Goal: Complete application form

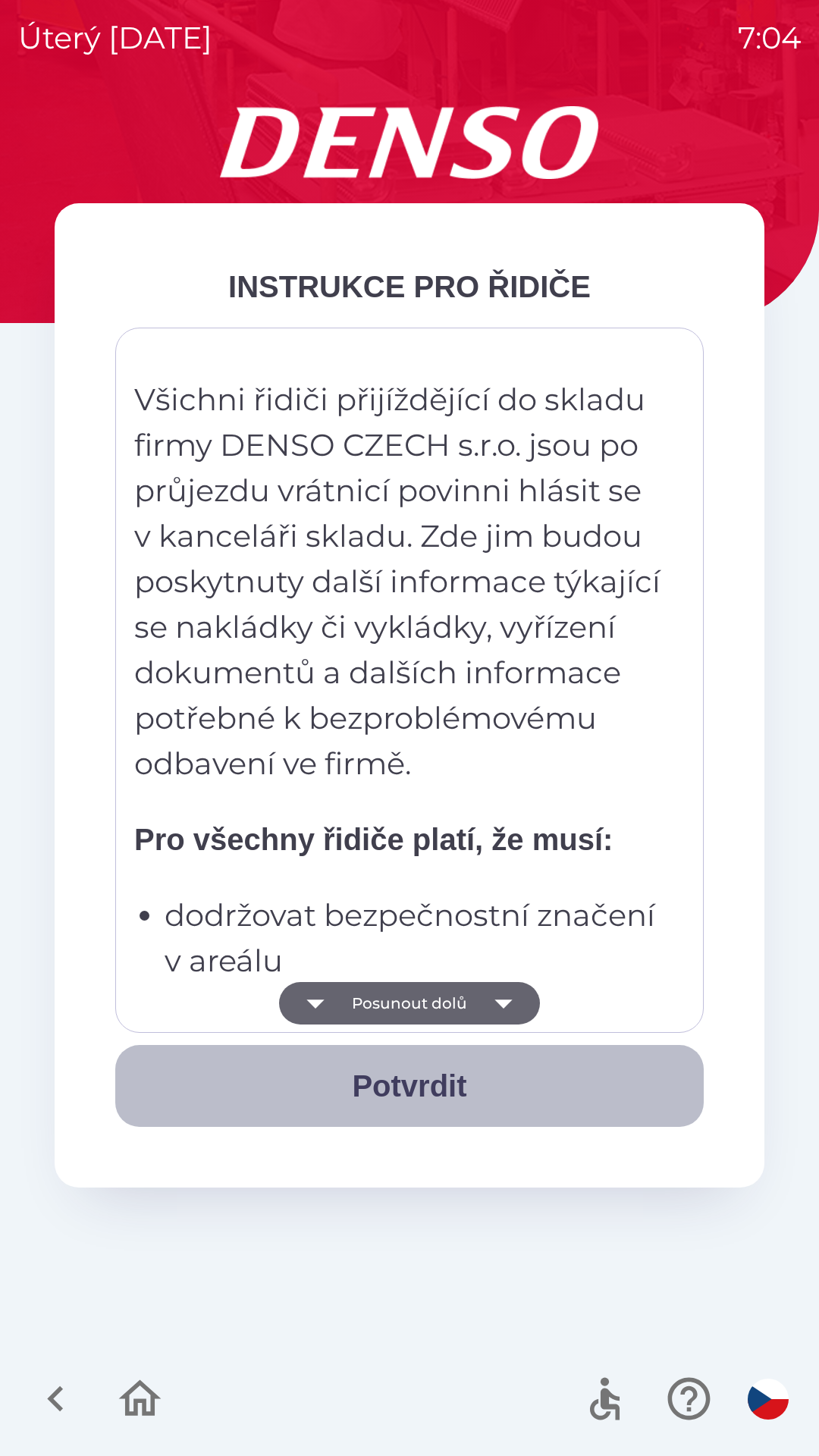
click at [439, 1089] on button "Potvrdit" at bounding box center [409, 1087] width 588 height 82
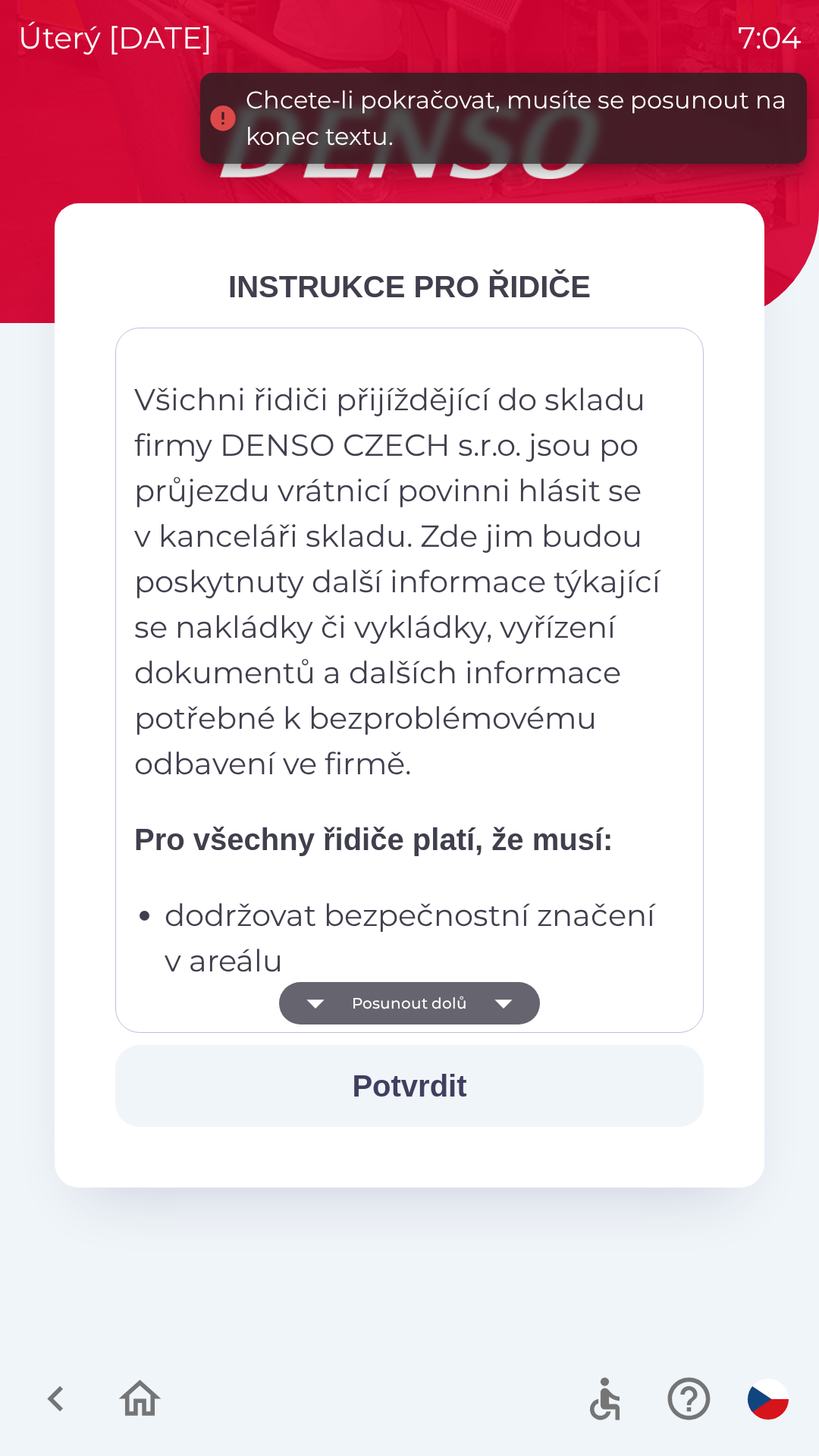
click at [512, 1000] on icon "button" at bounding box center [503, 1002] width 42 height 42
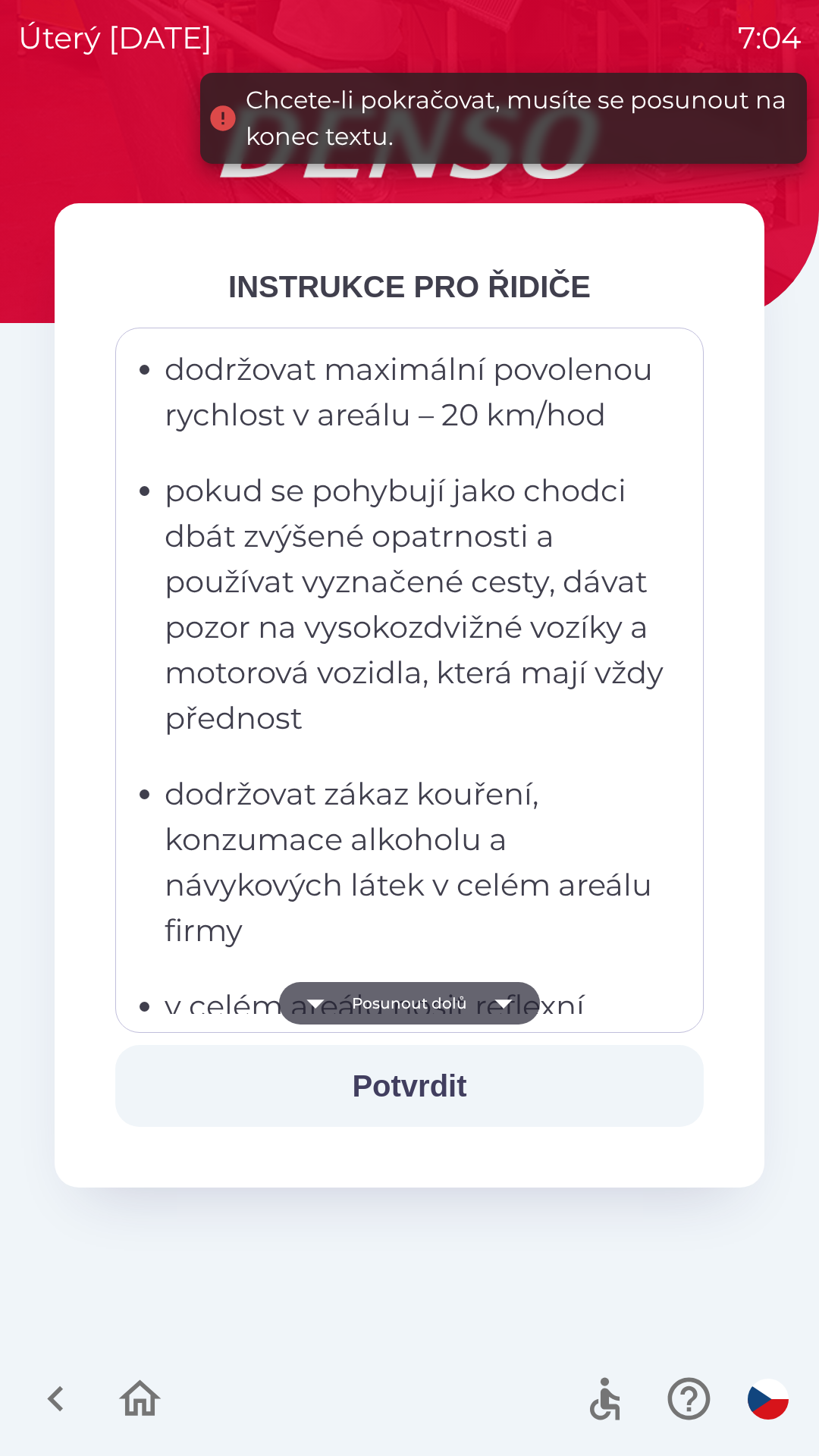
click at [508, 1002] on icon "button" at bounding box center [503, 1004] width 18 height 9
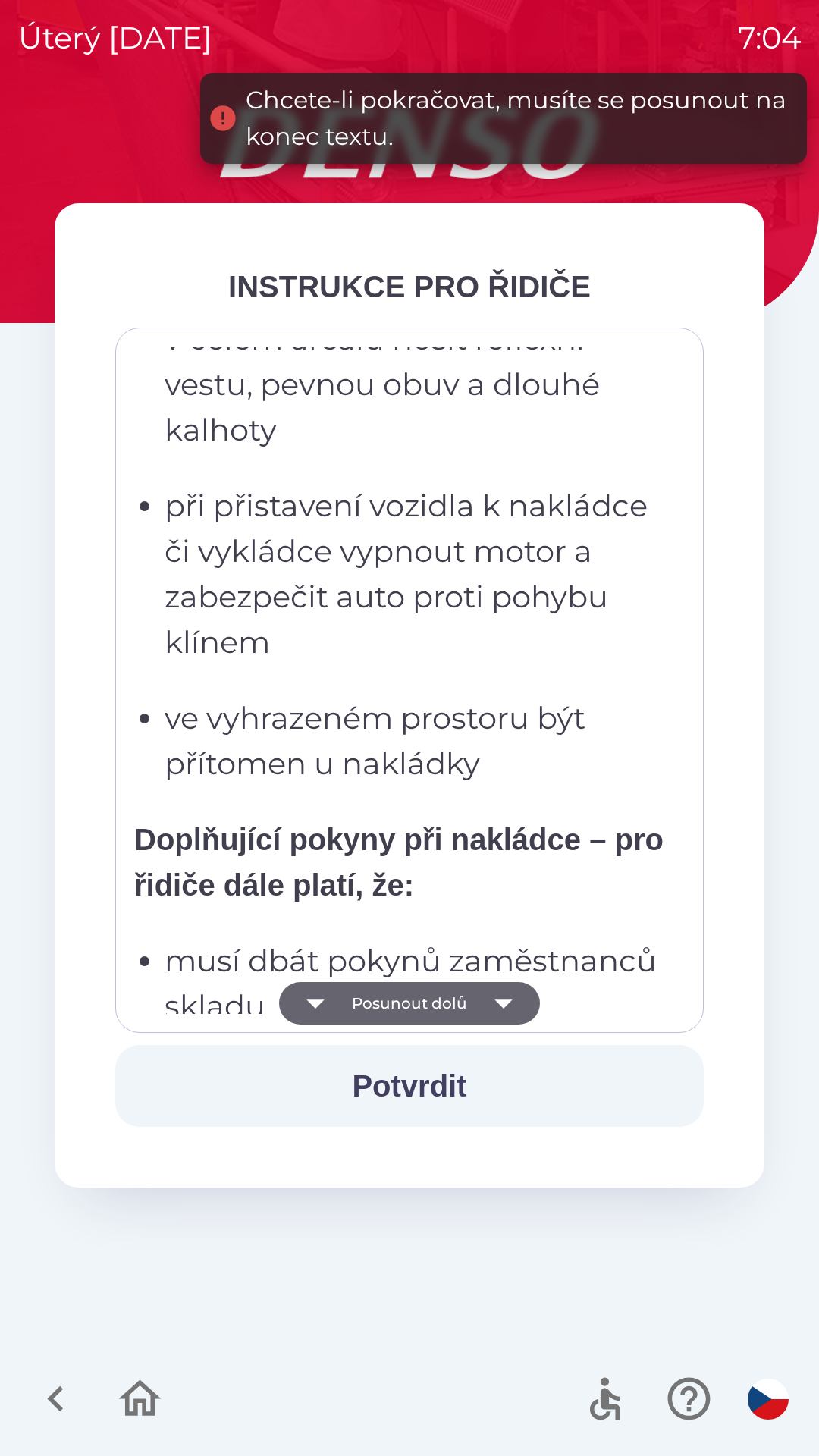
click at [493, 1006] on icon "button" at bounding box center [503, 1002] width 42 height 42
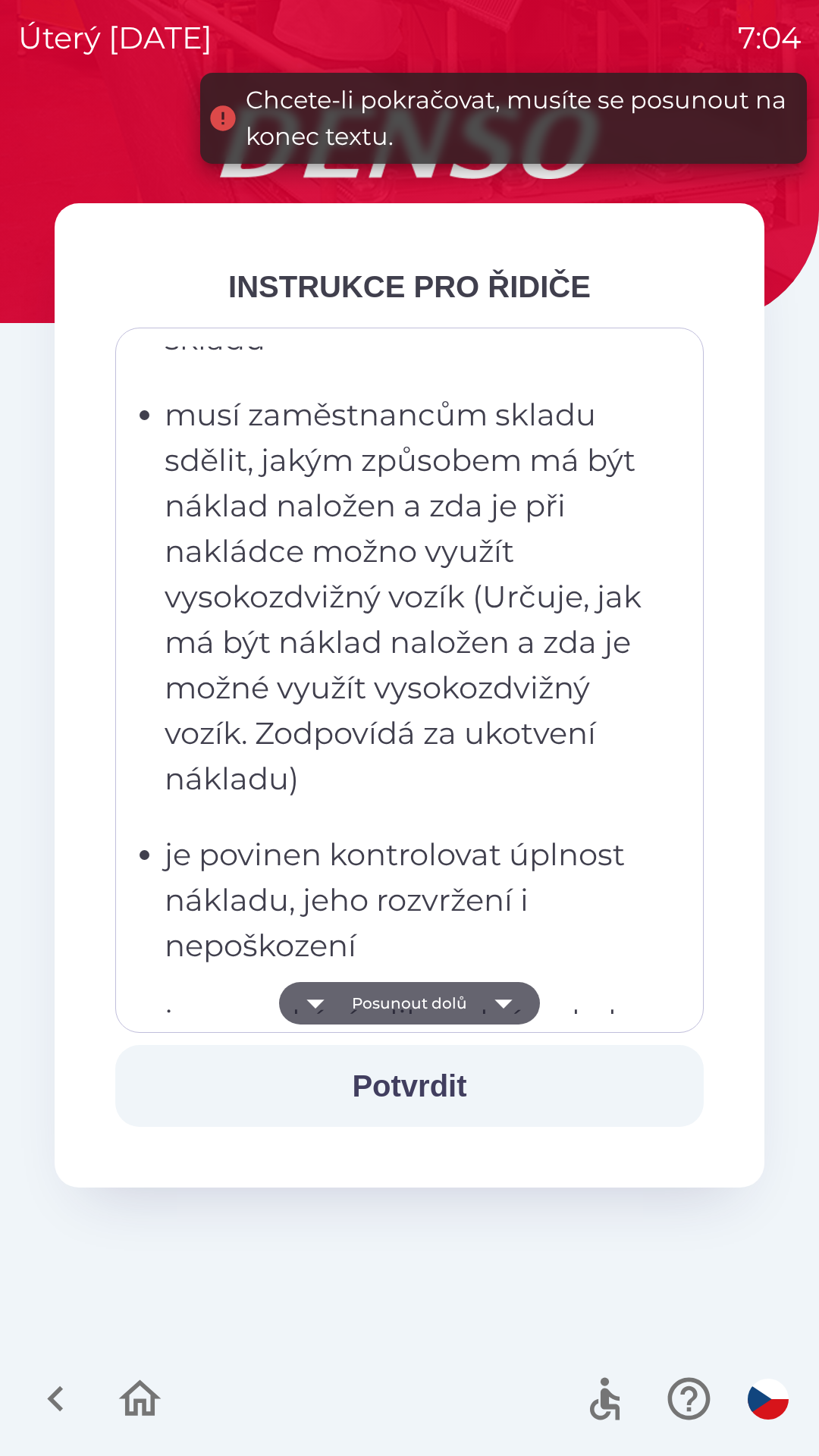
click at [497, 1001] on icon "button" at bounding box center [503, 1004] width 18 height 9
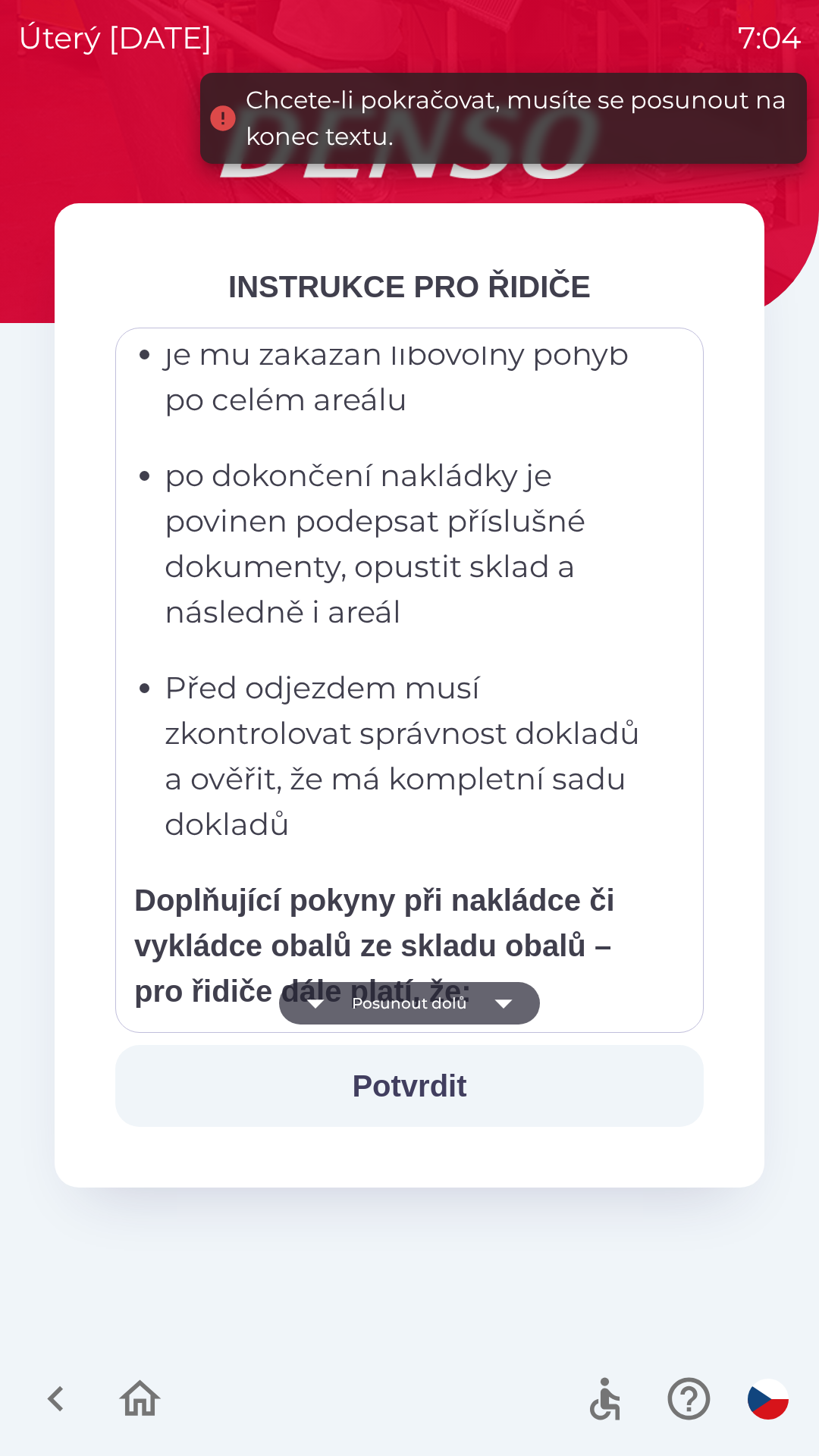
click at [499, 999] on icon "button" at bounding box center [503, 1002] width 42 height 42
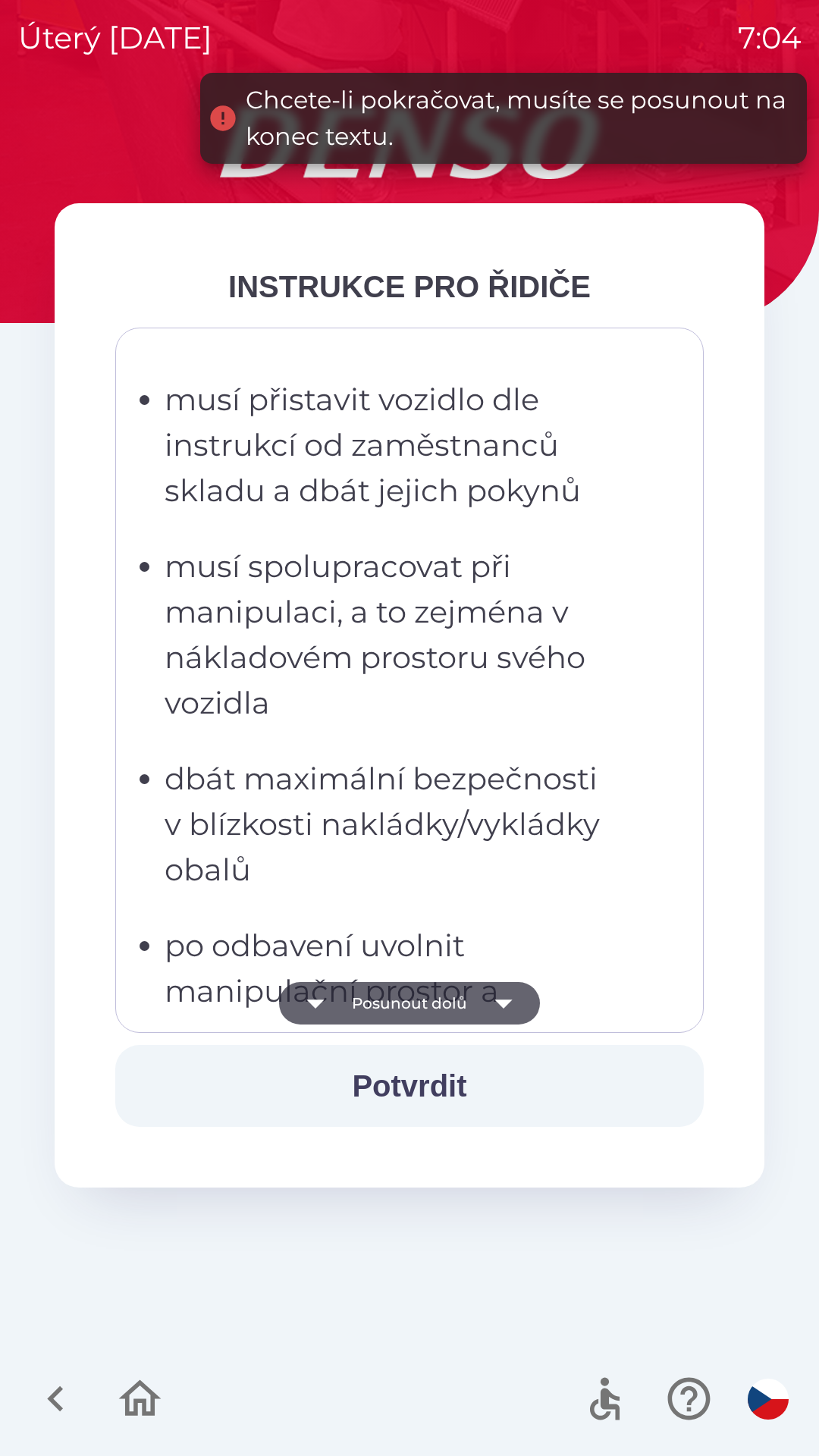
click at [502, 999] on icon "button" at bounding box center [503, 1002] width 42 height 42
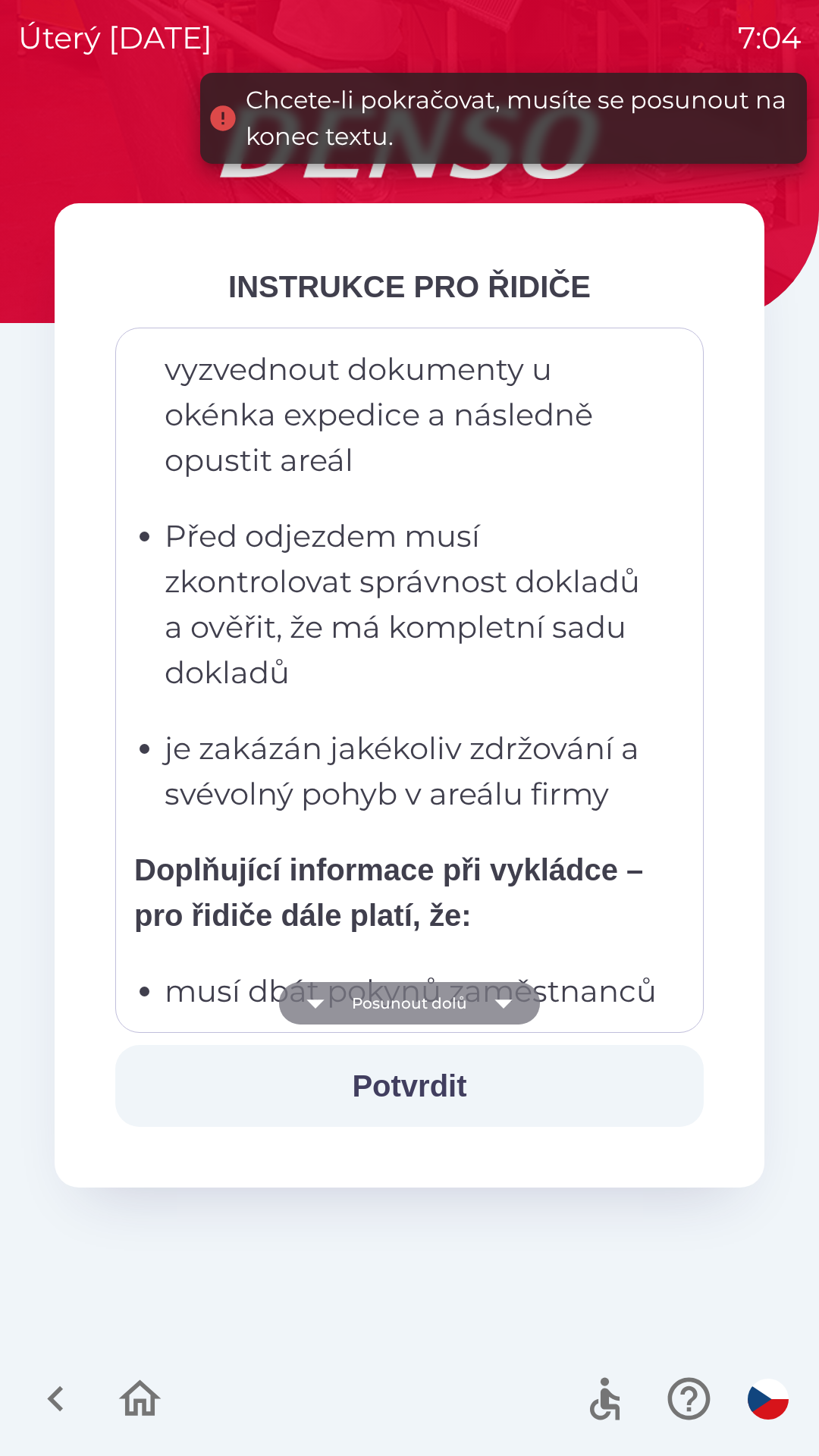
click at [504, 993] on icon "button" at bounding box center [503, 1002] width 42 height 42
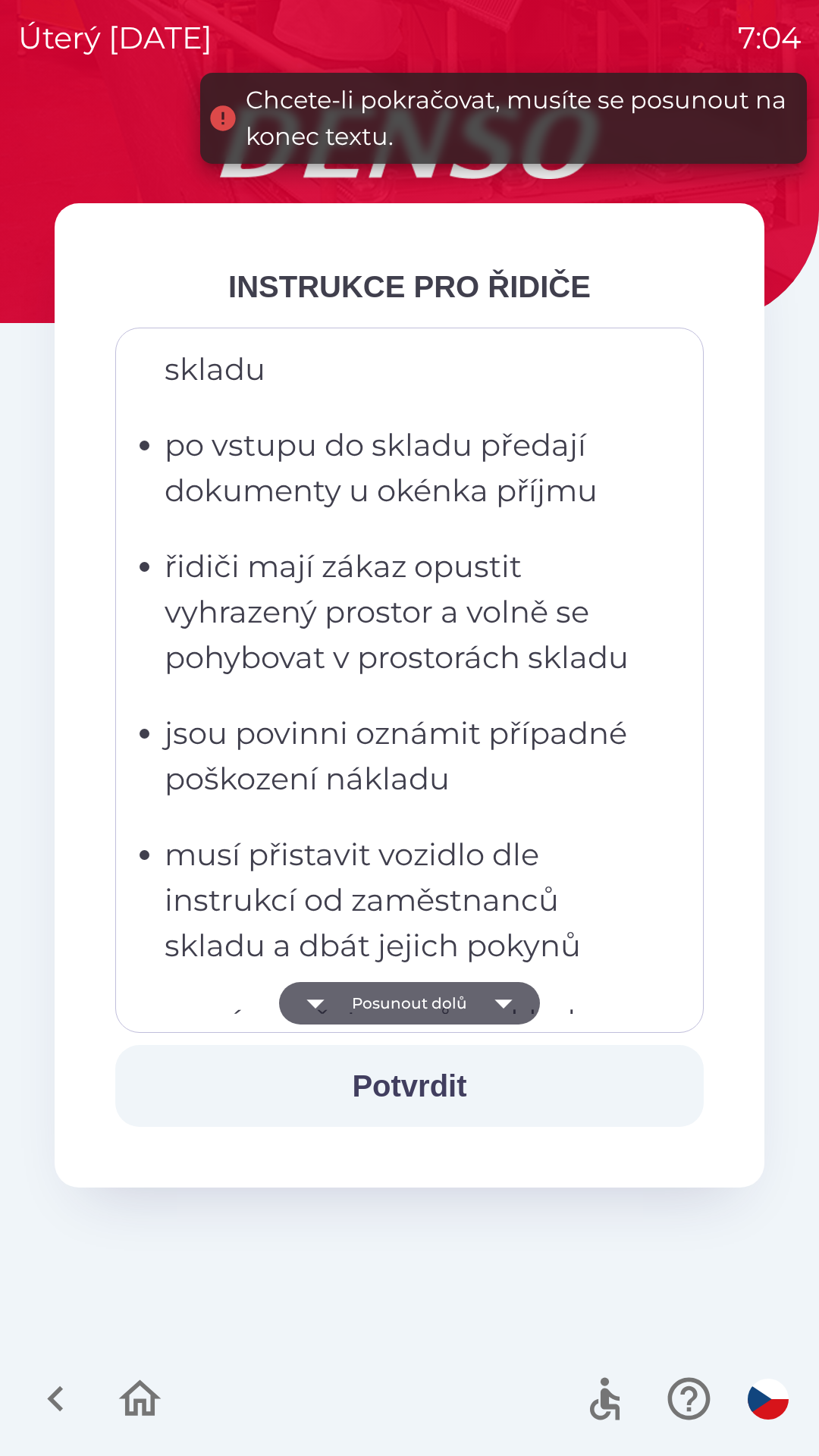
click at [509, 1002] on icon "button" at bounding box center [503, 1004] width 18 height 9
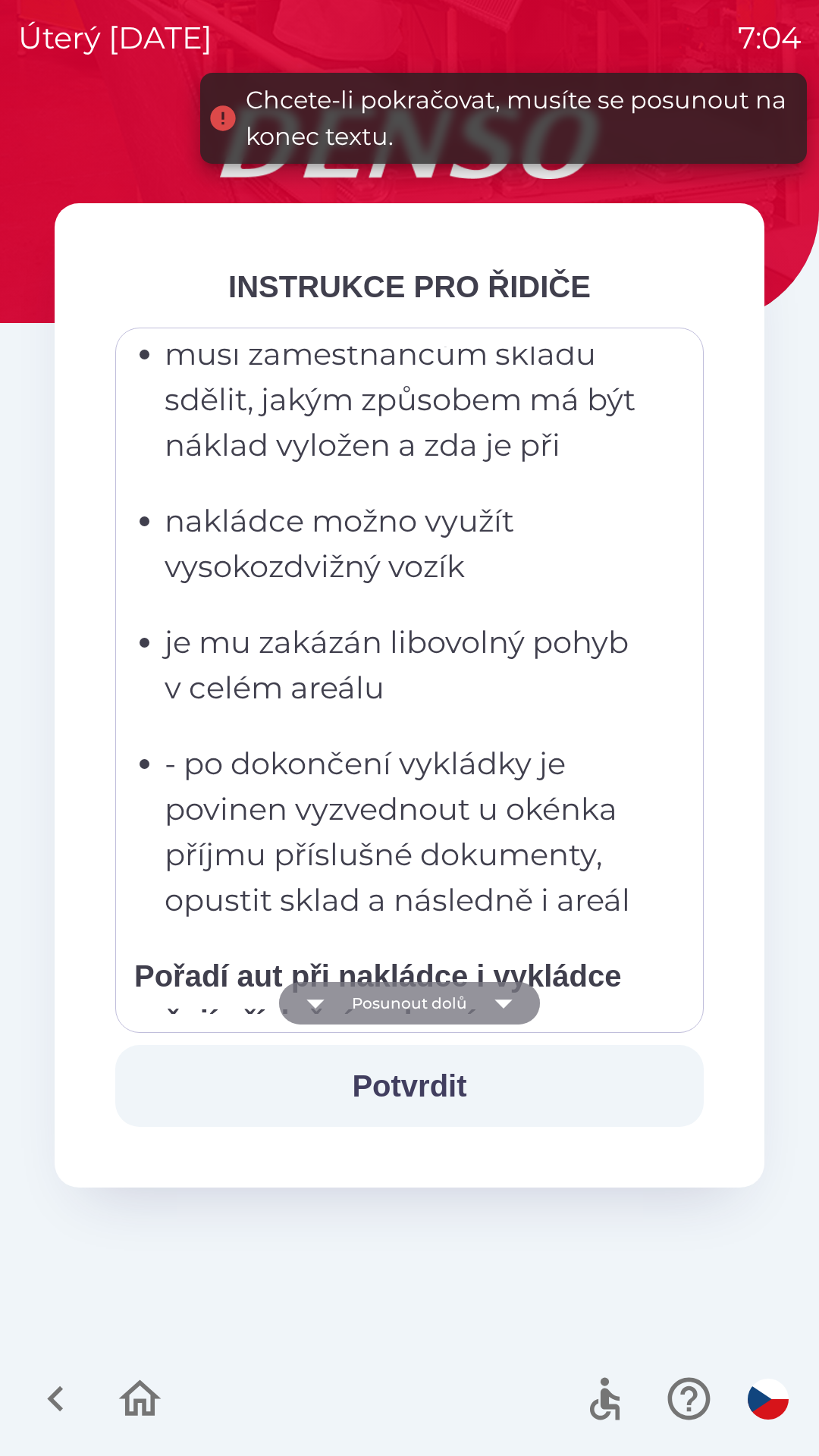
click at [498, 1005] on icon "button" at bounding box center [503, 1002] width 42 height 42
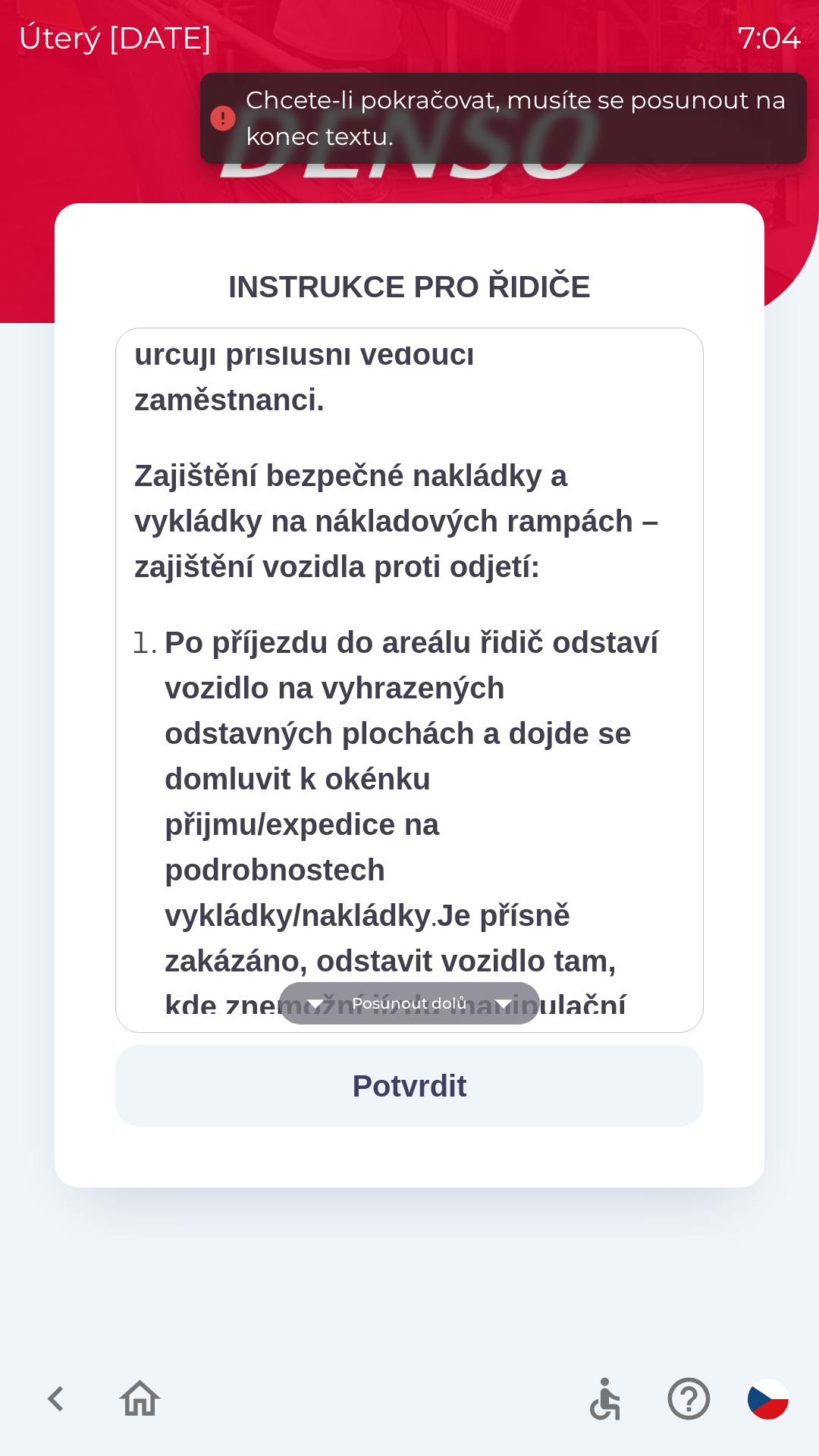
click at [499, 994] on icon "button" at bounding box center [503, 1002] width 42 height 42
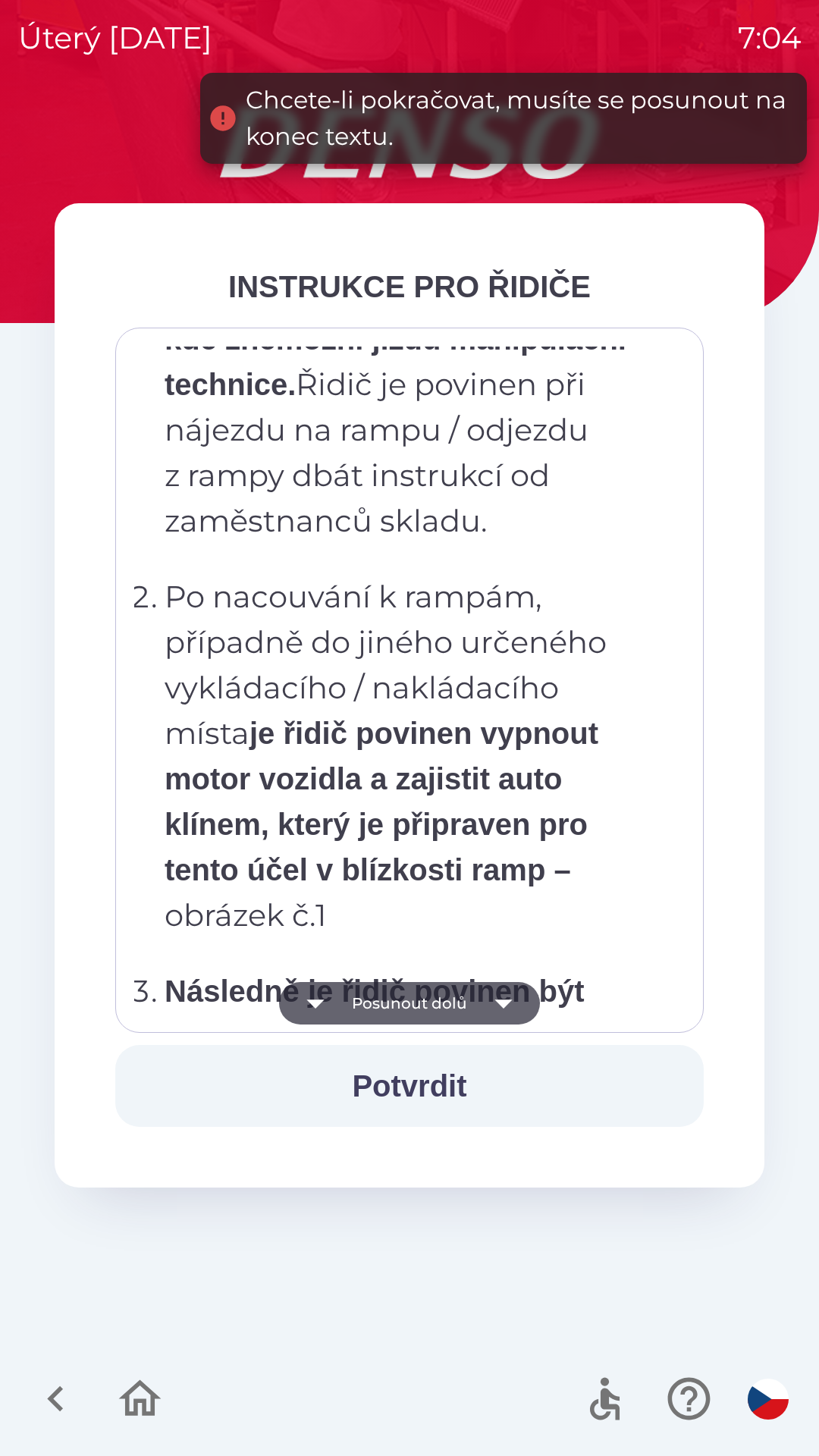
click at [499, 999] on icon "button" at bounding box center [503, 1002] width 42 height 42
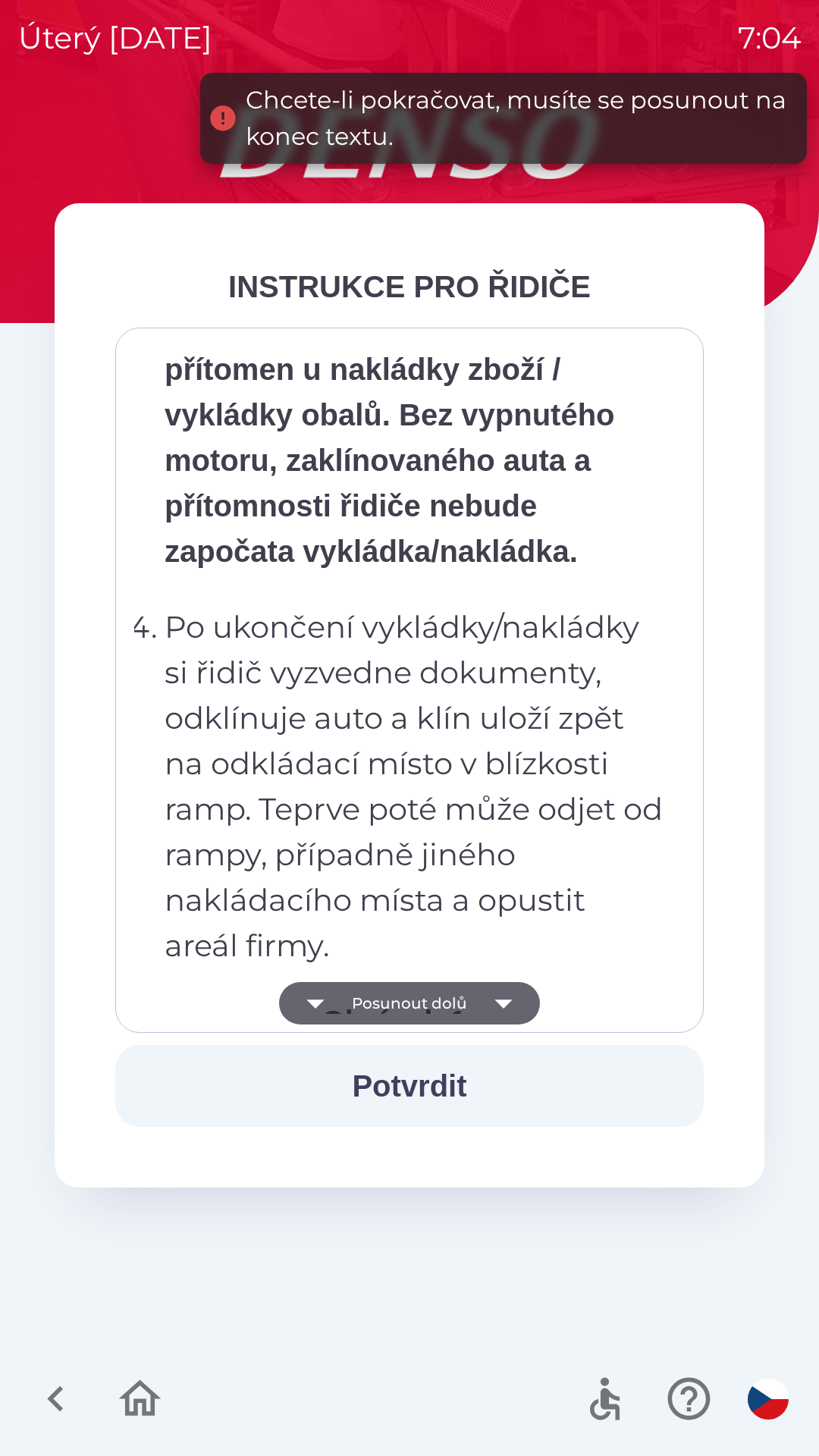
click at [504, 999] on icon "button" at bounding box center [503, 1002] width 42 height 42
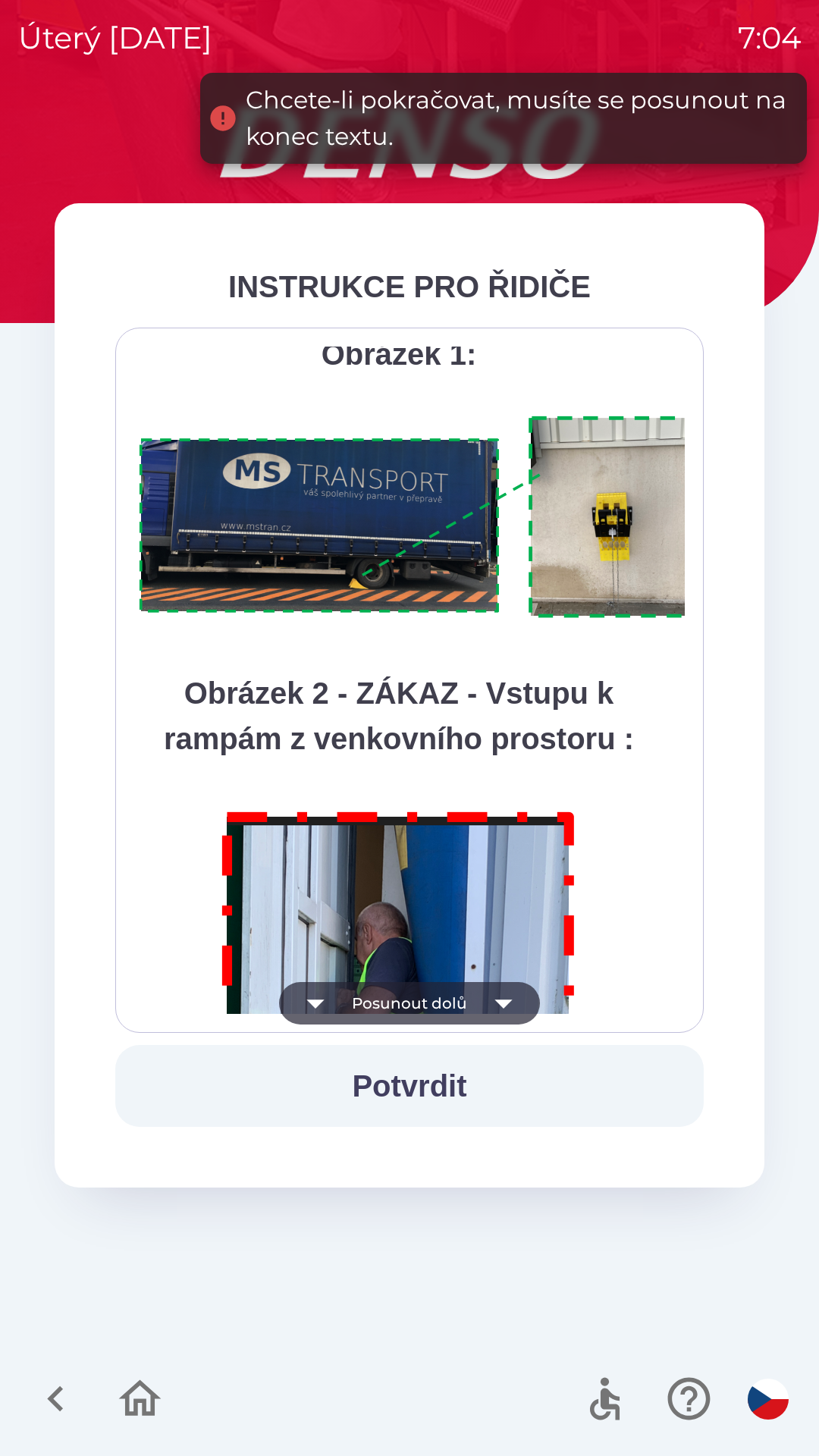
click at [507, 1001] on icon "button" at bounding box center [503, 1004] width 18 height 9
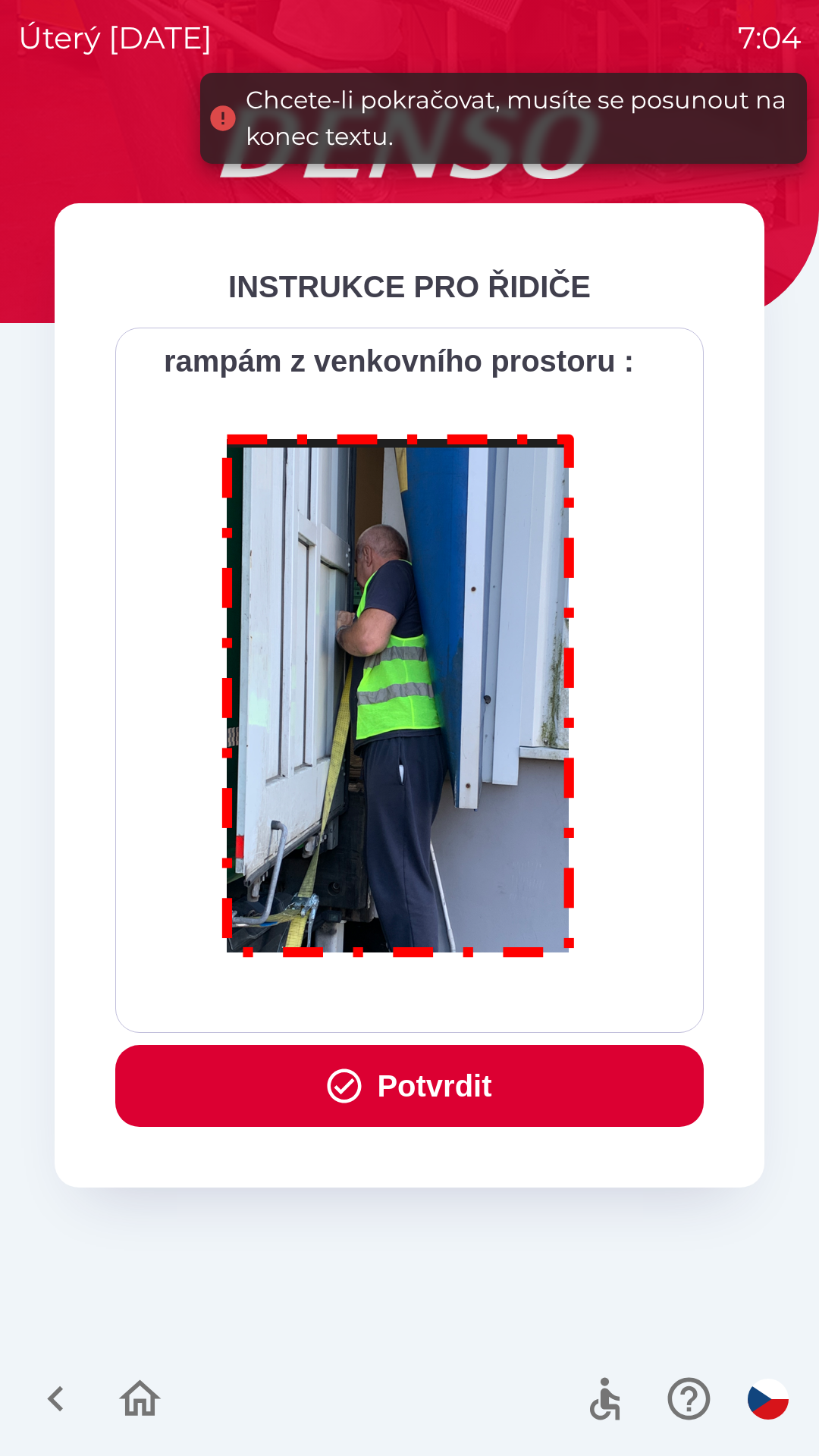
click at [514, 994] on div "Všichni řidiči přijíždějící do skladu firmy DENSO CZECH s.r.o. jsou po průjezdu…" at bounding box center [410, 681] width 551 height 668
click at [510, 1002] on div "Všichni řidiči přijíždějící do skladu firmy DENSO CZECH s.r.o. jsou po průjezdu…" at bounding box center [410, 681] width 551 height 668
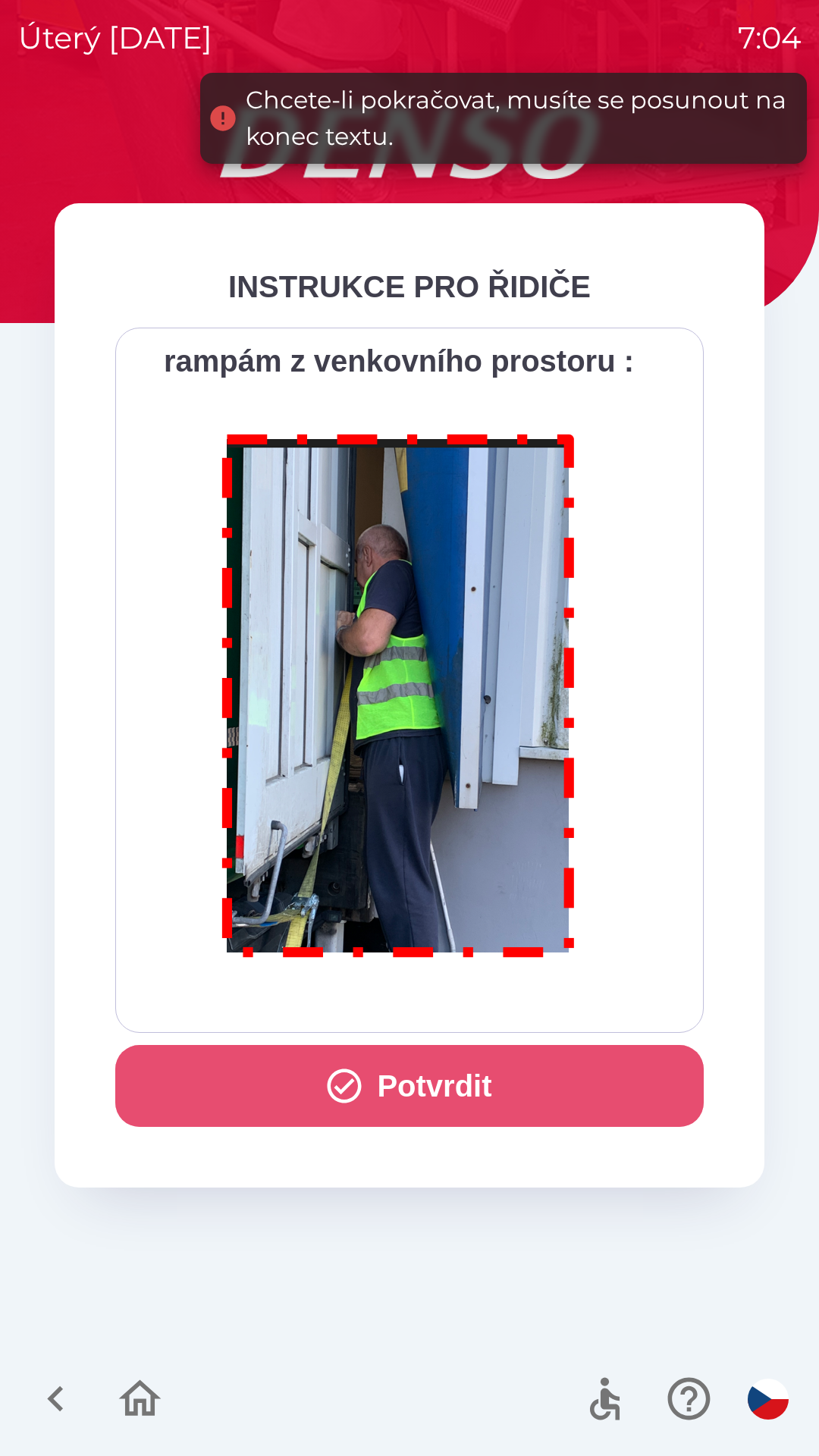
click at [453, 1079] on button "Potvrdit" at bounding box center [409, 1087] width 588 height 82
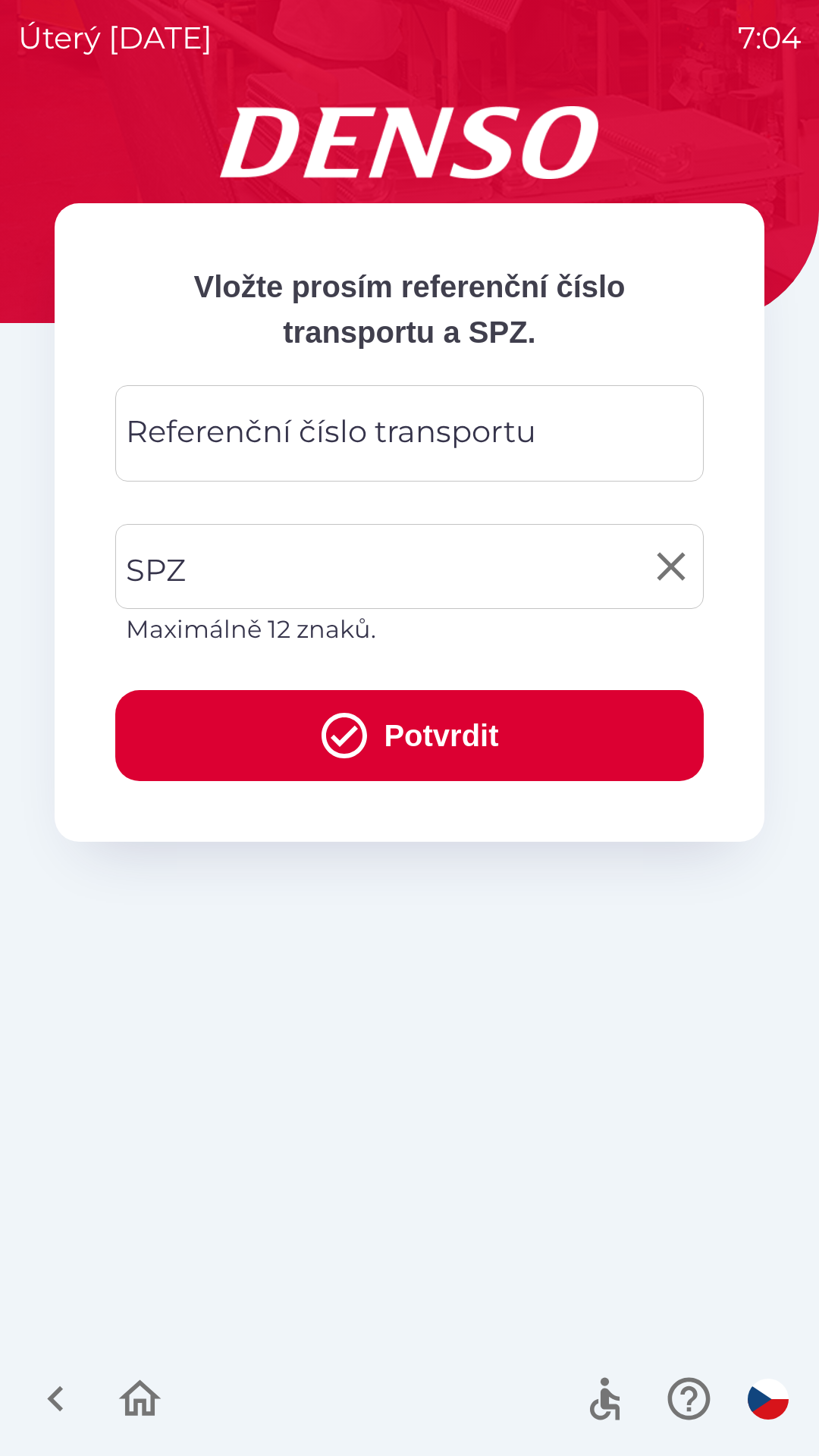
click at [279, 556] on input "SPZ" at bounding box center [398, 567] width 553 height 71
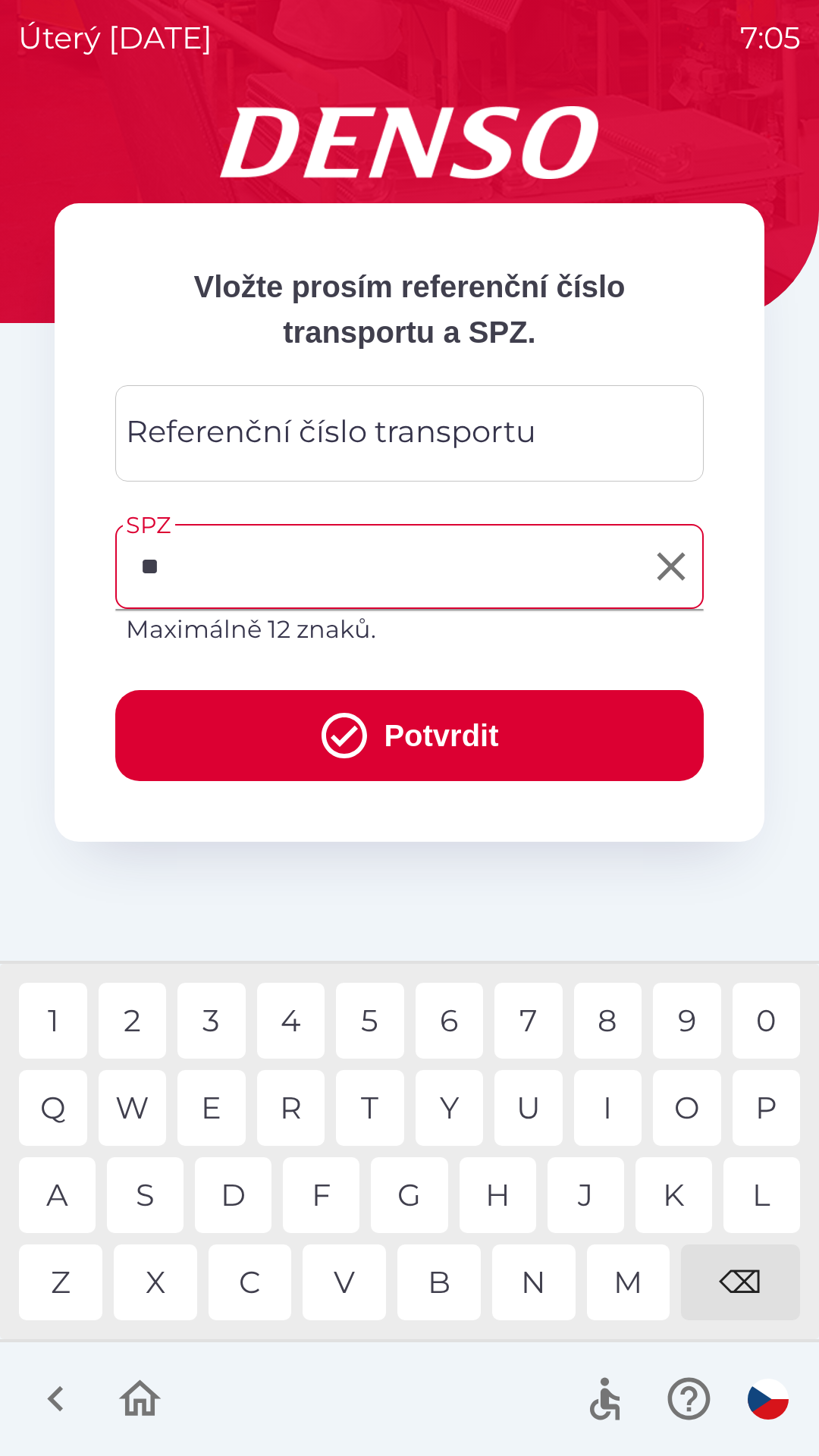
click at [73, 1196] on div "A" at bounding box center [57, 1195] width 77 height 76
click at [769, 1110] on div "P" at bounding box center [767, 1108] width 68 height 76
click at [534, 1031] on div "7" at bounding box center [528, 1020] width 68 height 76
click at [536, 1026] on div "7" at bounding box center [528, 1020] width 68 height 76
type input "*******"
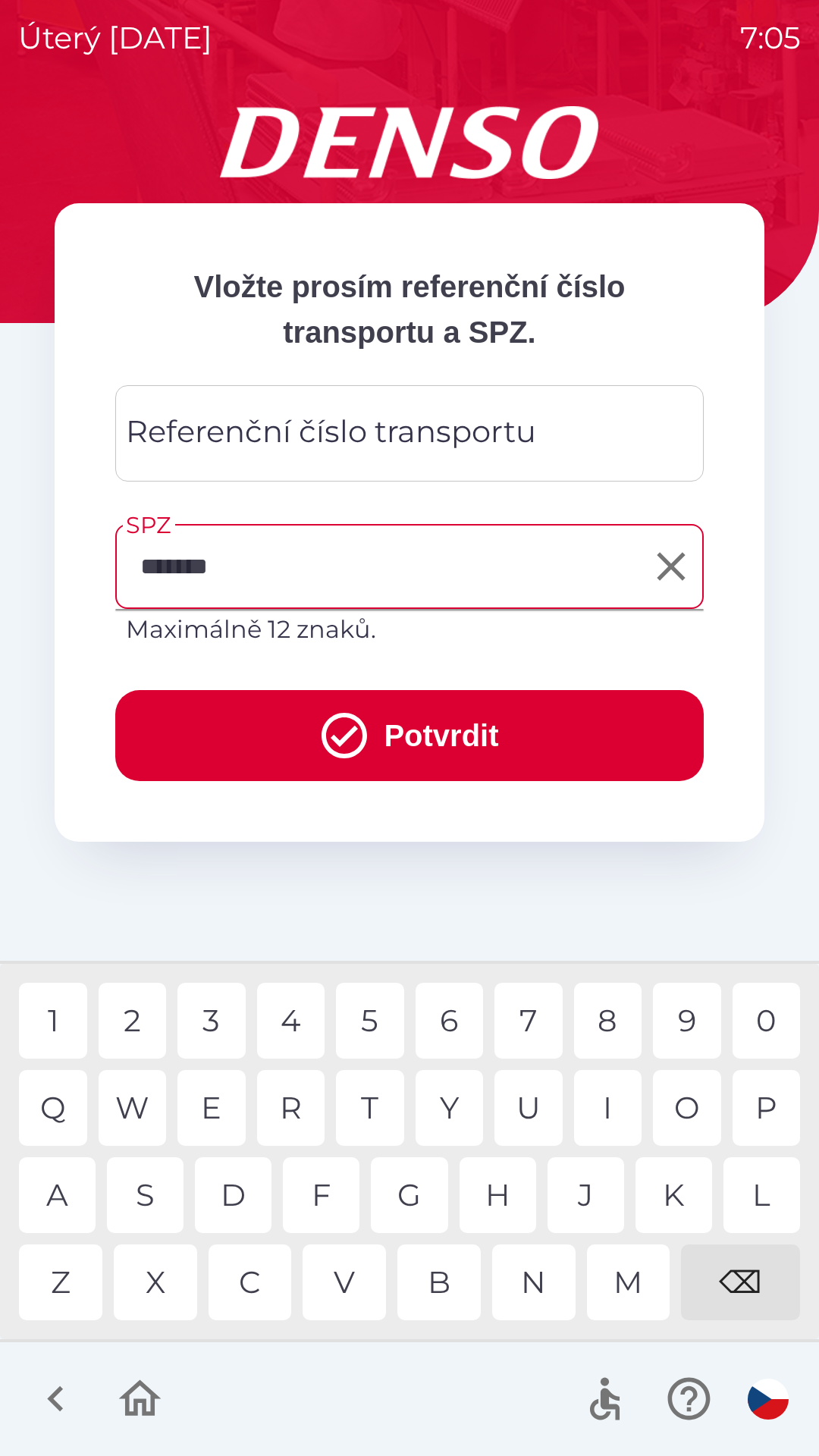
click at [323, 448] on div "Referenční číslo transportu Referenční číslo transportu" at bounding box center [409, 433] width 588 height 96
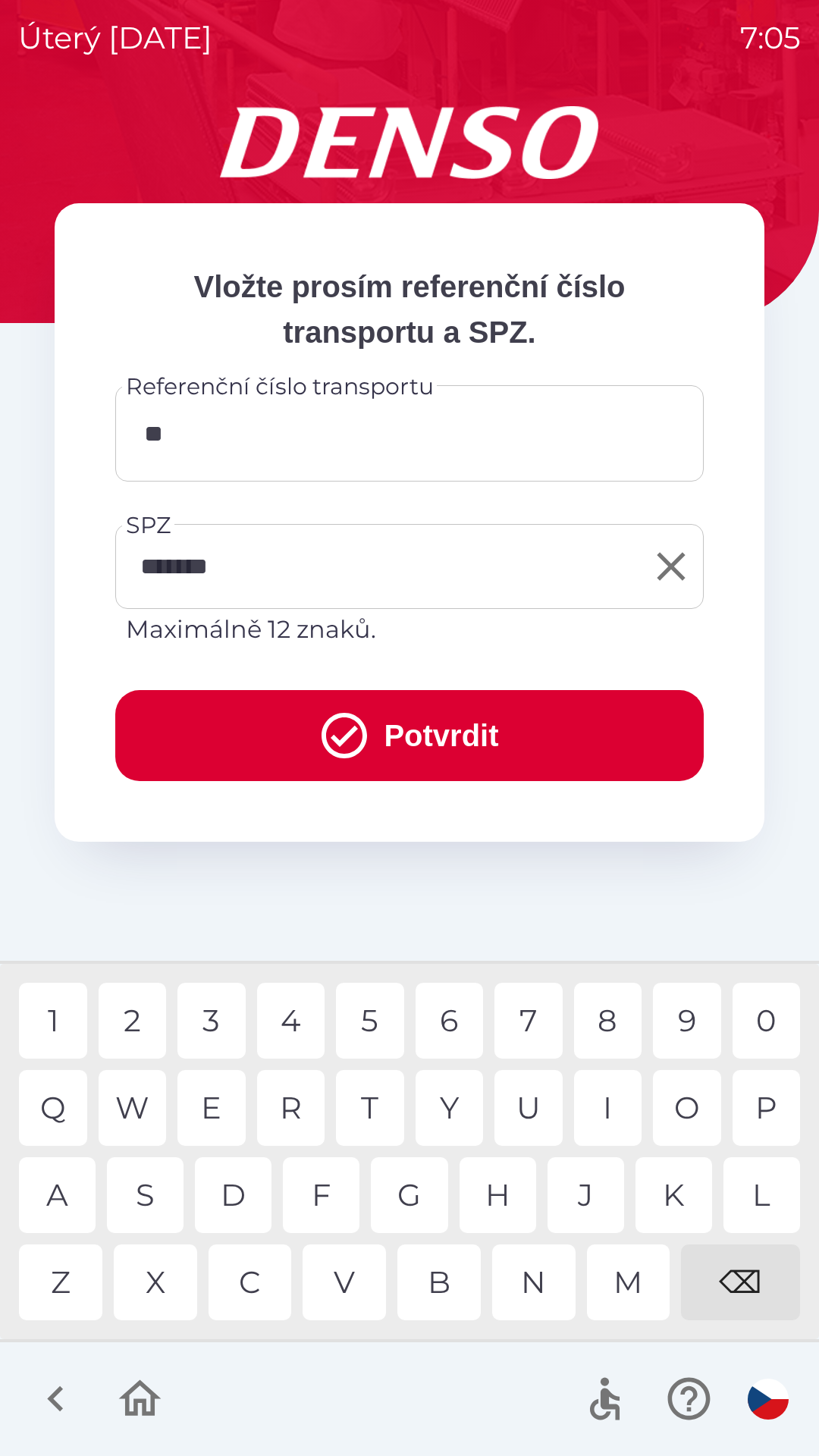
click at [625, 1255] on div "M" at bounding box center [628, 1282] width 83 height 76
click at [531, 1105] on div "U" at bounding box center [528, 1108] width 68 height 76
click at [294, 1038] on div "4" at bounding box center [291, 1020] width 68 height 76
click at [137, 1022] on div "2" at bounding box center [132, 1020] width 68 height 76
click at [448, 1031] on div "6" at bounding box center [450, 1020] width 68 height 76
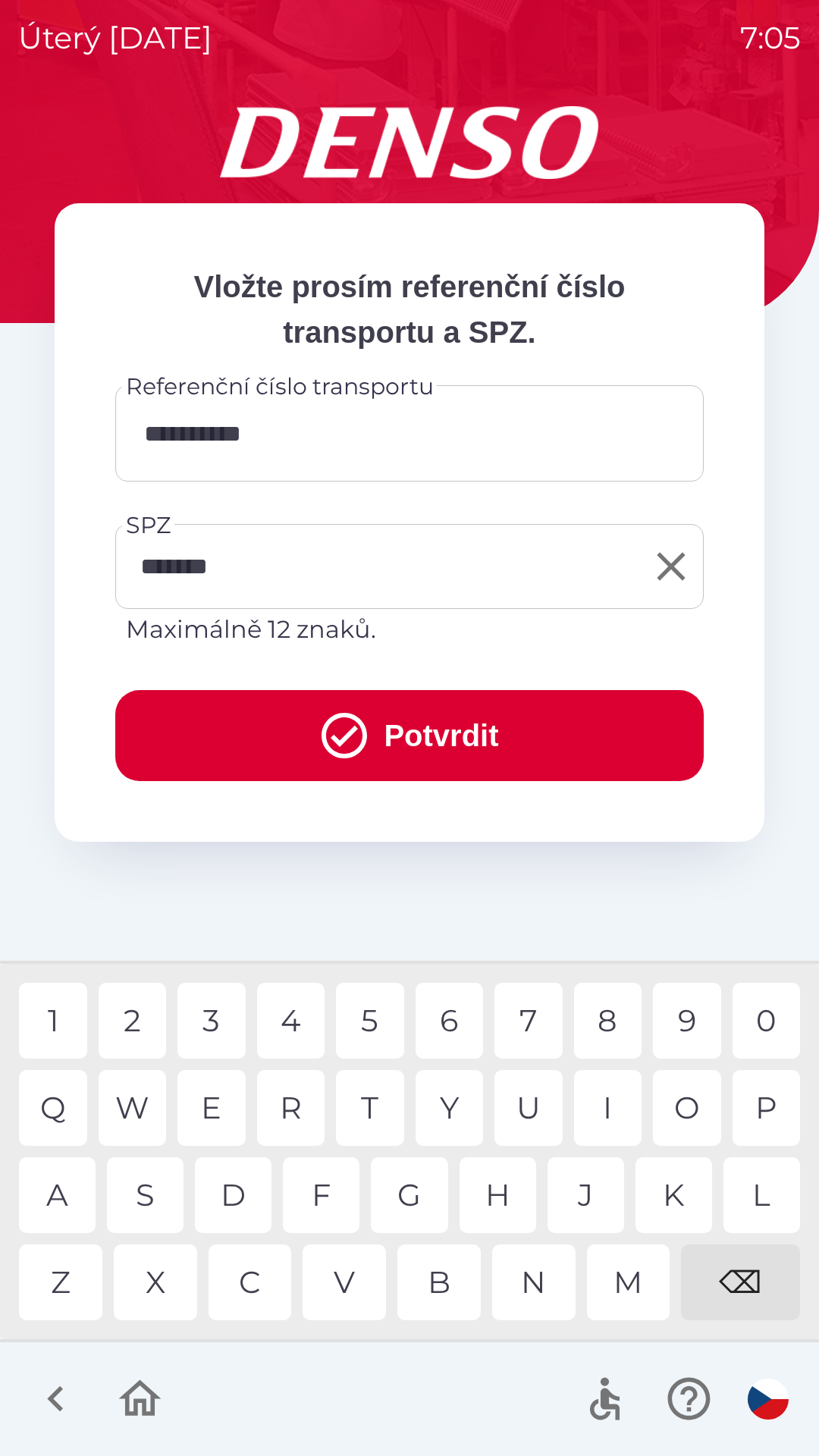
type input "**********"
click at [415, 747] on button "Potvrdit" at bounding box center [409, 735] width 588 height 91
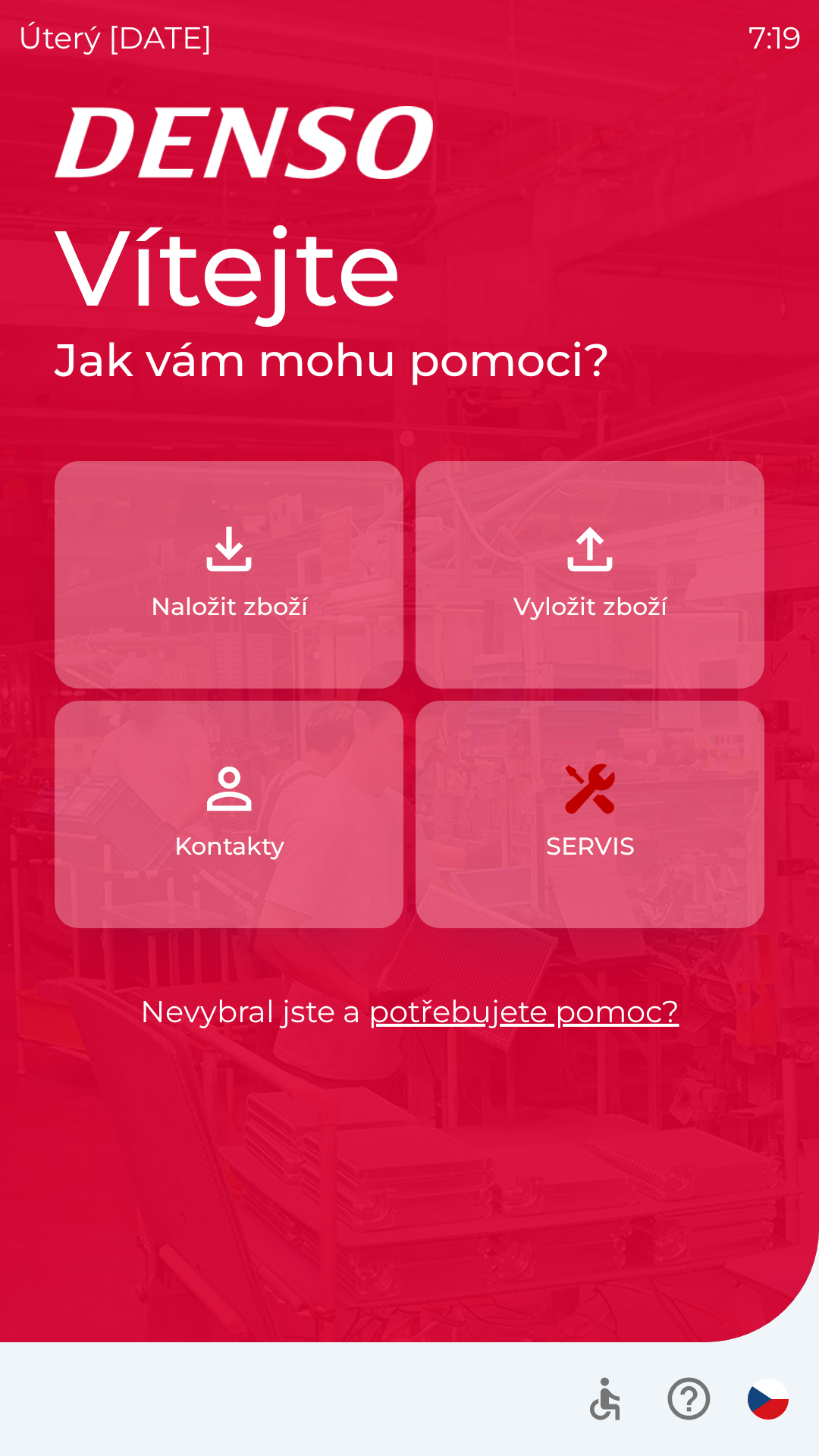
click at [222, 565] on img "button" at bounding box center [228, 549] width 66 height 66
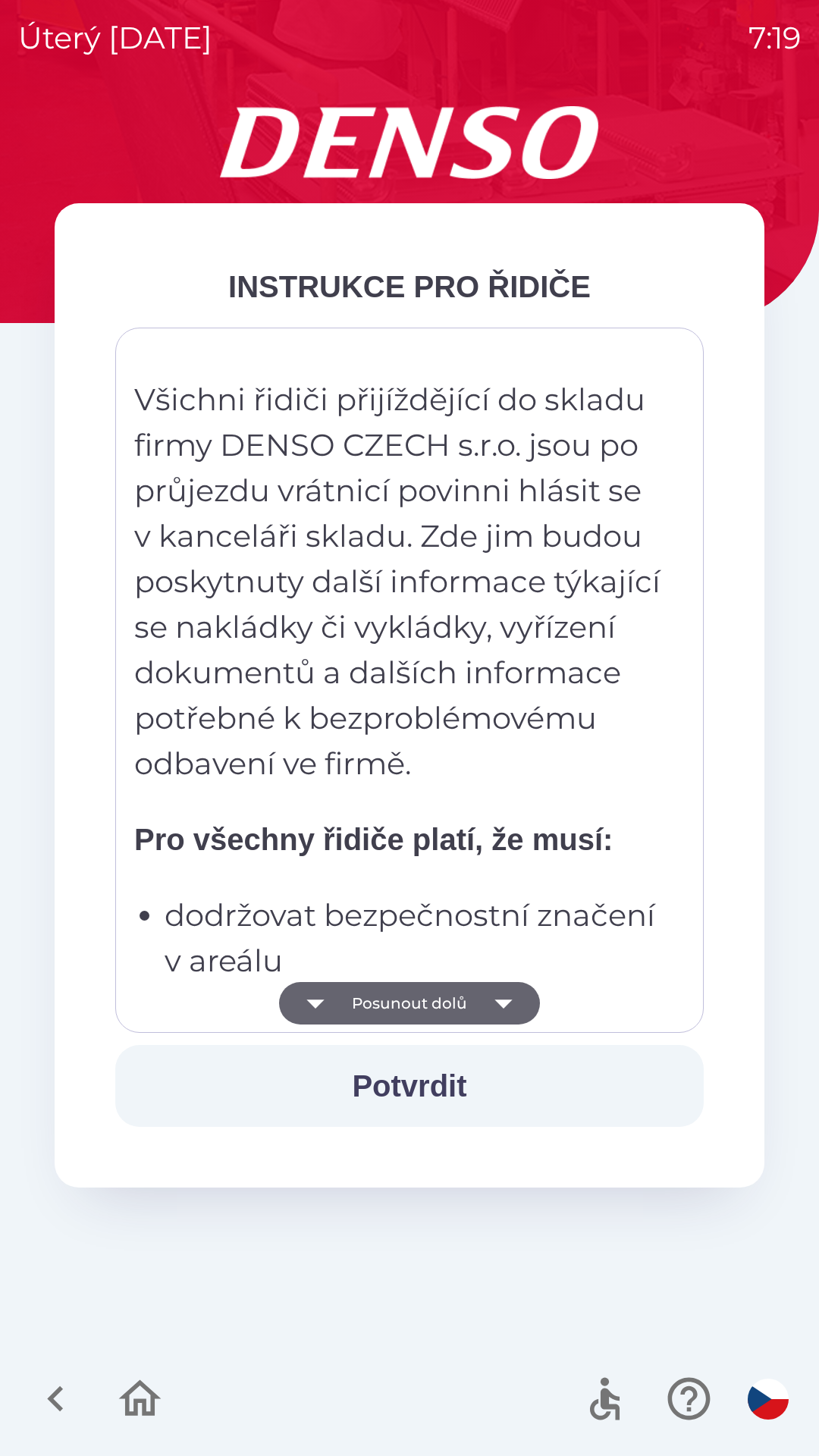
click at [409, 1091] on button "Potvrdit" at bounding box center [409, 1087] width 588 height 82
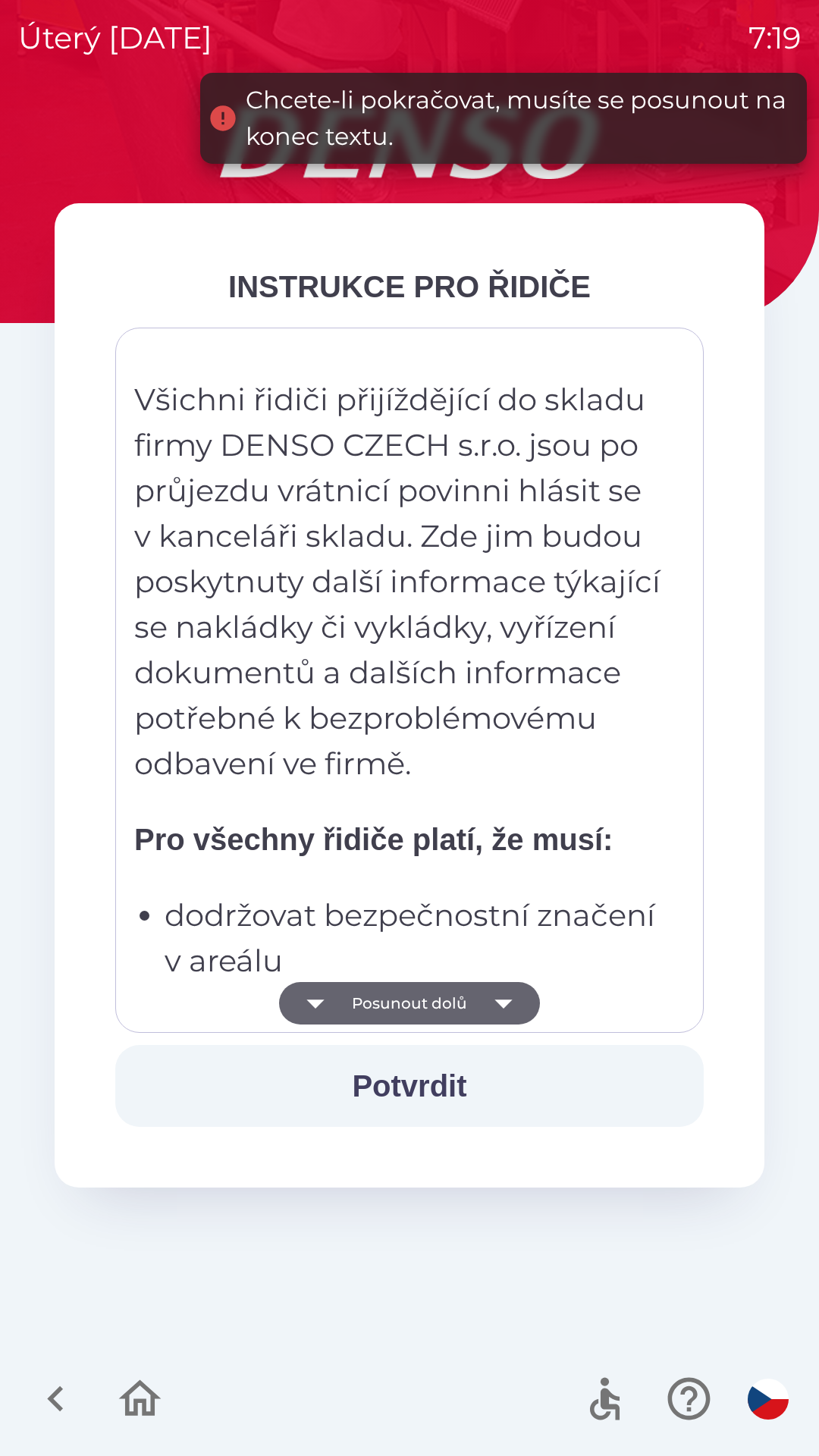
click at [424, 1074] on button "Potvrdit" at bounding box center [409, 1087] width 588 height 82
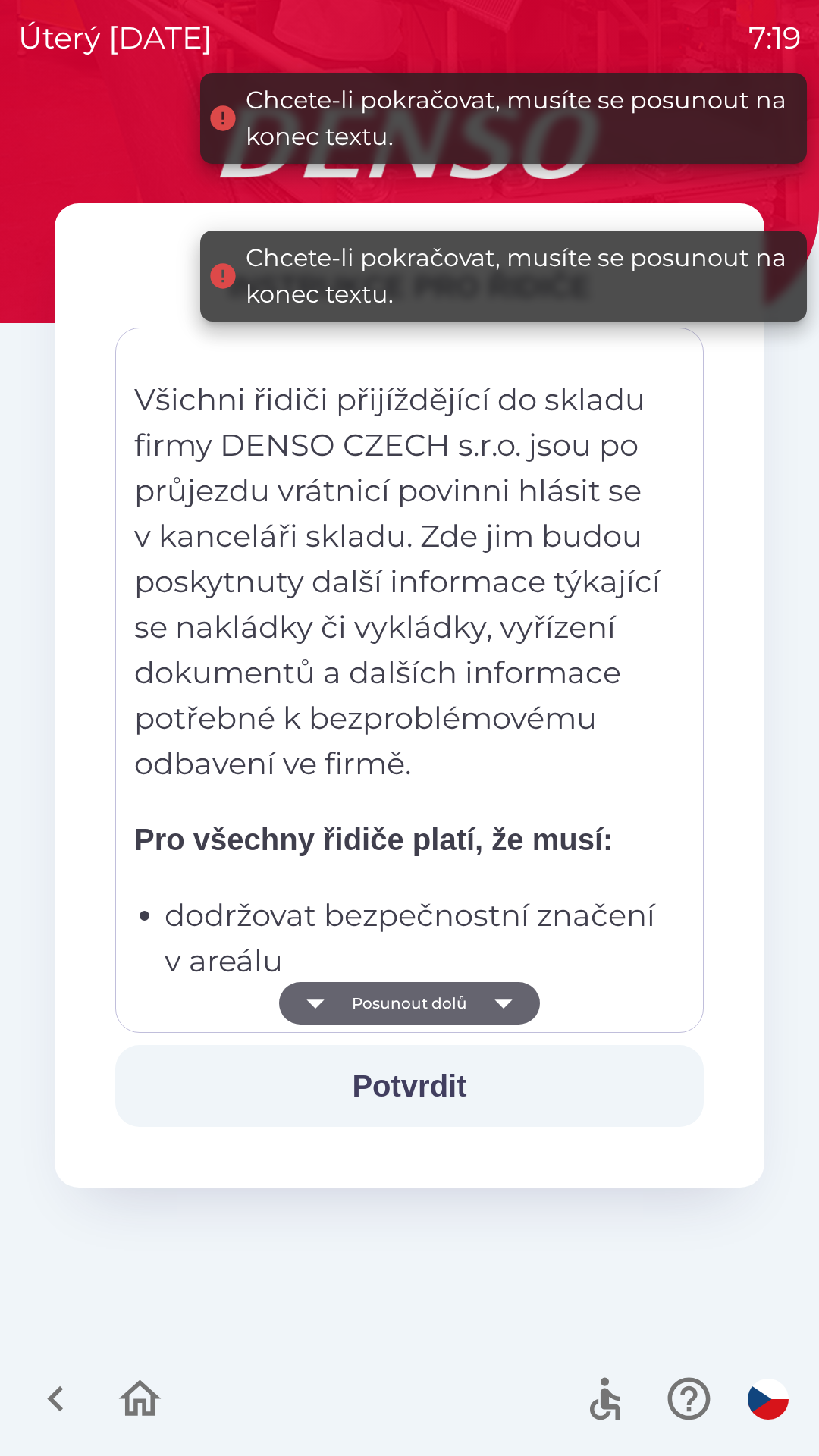
click at [395, 1071] on button "Potvrdit" at bounding box center [409, 1087] width 588 height 82
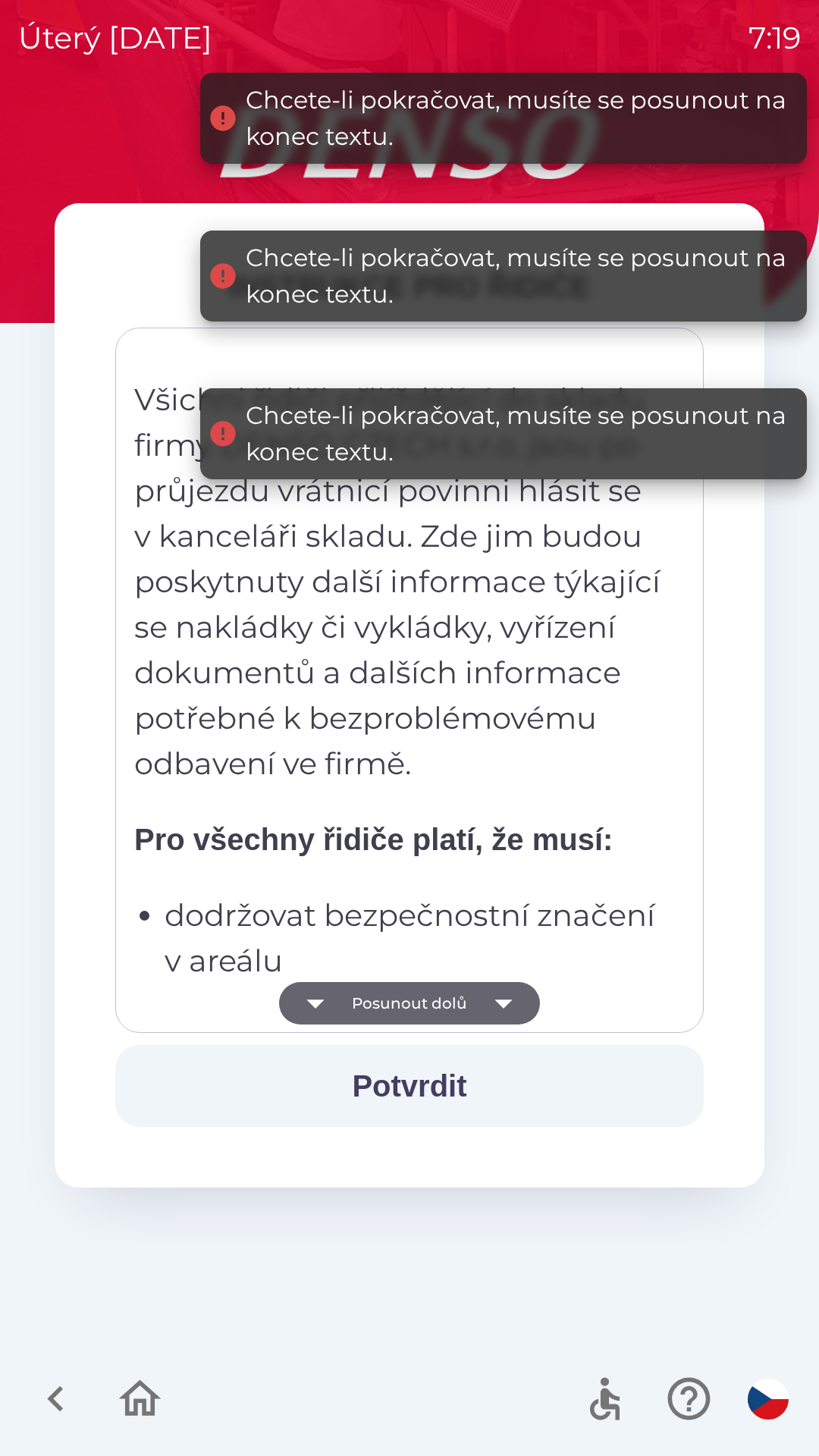
click at [413, 1073] on button "Potvrdit" at bounding box center [409, 1087] width 588 height 82
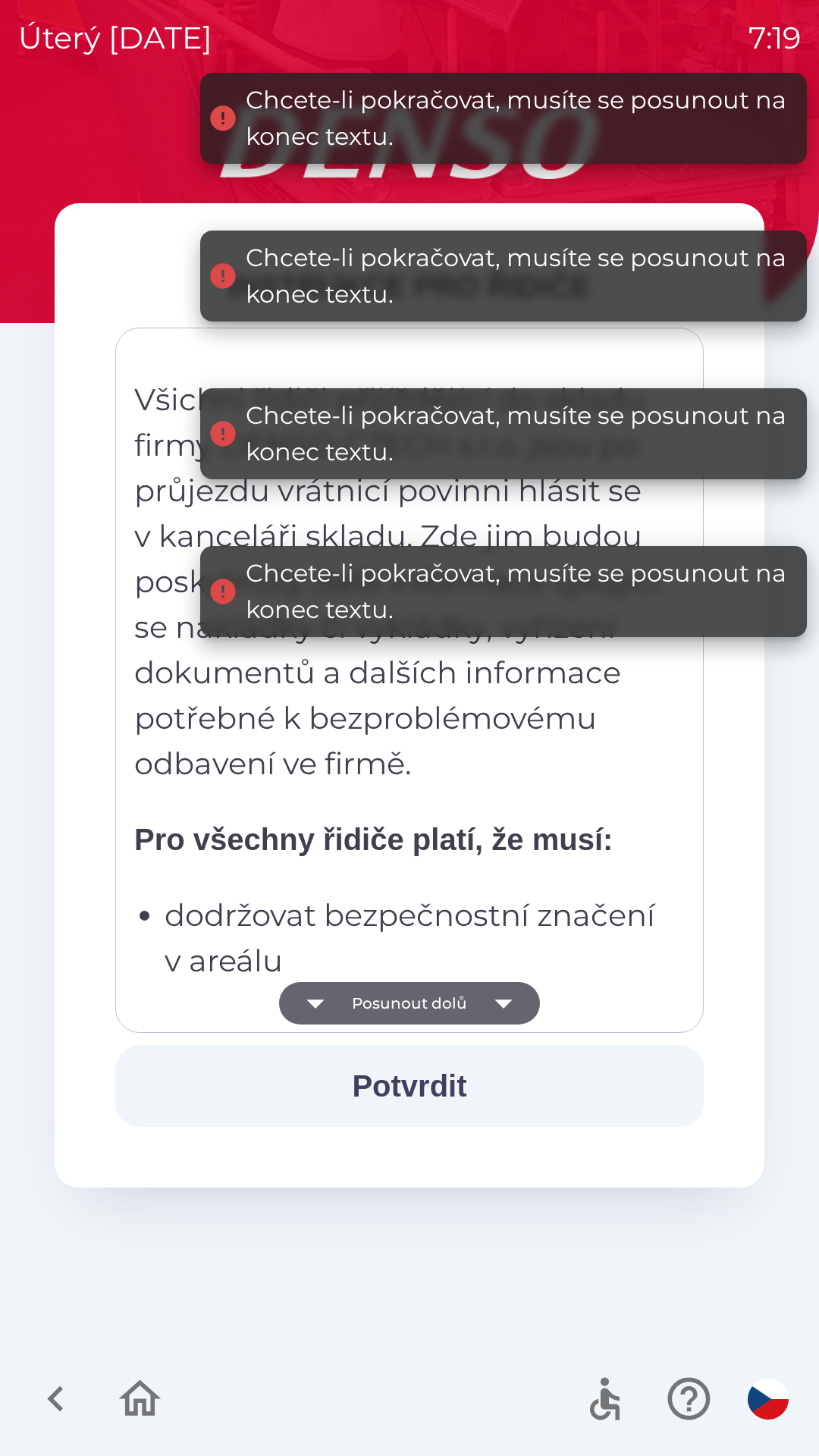
click at [432, 1078] on button "Potvrdit" at bounding box center [409, 1087] width 588 height 82
click at [426, 1087] on button "Potvrdit" at bounding box center [409, 1087] width 588 height 82
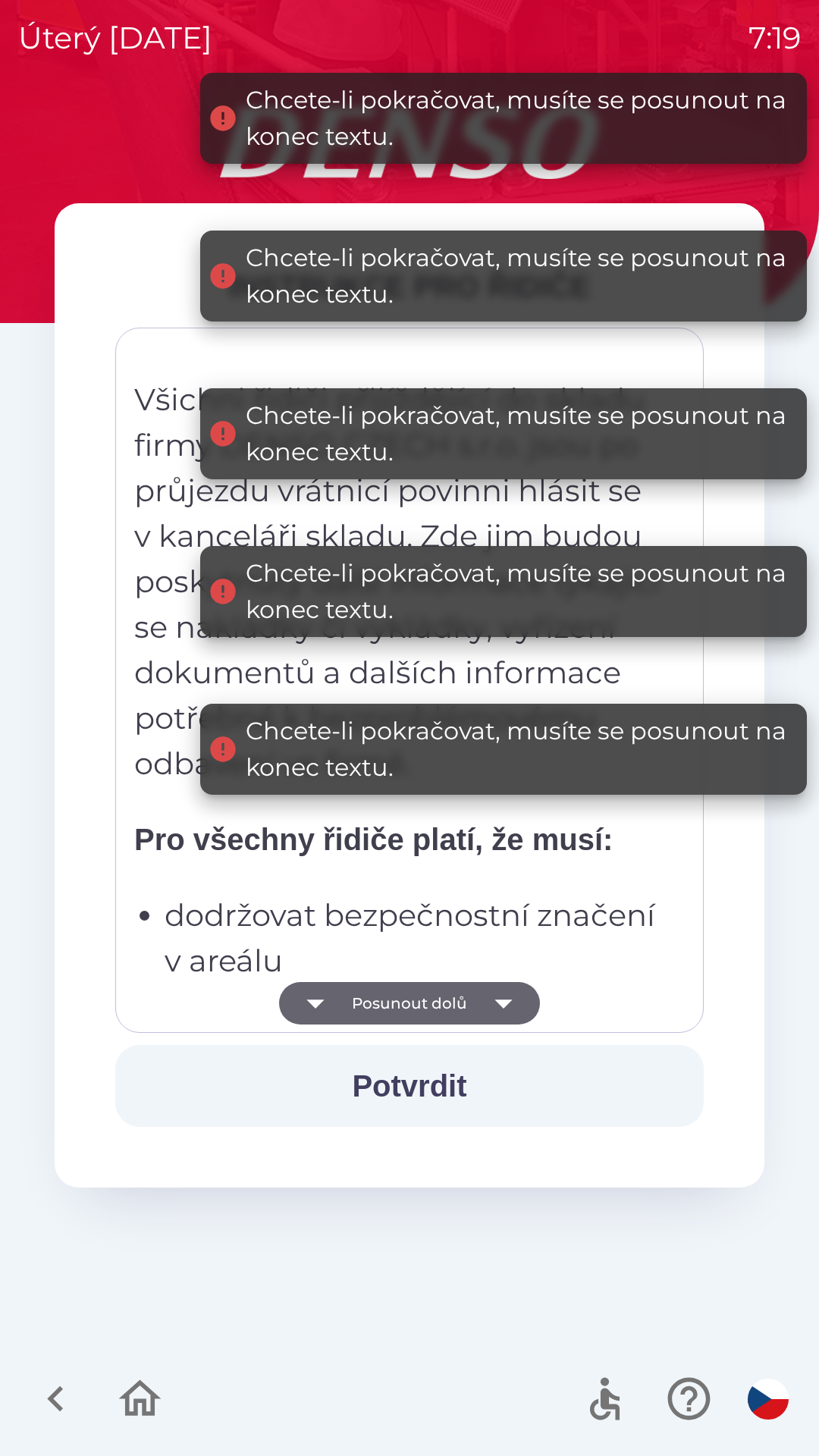
click at [428, 1088] on button "Potvrdit" at bounding box center [409, 1087] width 588 height 82
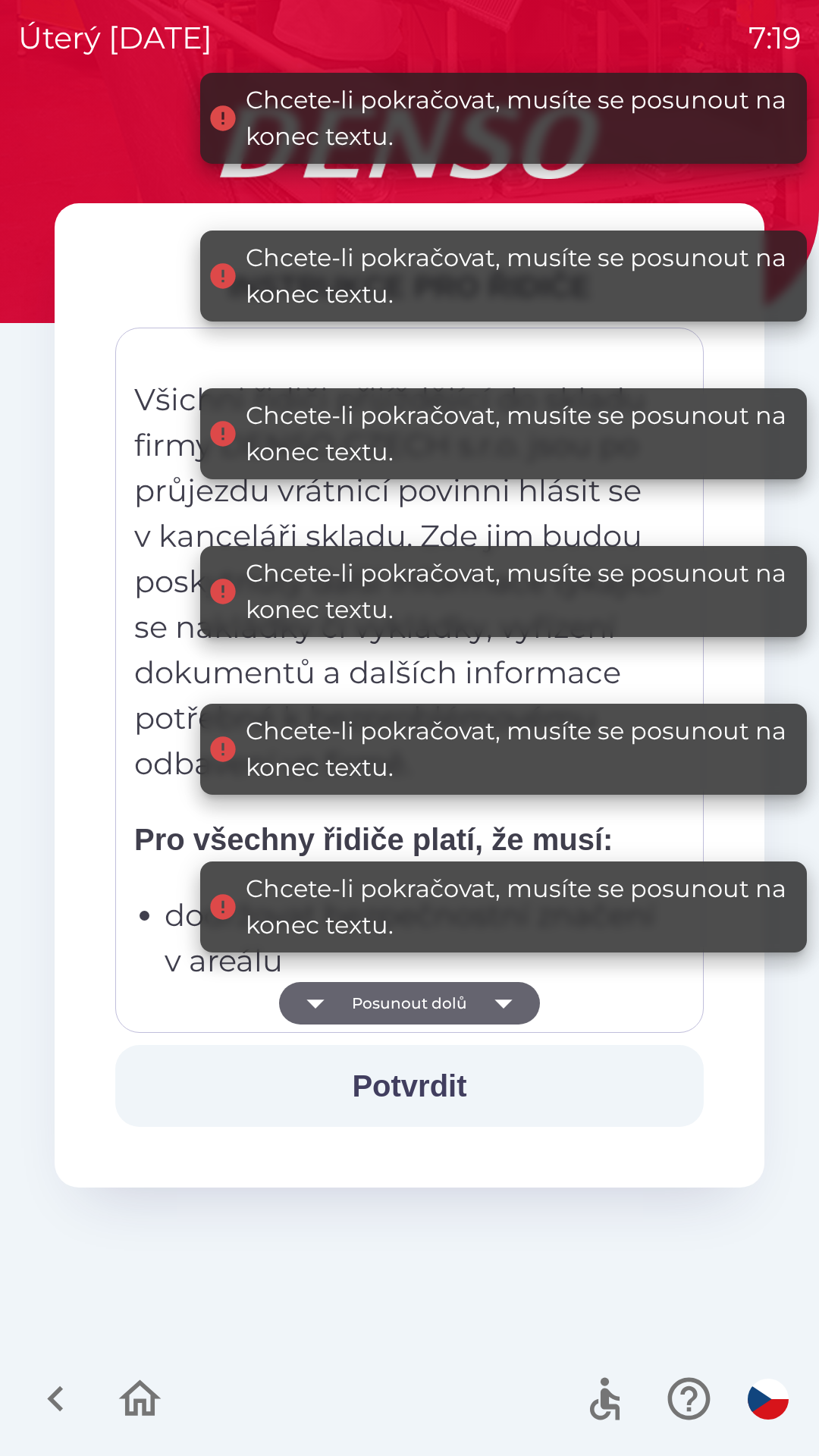
click at [428, 1086] on button "Potvrdit" at bounding box center [409, 1087] width 588 height 82
click at [467, 950] on div "Chcete-li pokračovat, musíte se posunout na konec textu." at bounding box center [512, 928] width 327 height 44
click at [430, 1078] on button "Potvrdit" at bounding box center [409, 1087] width 588 height 82
click at [430, 1086] on button "Potvrdit" at bounding box center [409, 1087] width 588 height 82
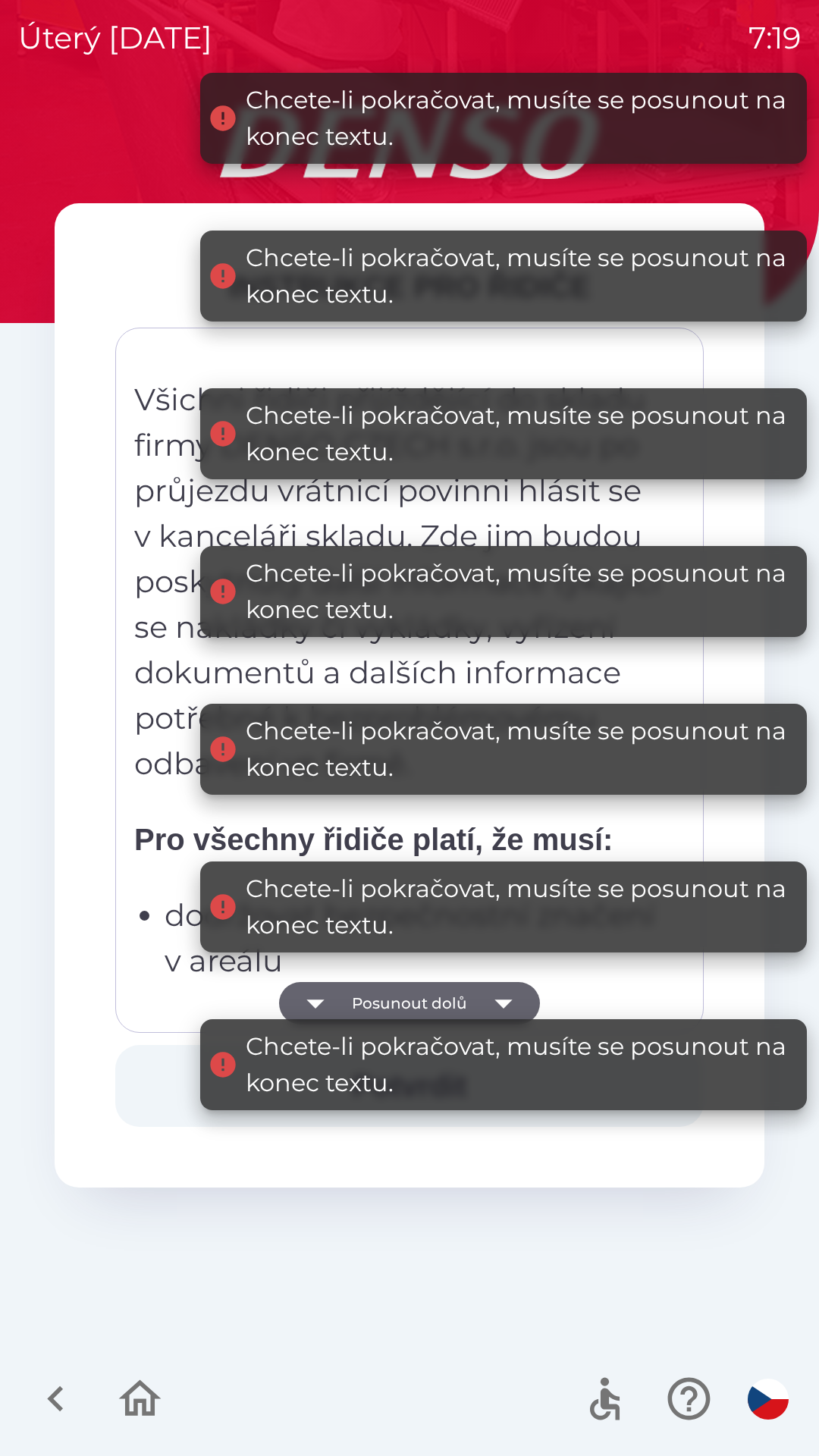
click at [453, 995] on button "Posunout dolů" at bounding box center [410, 1002] width 261 height 42
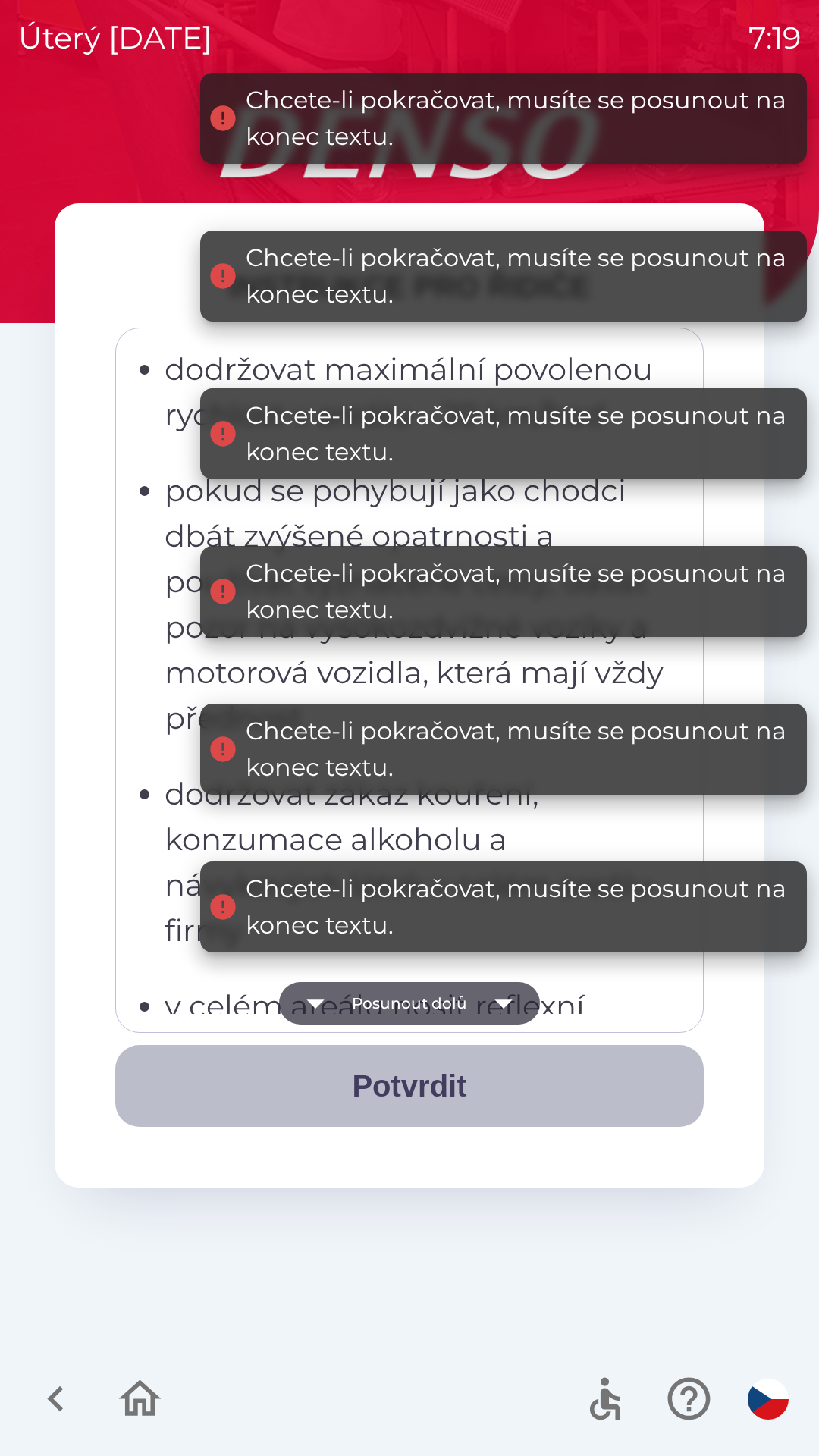
click at [442, 1088] on button "Potvrdit" at bounding box center [409, 1087] width 588 height 82
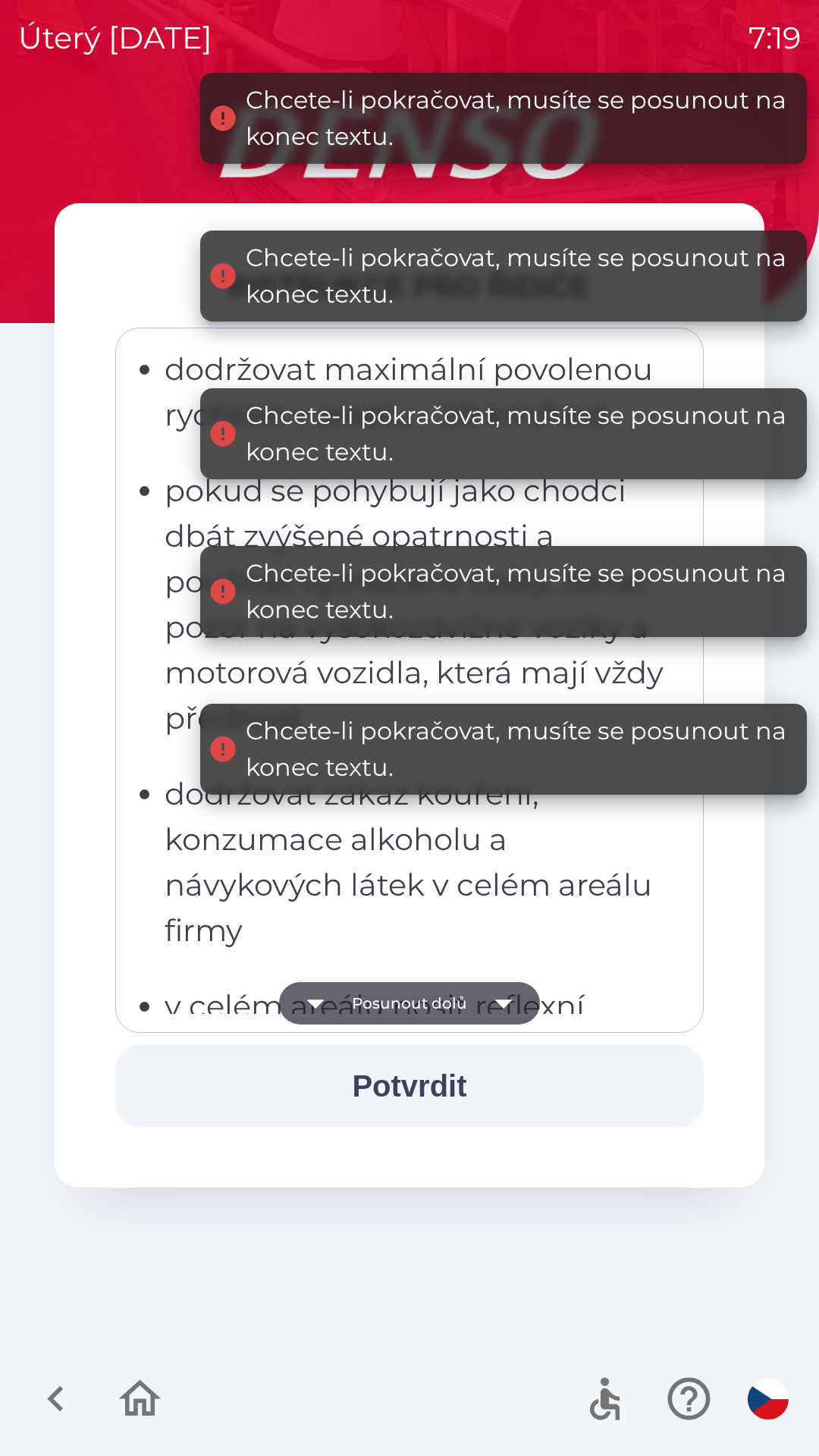
click at [446, 1064] on button "Potvrdit" at bounding box center [409, 1087] width 588 height 82
click at [489, 988] on icon "button" at bounding box center [503, 1002] width 42 height 42
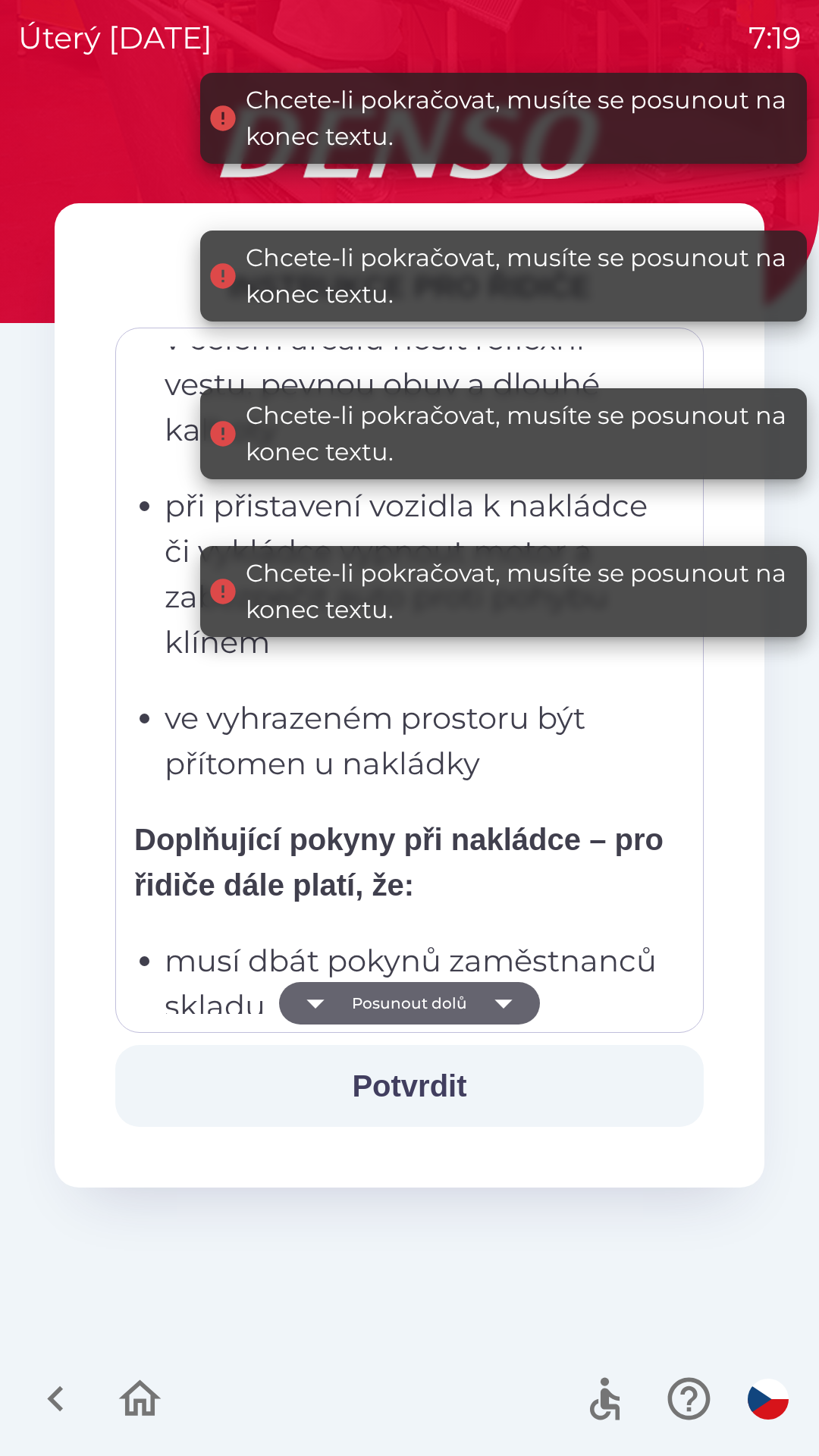
click at [441, 1080] on button "Potvrdit" at bounding box center [409, 1087] width 588 height 82
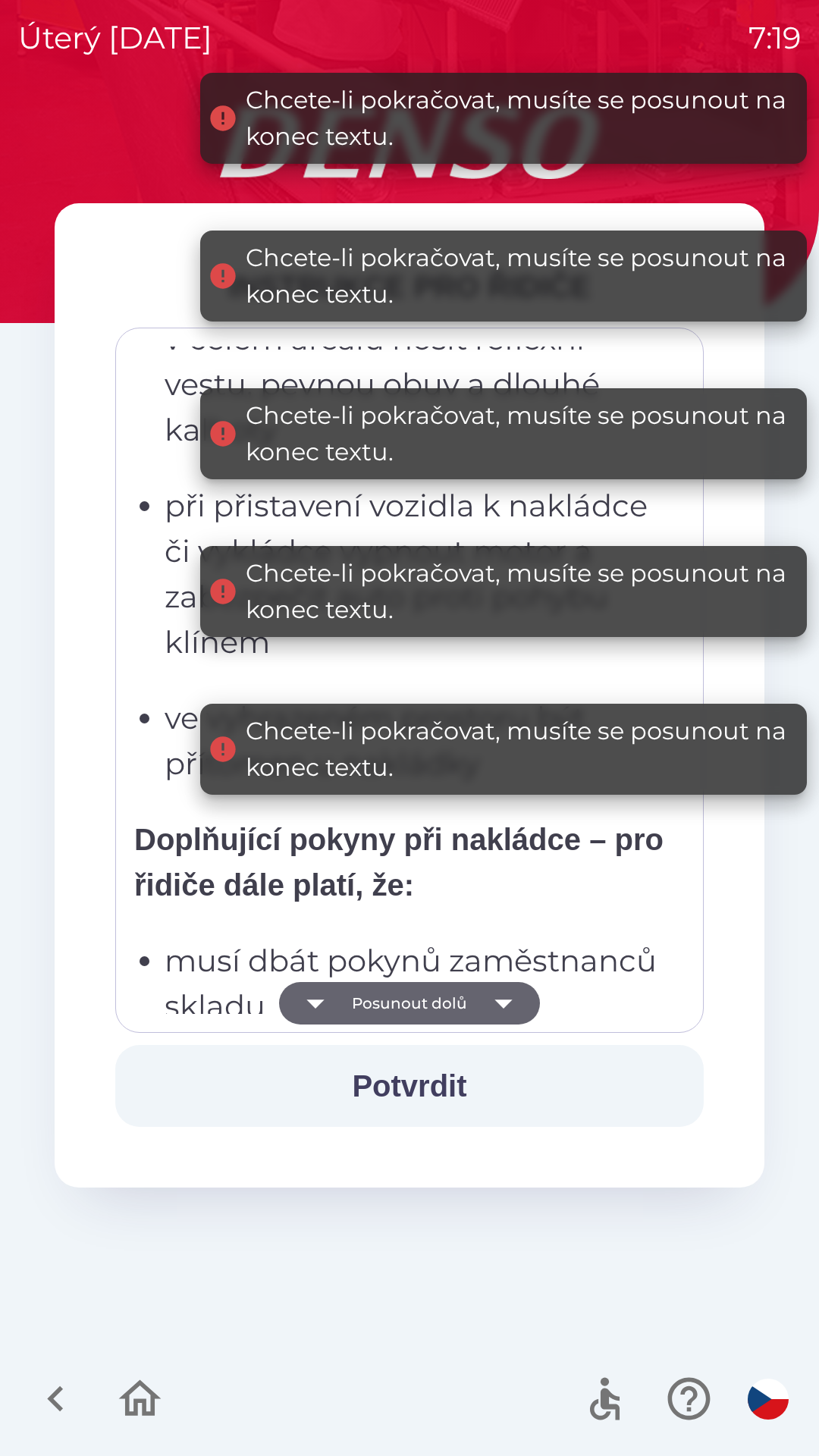
click at [436, 1074] on button "Potvrdit" at bounding box center [409, 1087] width 588 height 82
click at [432, 1078] on button "Potvrdit" at bounding box center [409, 1087] width 588 height 82
click at [429, 1078] on button "Potvrdit" at bounding box center [409, 1087] width 588 height 82
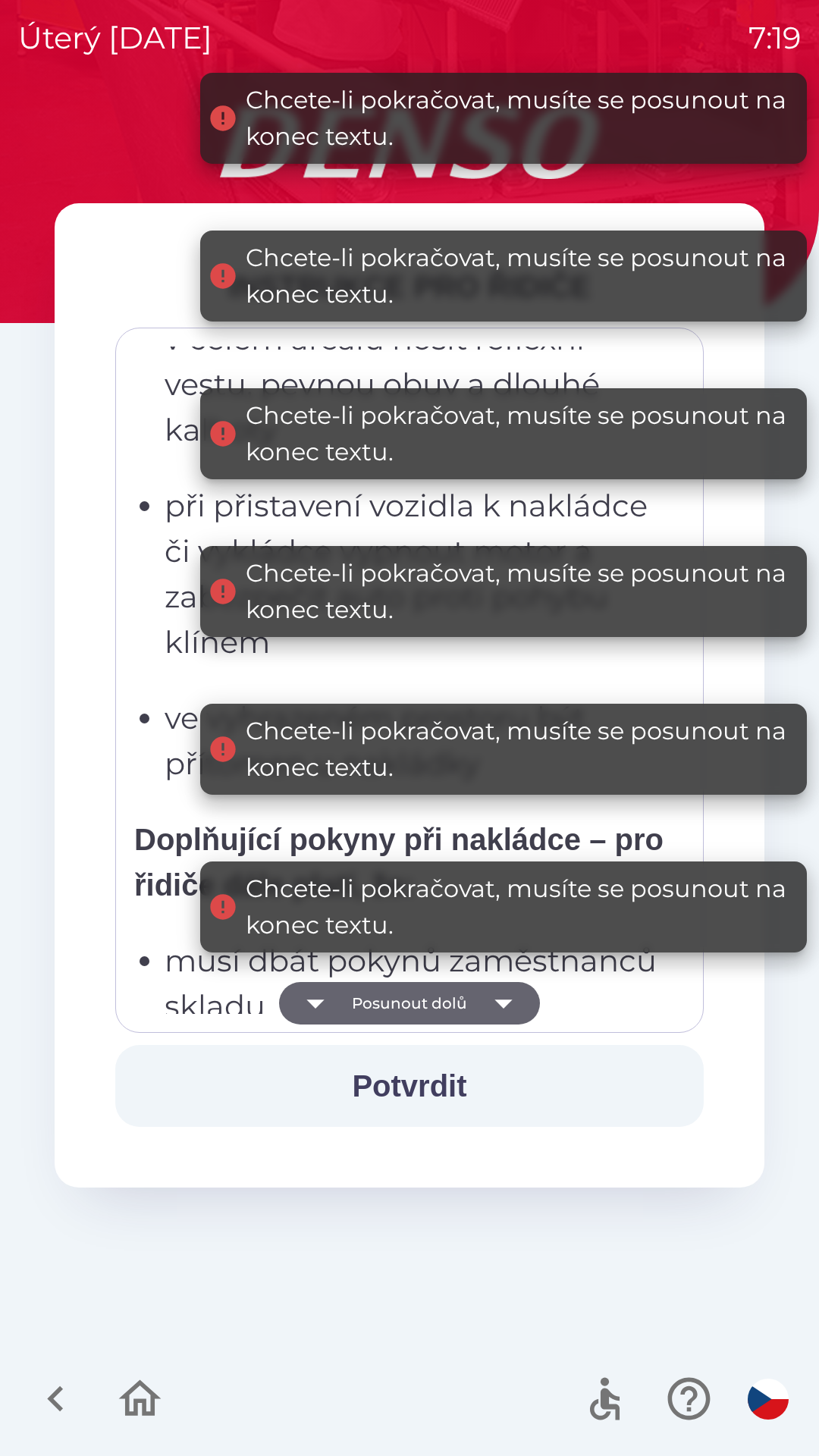
click at [429, 1090] on button "Potvrdit" at bounding box center [409, 1087] width 588 height 82
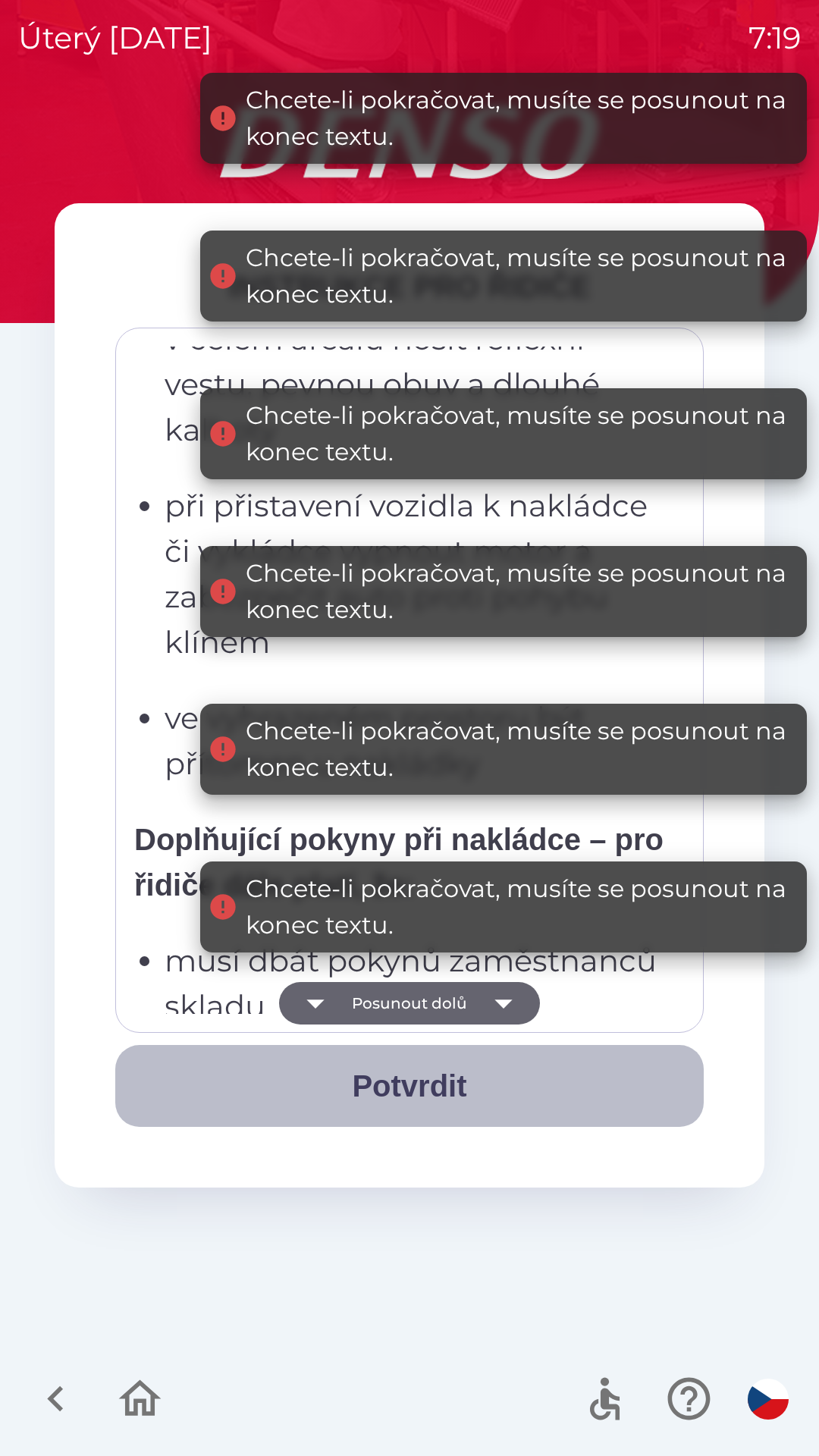
click at [425, 1086] on button "Potvrdit" at bounding box center [409, 1087] width 588 height 82
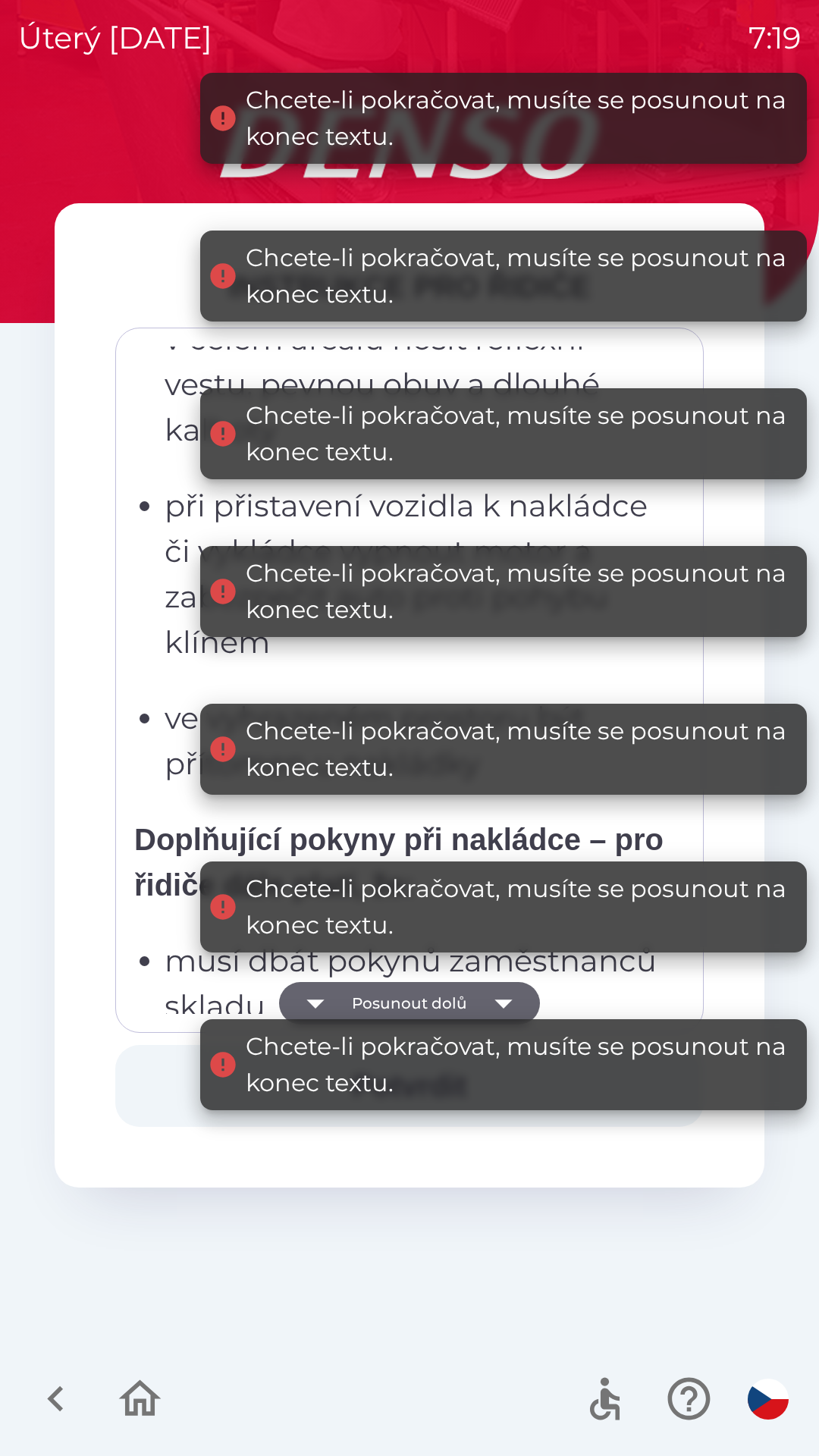
click at [502, 999] on icon "button" at bounding box center [503, 1002] width 42 height 42
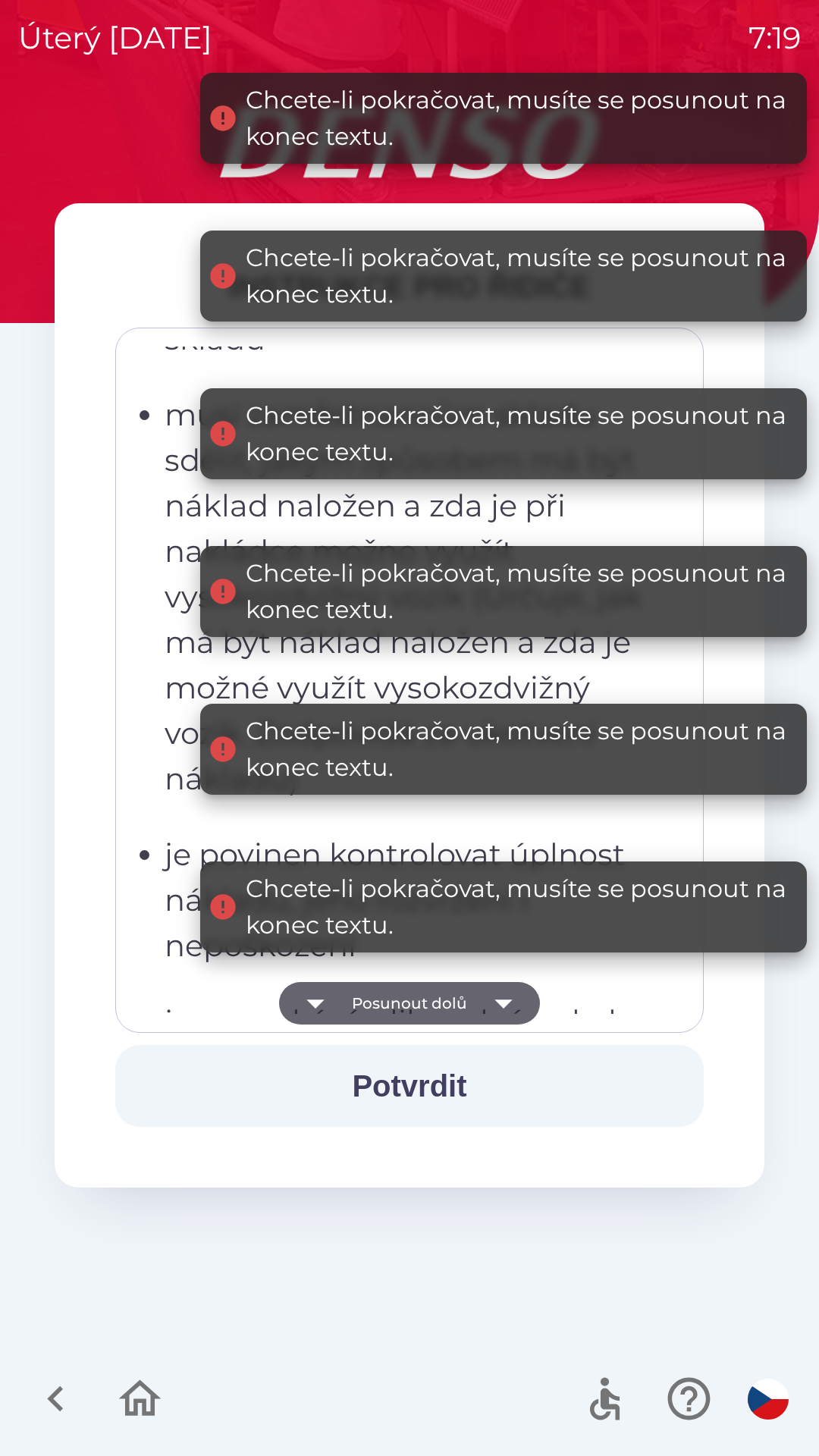
click at [444, 1072] on button "Potvrdit" at bounding box center [409, 1087] width 588 height 82
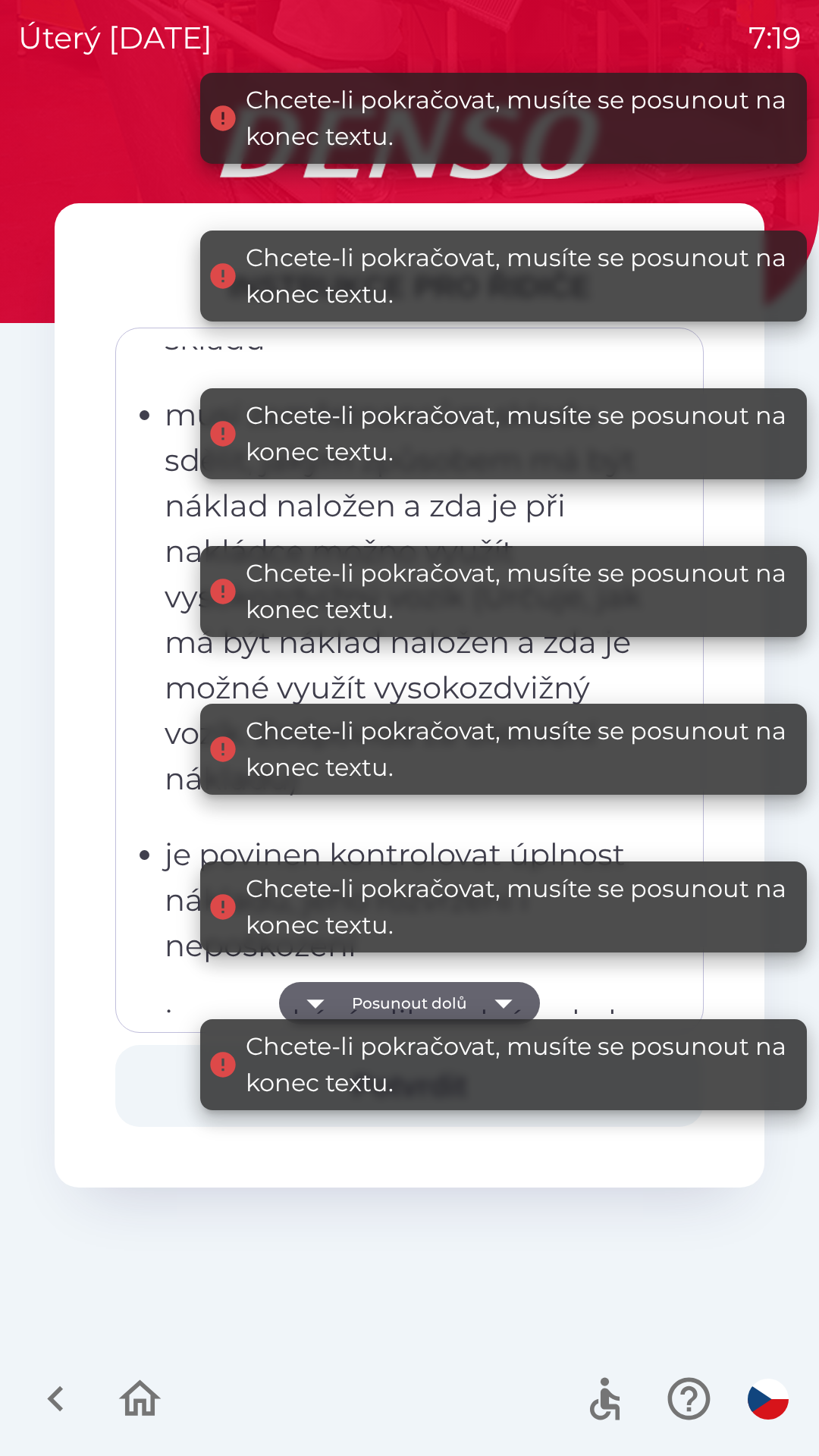
click at [508, 990] on icon "button" at bounding box center [503, 1002] width 42 height 42
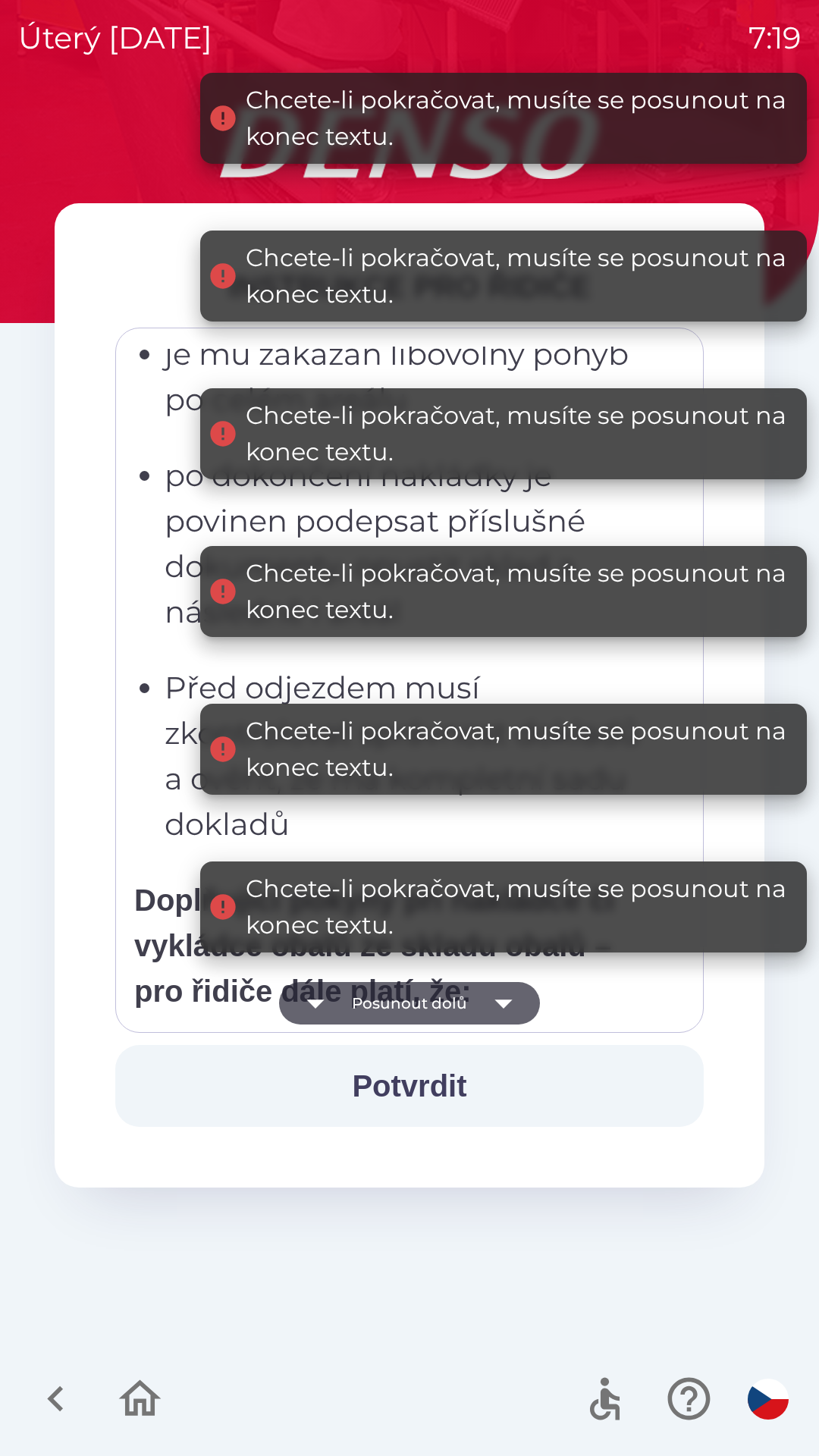
click at [444, 1074] on button "Potvrdit" at bounding box center [409, 1087] width 588 height 82
click at [507, 1000] on icon "button" at bounding box center [503, 1002] width 42 height 42
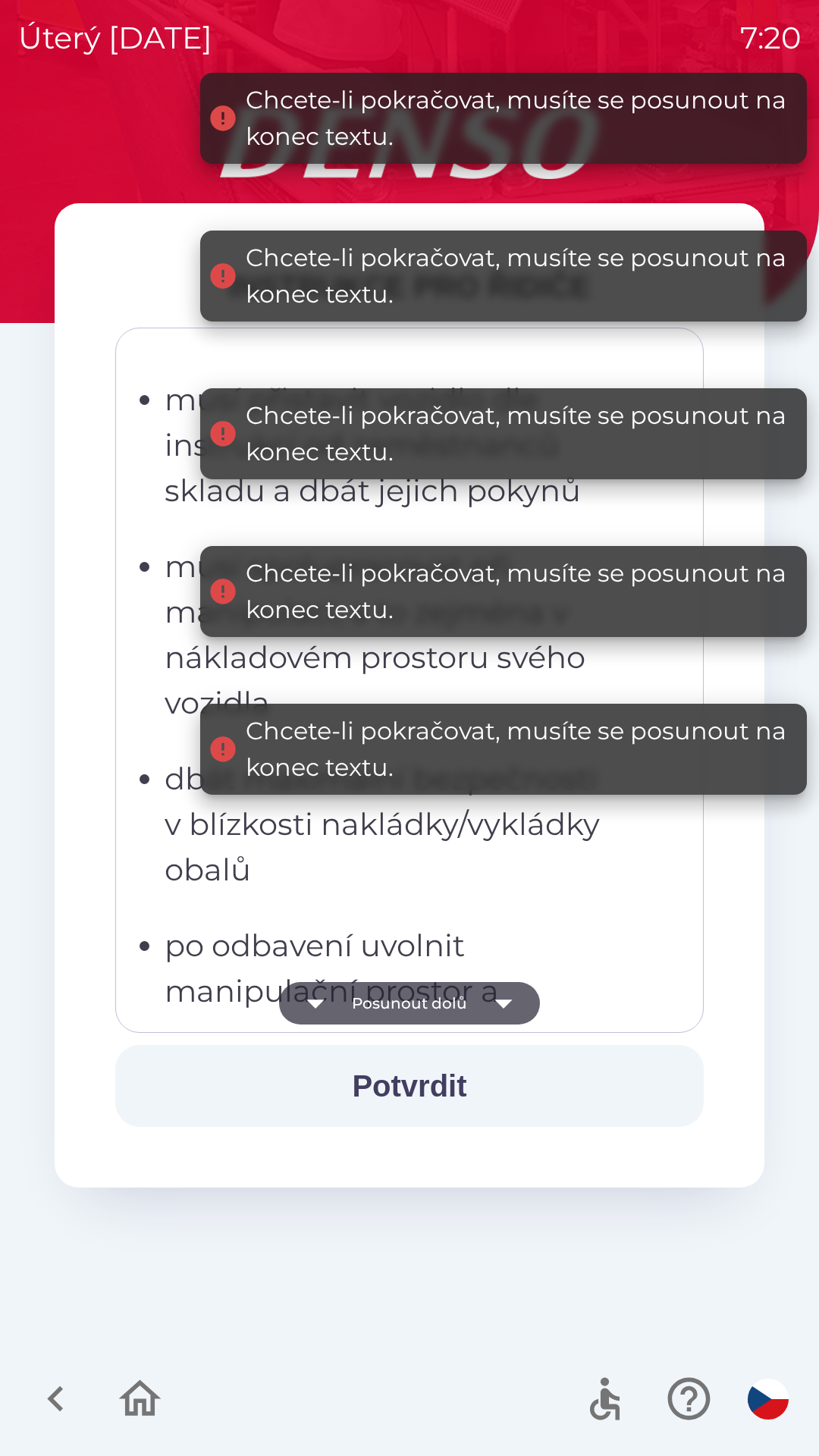
click at [426, 1081] on button "Potvrdit" at bounding box center [409, 1087] width 588 height 82
click at [443, 1078] on button "Potvrdit" at bounding box center [409, 1087] width 588 height 82
click at [442, 1073] on button "Potvrdit" at bounding box center [409, 1087] width 588 height 82
click at [434, 1072] on button "Potvrdit" at bounding box center [409, 1087] width 588 height 82
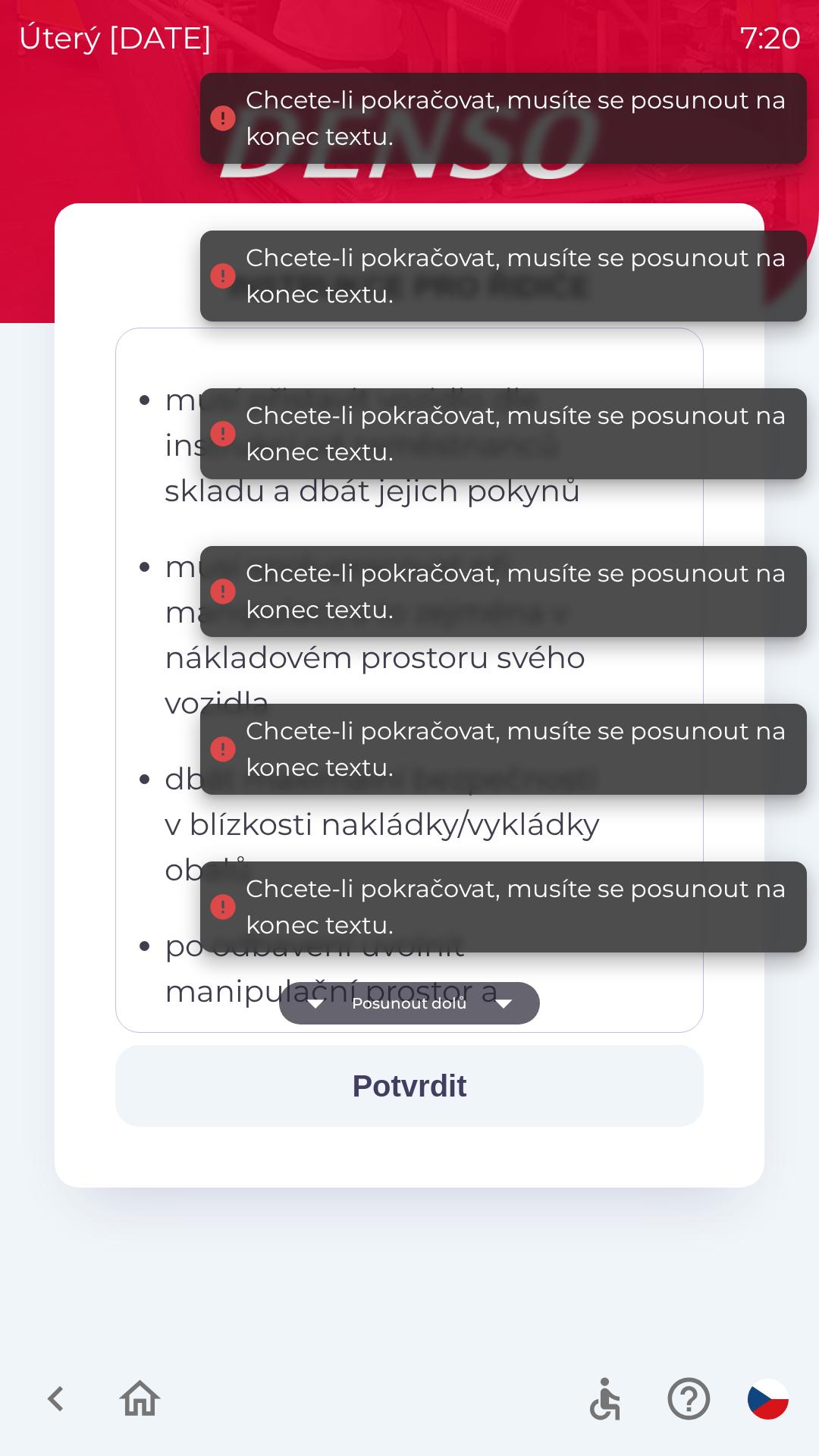
click at [409, 1089] on button "Potvrdit" at bounding box center [409, 1087] width 588 height 82
click at [408, 1085] on button "Potvrdit" at bounding box center [409, 1087] width 588 height 82
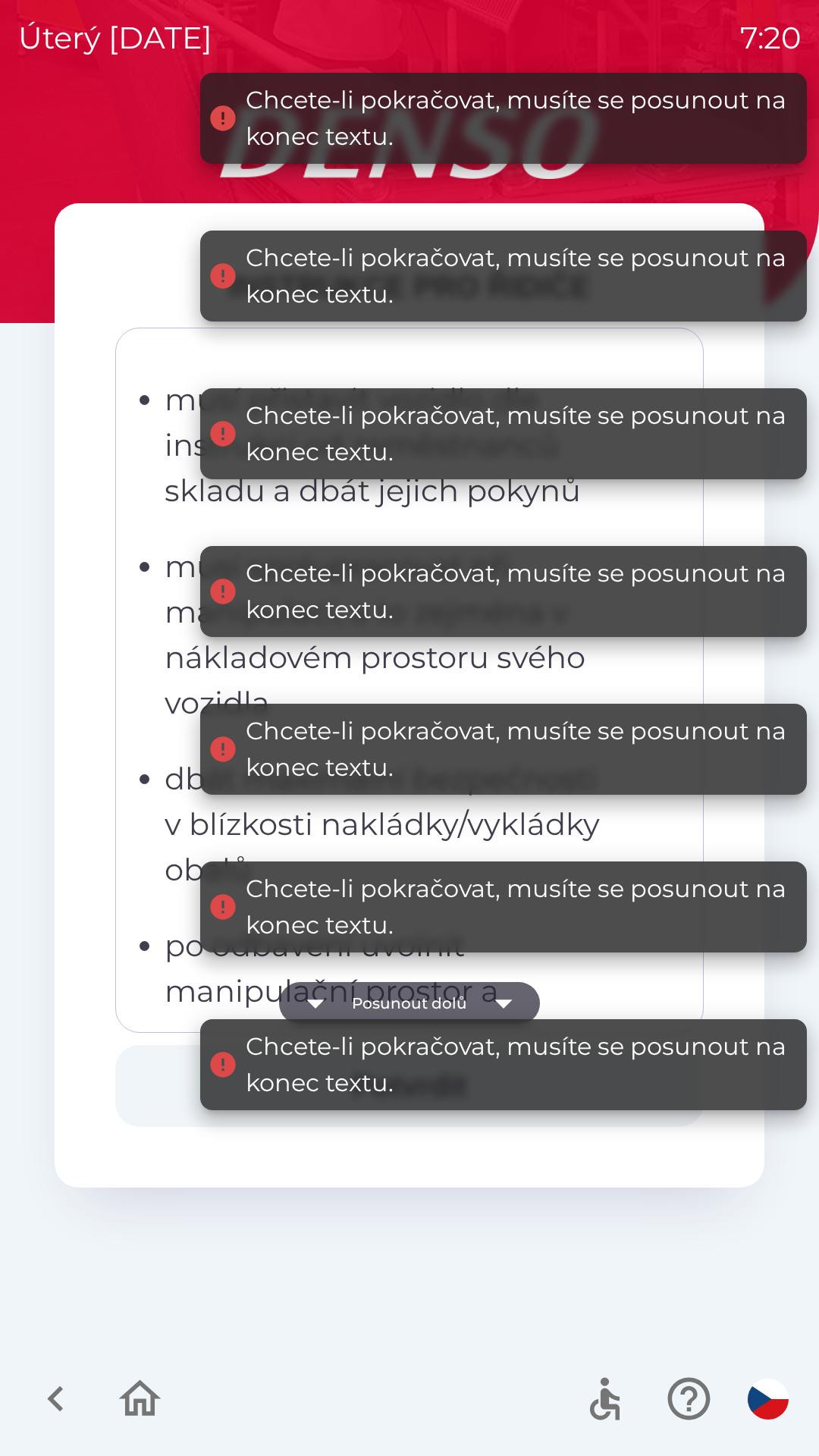
click at [499, 988] on icon "button" at bounding box center [503, 1002] width 42 height 42
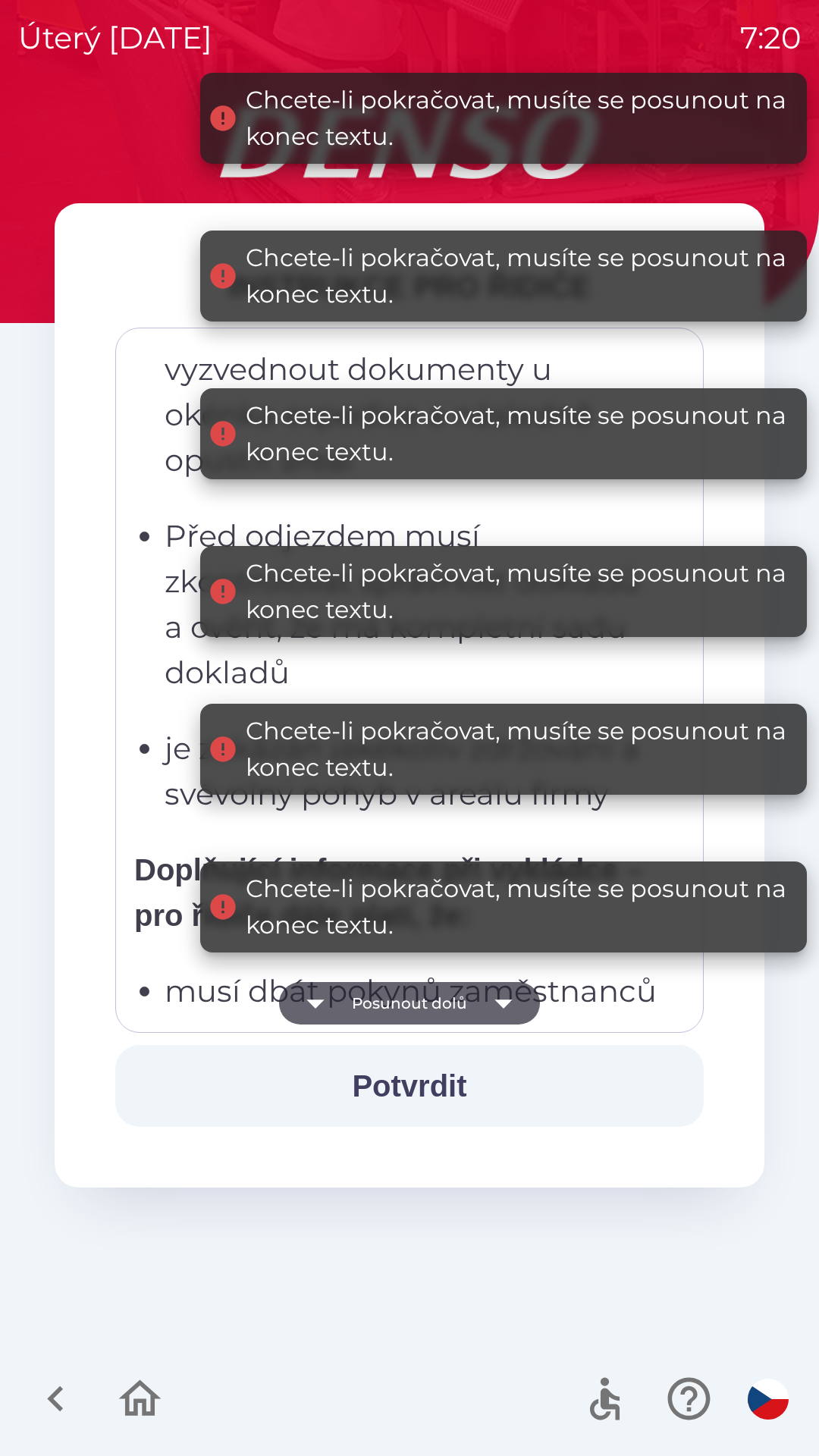
click at [432, 1073] on button "Potvrdit" at bounding box center [409, 1087] width 588 height 82
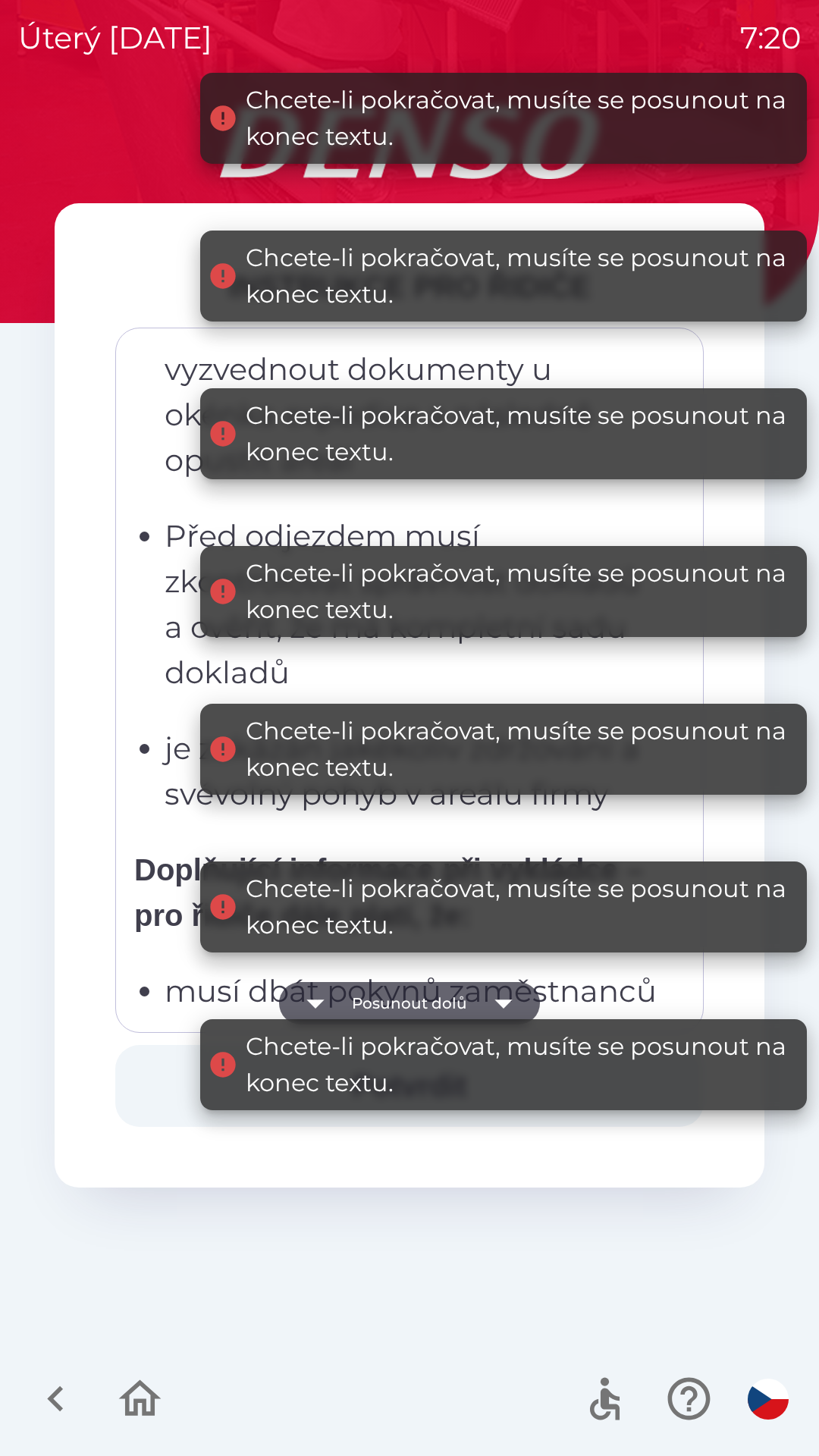
click at [511, 995] on icon "button" at bounding box center [503, 1002] width 42 height 42
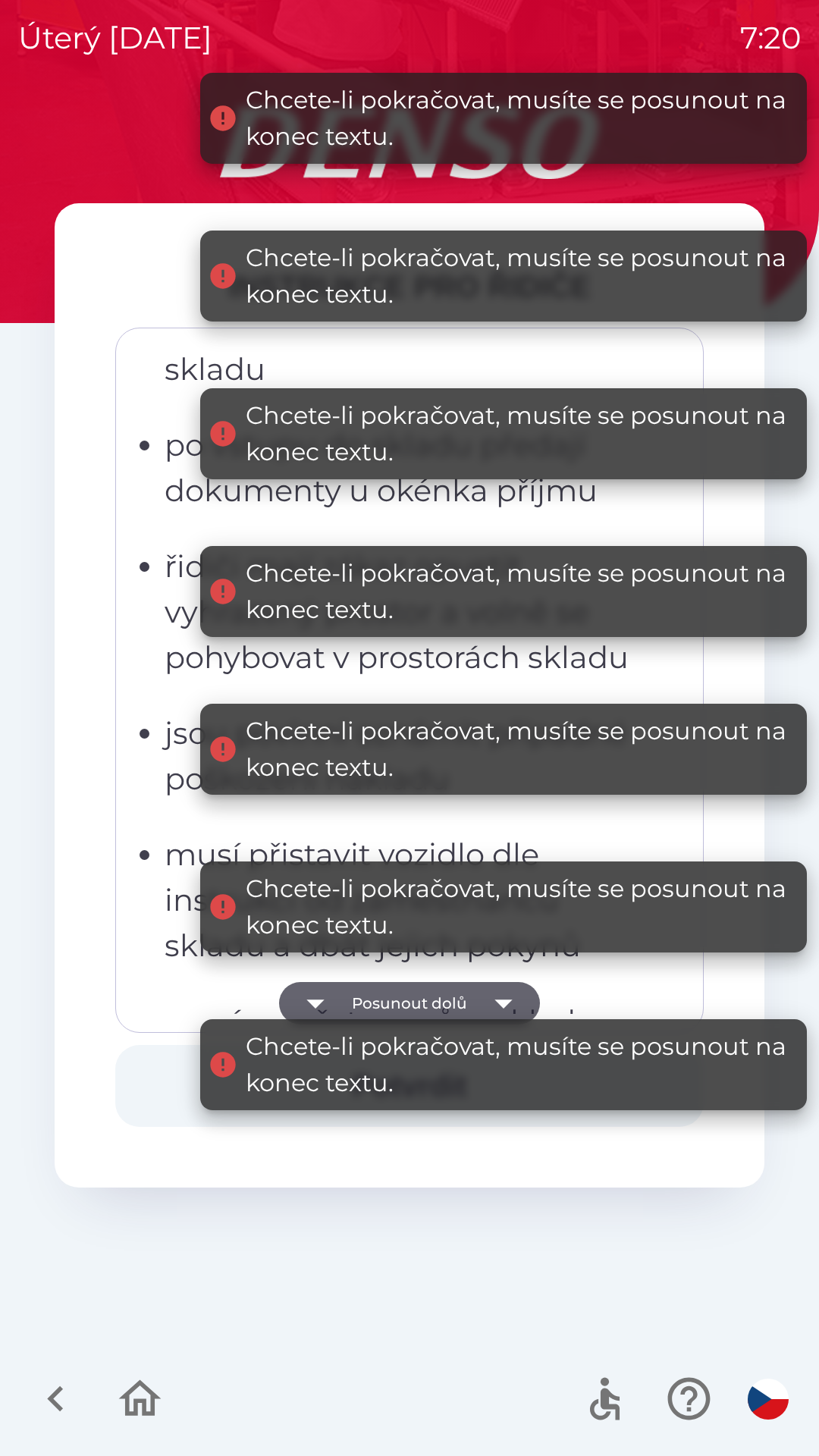
click at [511, 1029] on div "Chcete-li pokračovat, musíte se posunout na konec textu." at bounding box center [519, 1065] width 546 height 73
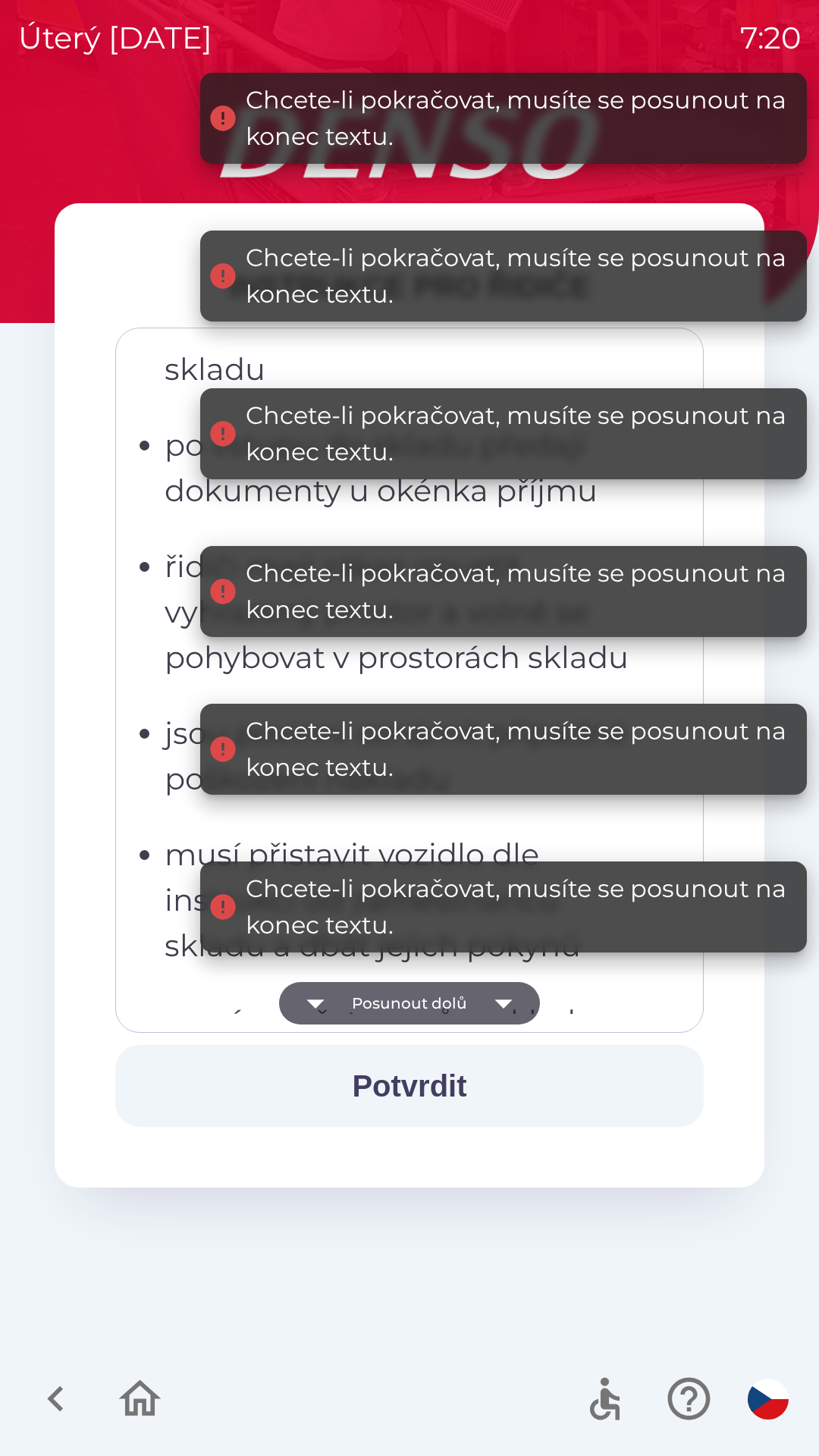
click at [438, 1086] on button "Potvrdit" at bounding box center [409, 1087] width 588 height 82
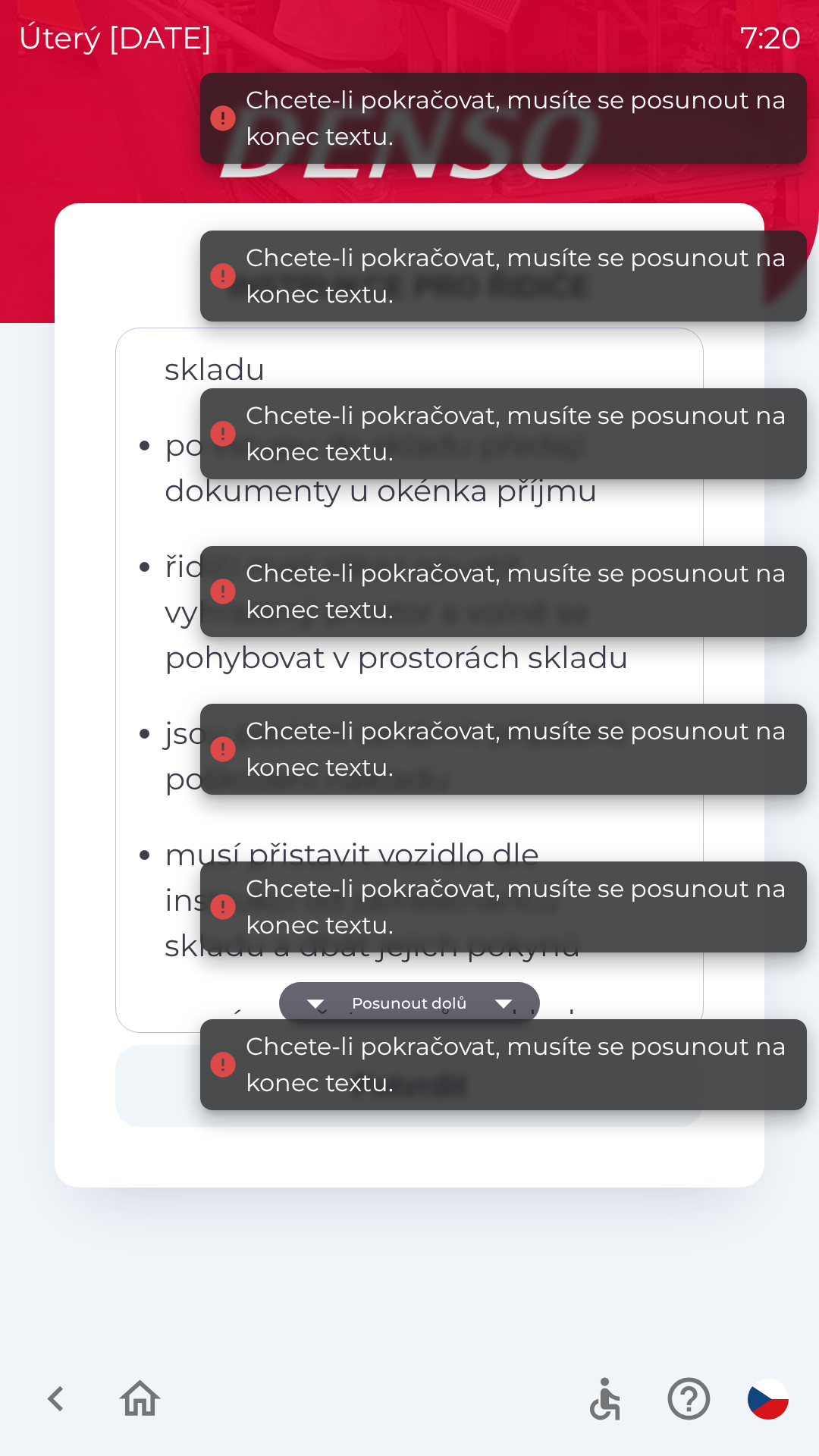
click at [504, 999] on icon "button" at bounding box center [503, 1002] width 42 height 42
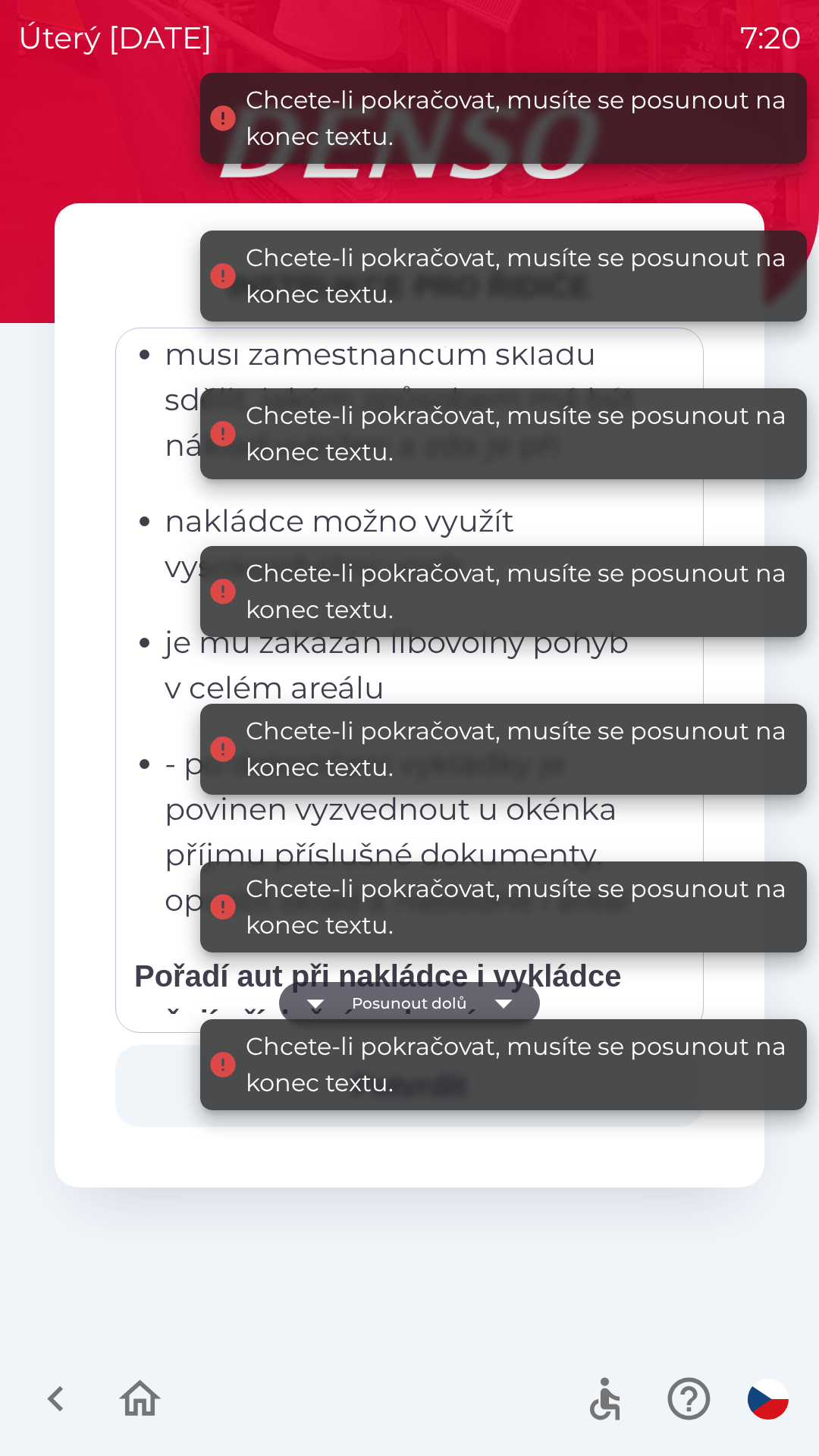
click at [501, 1019] on div "Chcete-li pokračovat, musíte se posunout na konec textu." at bounding box center [503, 1064] width 607 height 91
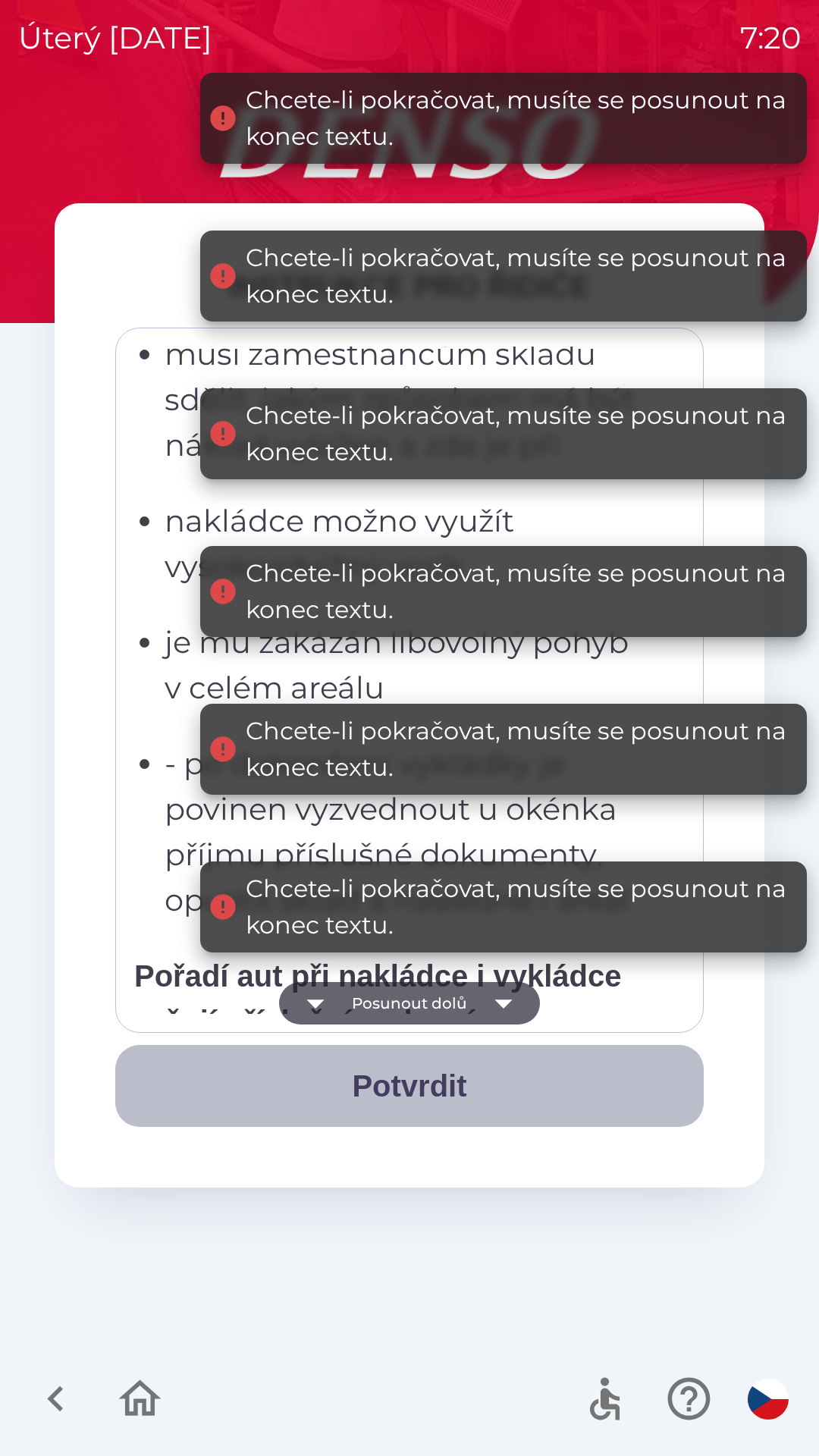
click at [444, 1078] on button "Potvrdit" at bounding box center [409, 1087] width 588 height 82
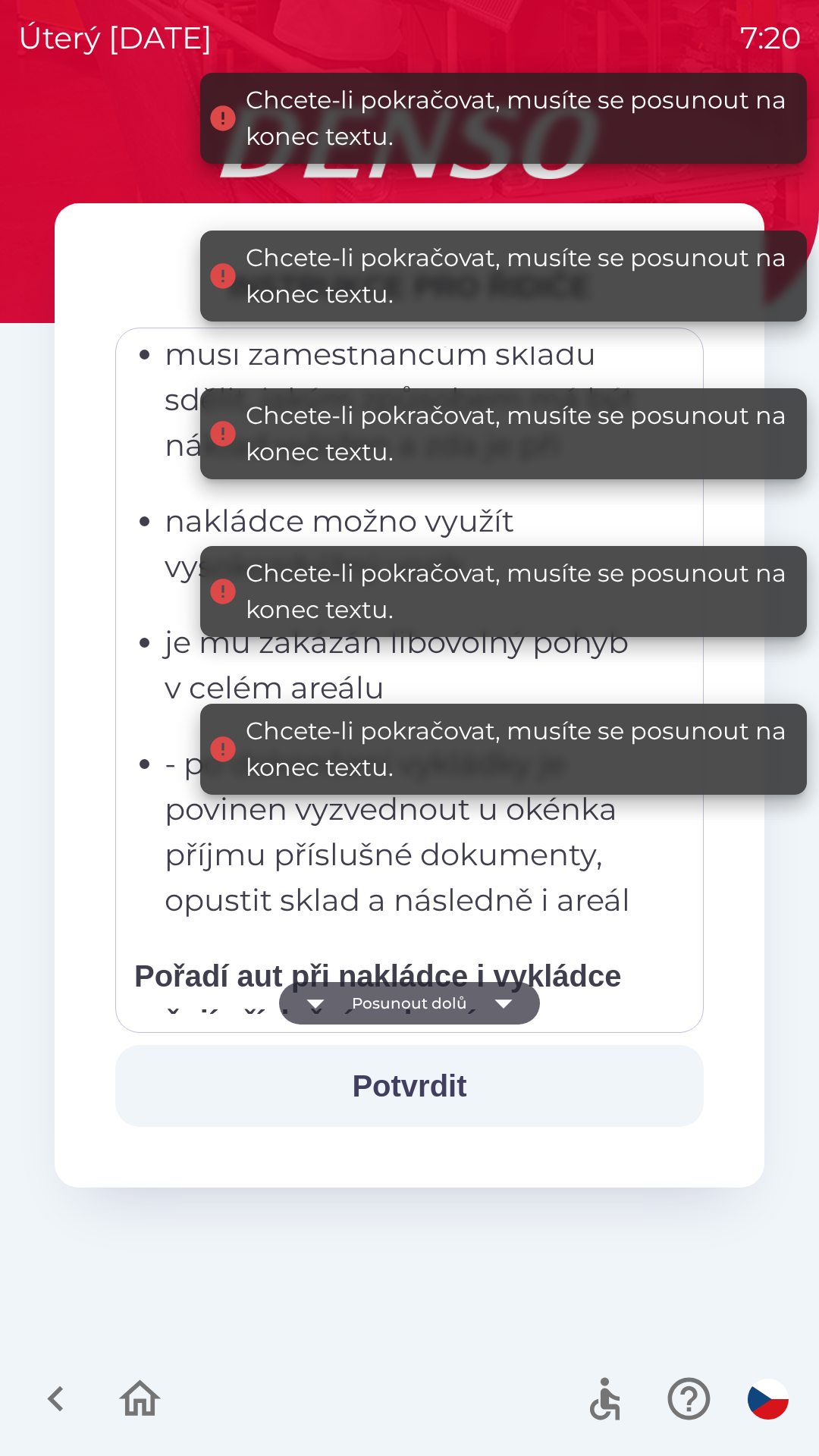
click at [442, 1074] on button "Potvrdit" at bounding box center [409, 1087] width 588 height 82
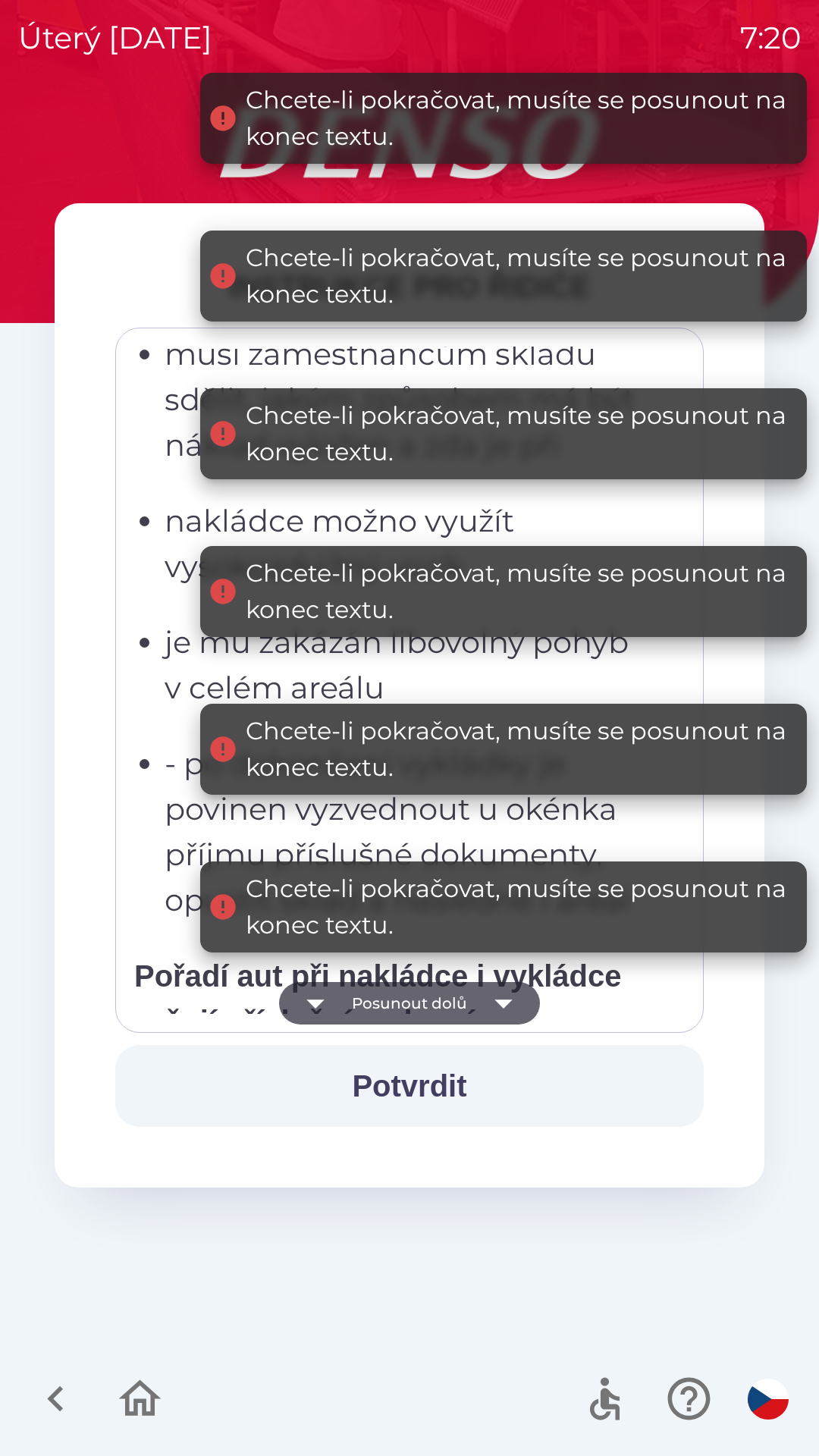
click at [442, 1077] on button "Potvrdit" at bounding box center [409, 1087] width 588 height 82
click at [436, 1080] on button "Potvrdit" at bounding box center [409, 1087] width 588 height 82
click at [431, 1078] on button "Potvrdit" at bounding box center [409, 1087] width 588 height 82
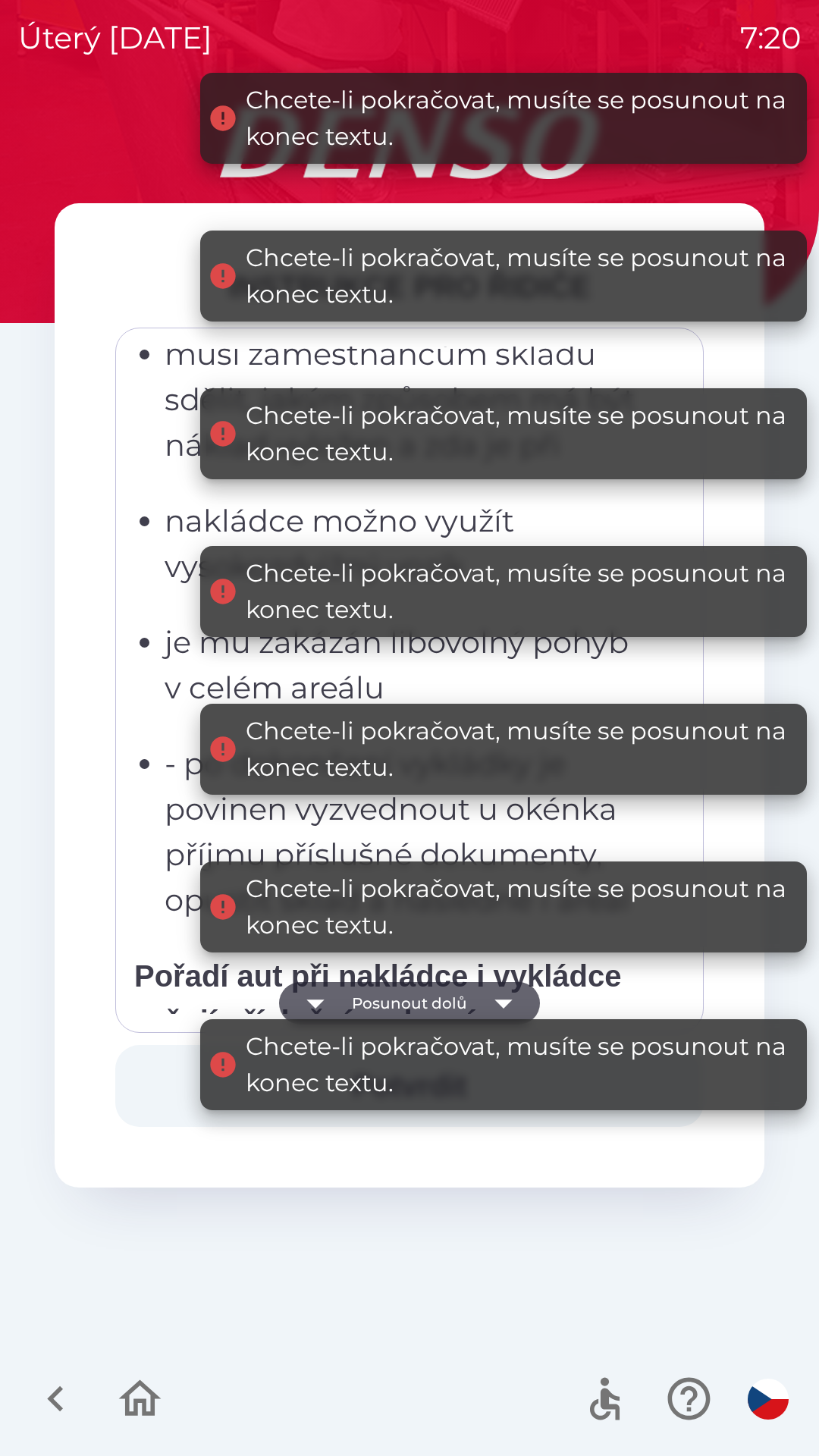
click at [496, 999] on icon "button" at bounding box center [503, 1002] width 42 height 42
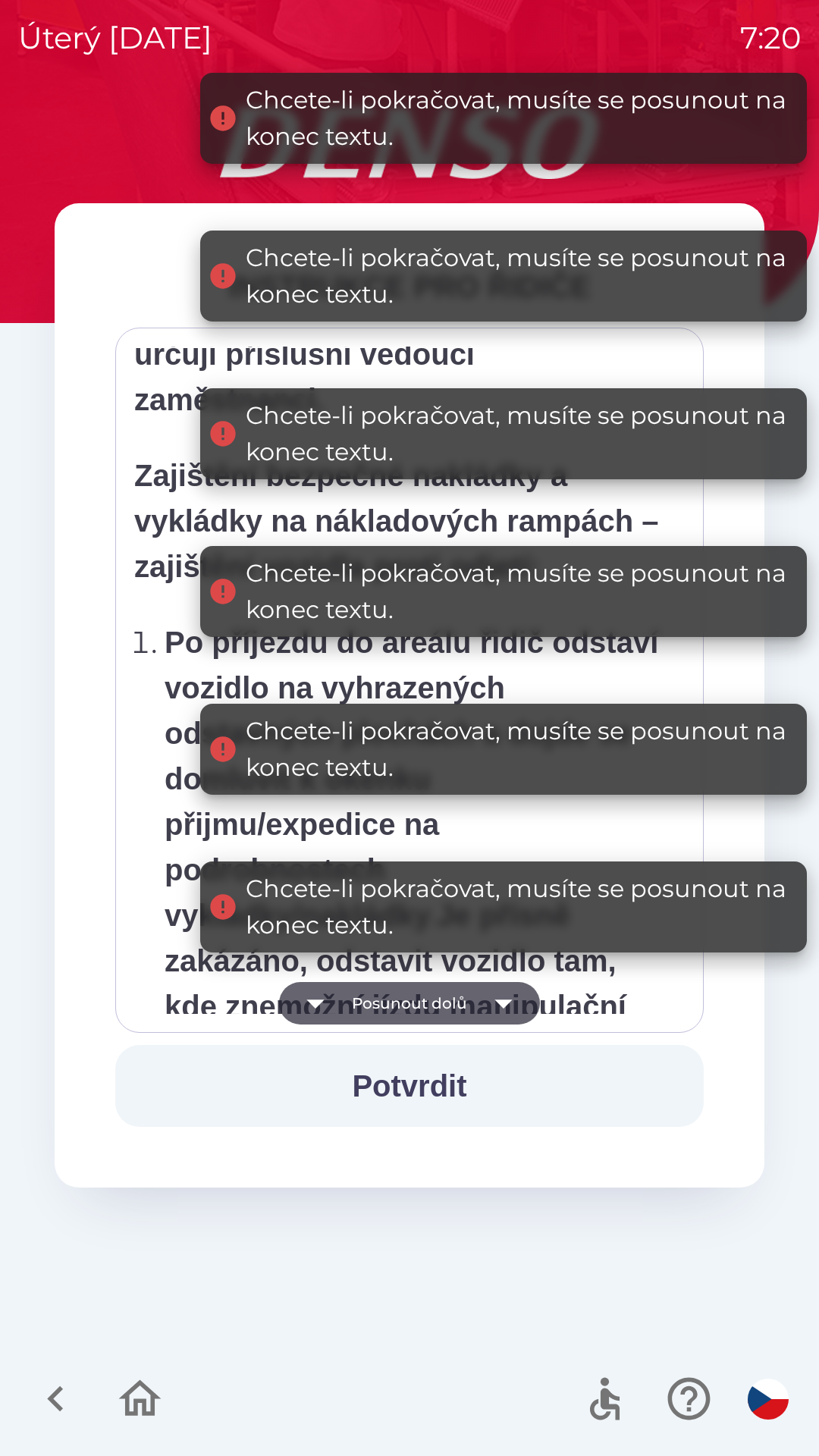
click at [438, 1085] on button "Potvrdit" at bounding box center [409, 1087] width 588 height 82
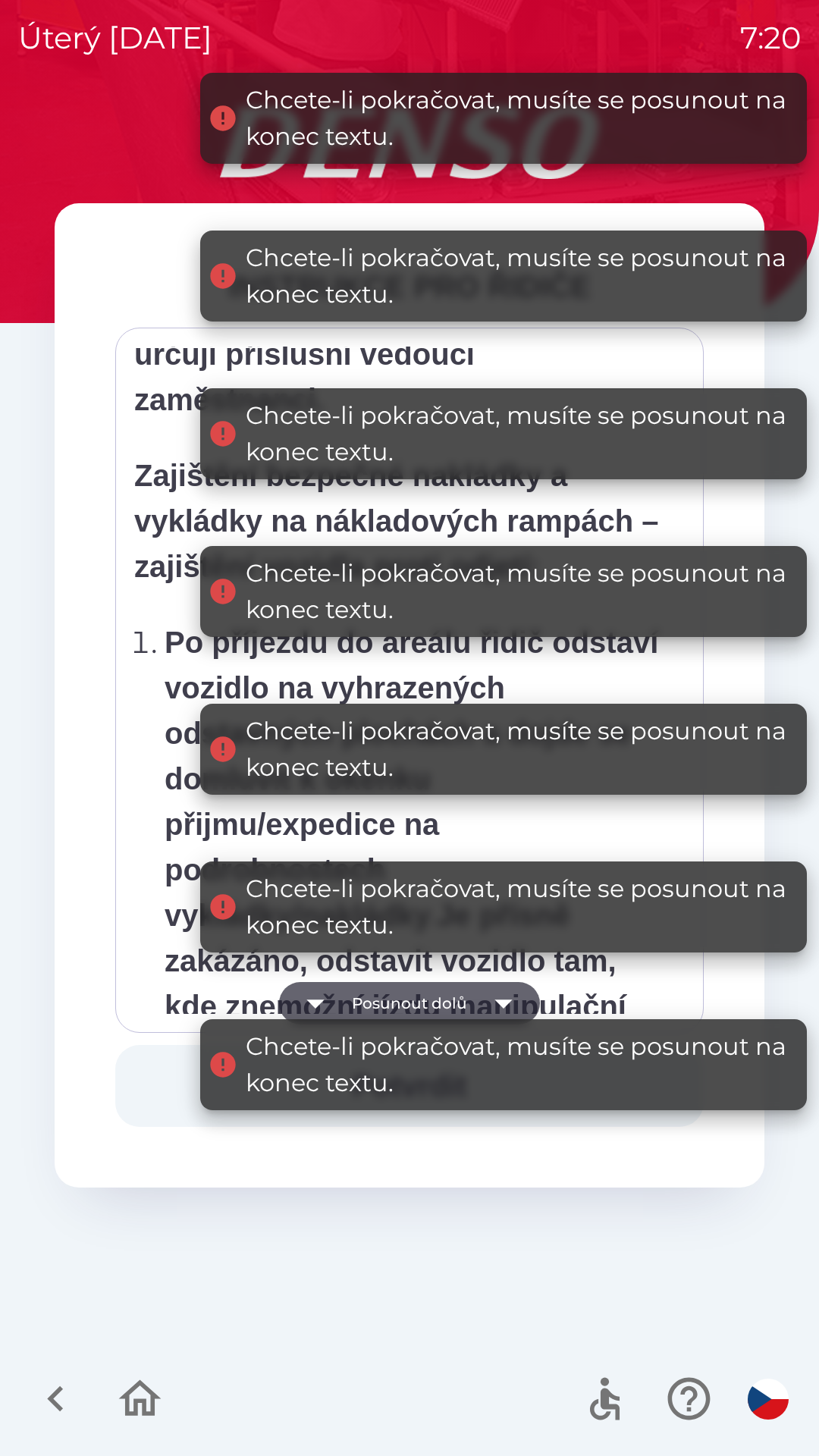
click at [496, 995] on icon "button" at bounding box center [503, 1002] width 42 height 42
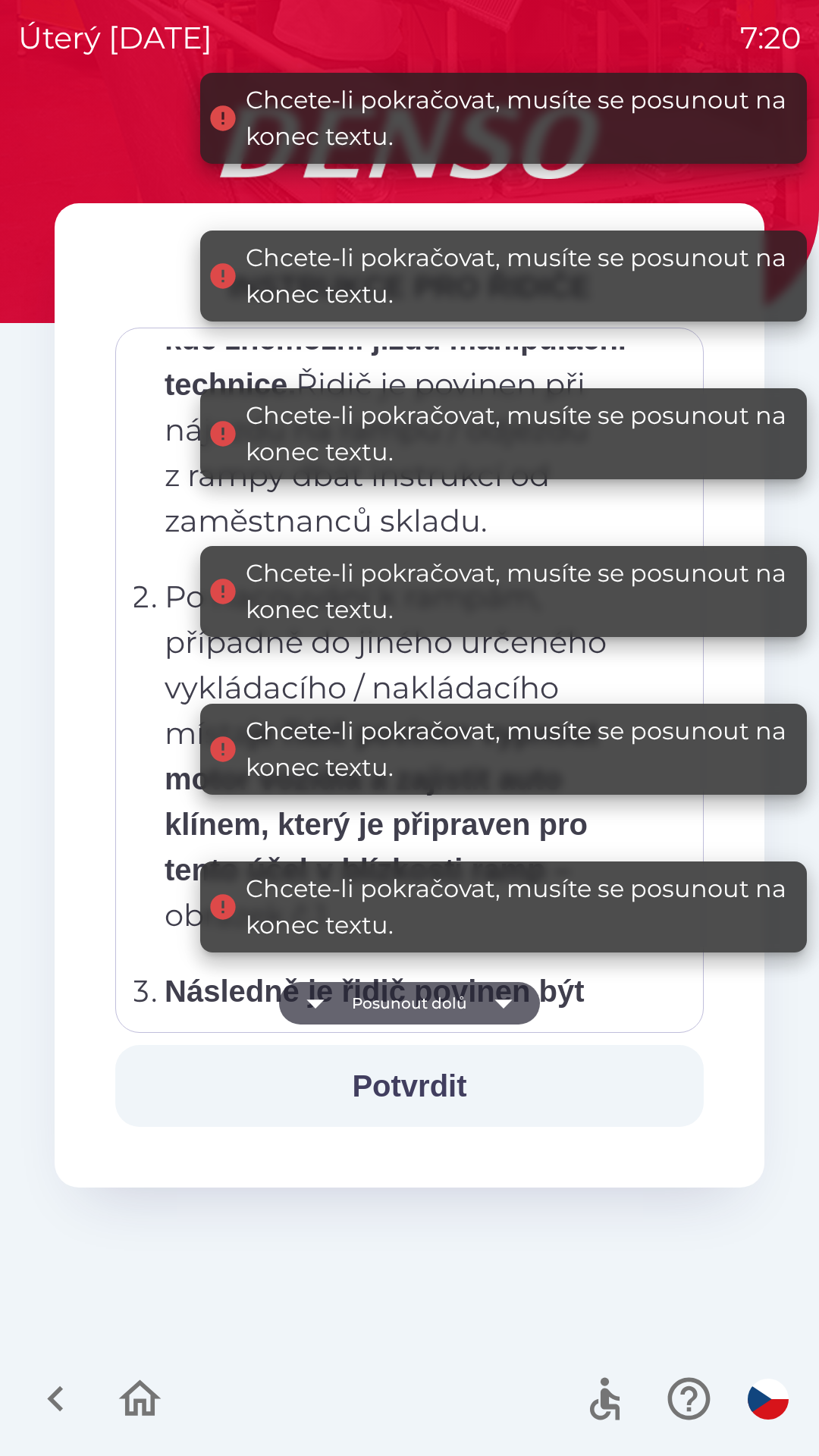
click at [439, 1073] on button "Potvrdit" at bounding box center [409, 1087] width 588 height 82
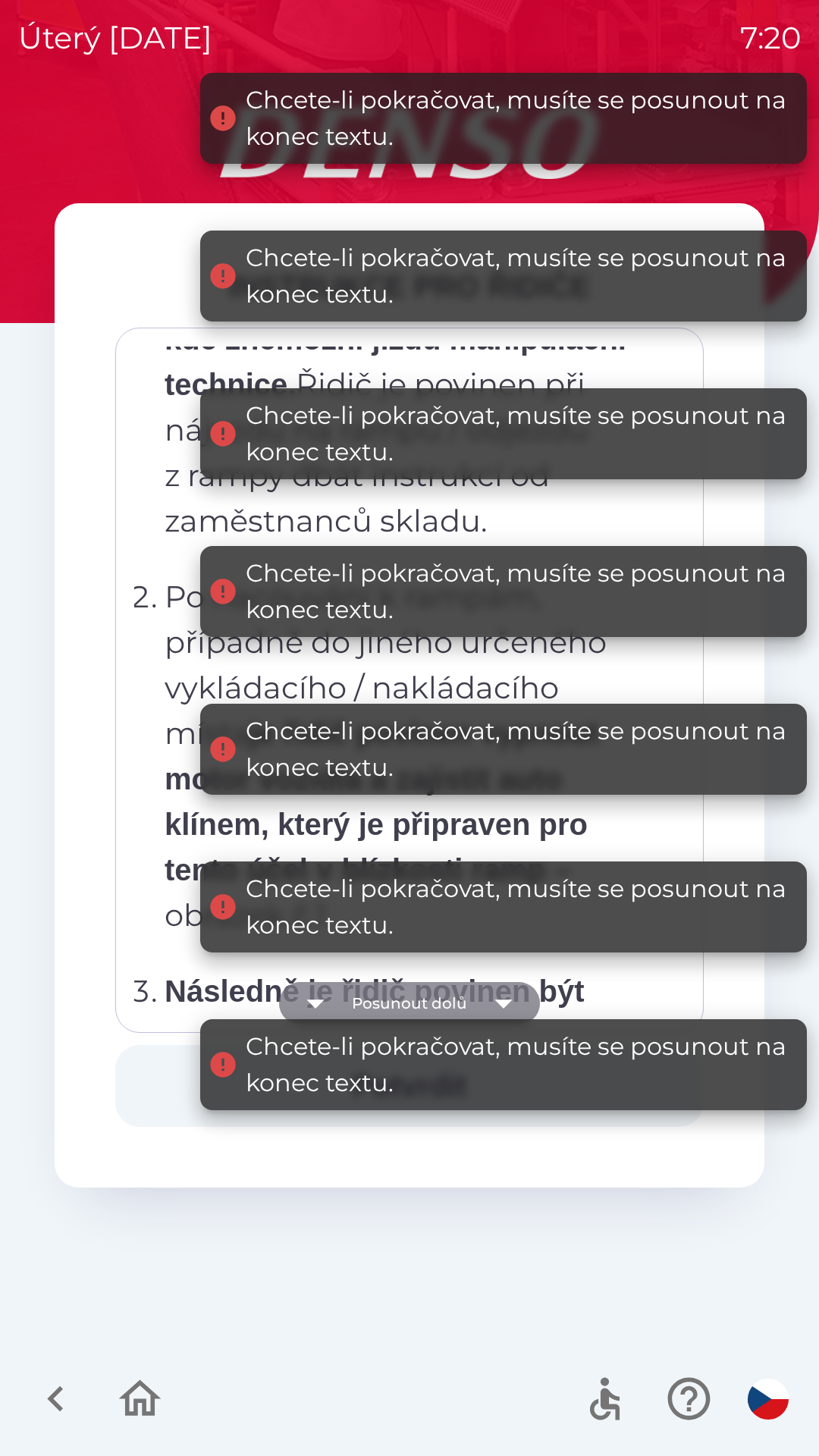
click at [501, 1006] on icon "button" at bounding box center [503, 1004] width 18 height 9
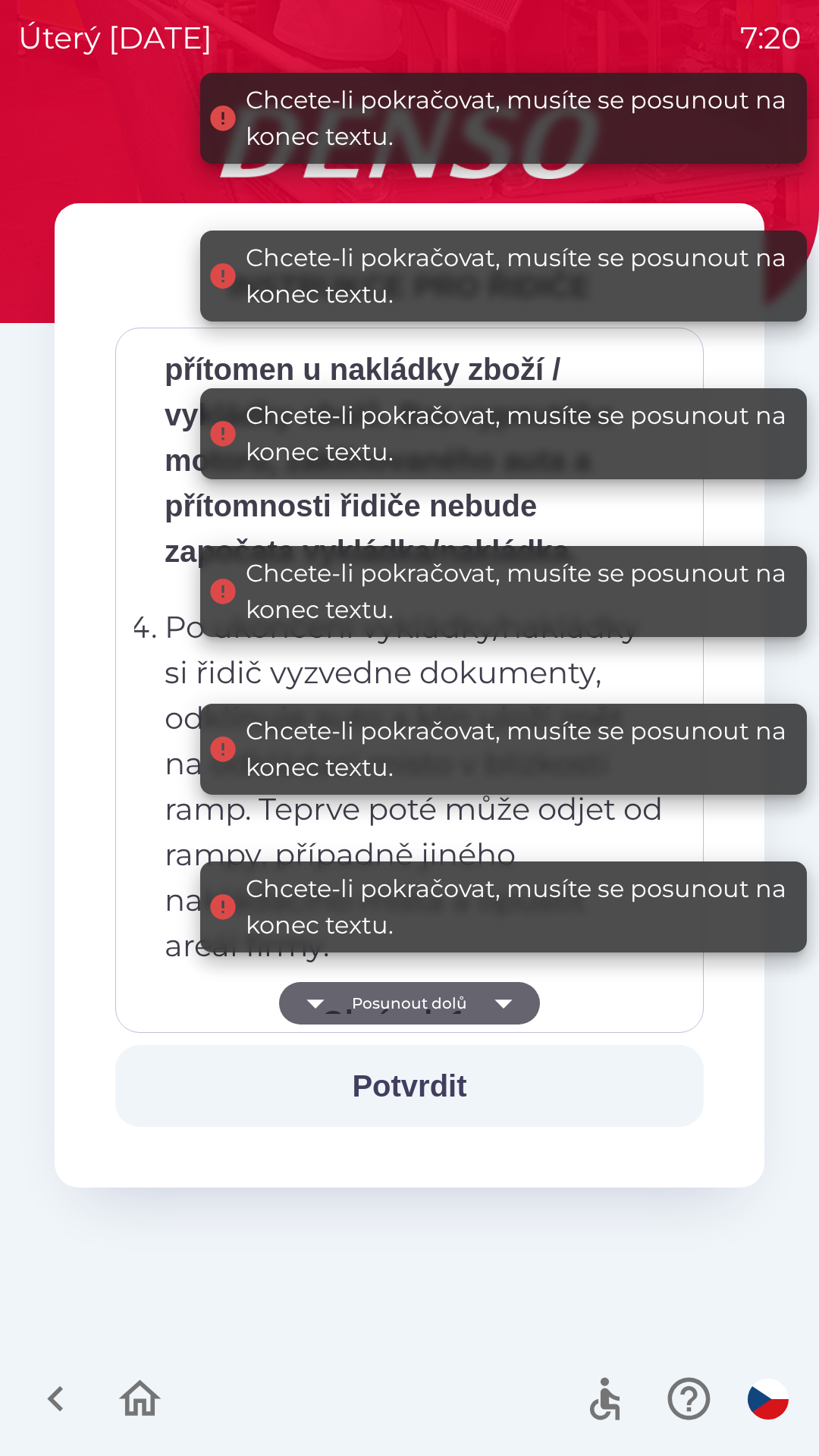
click at [430, 1083] on button "Potvrdit" at bounding box center [409, 1087] width 588 height 82
click at [439, 1067] on button "Potvrdit" at bounding box center [409, 1087] width 588 height 82
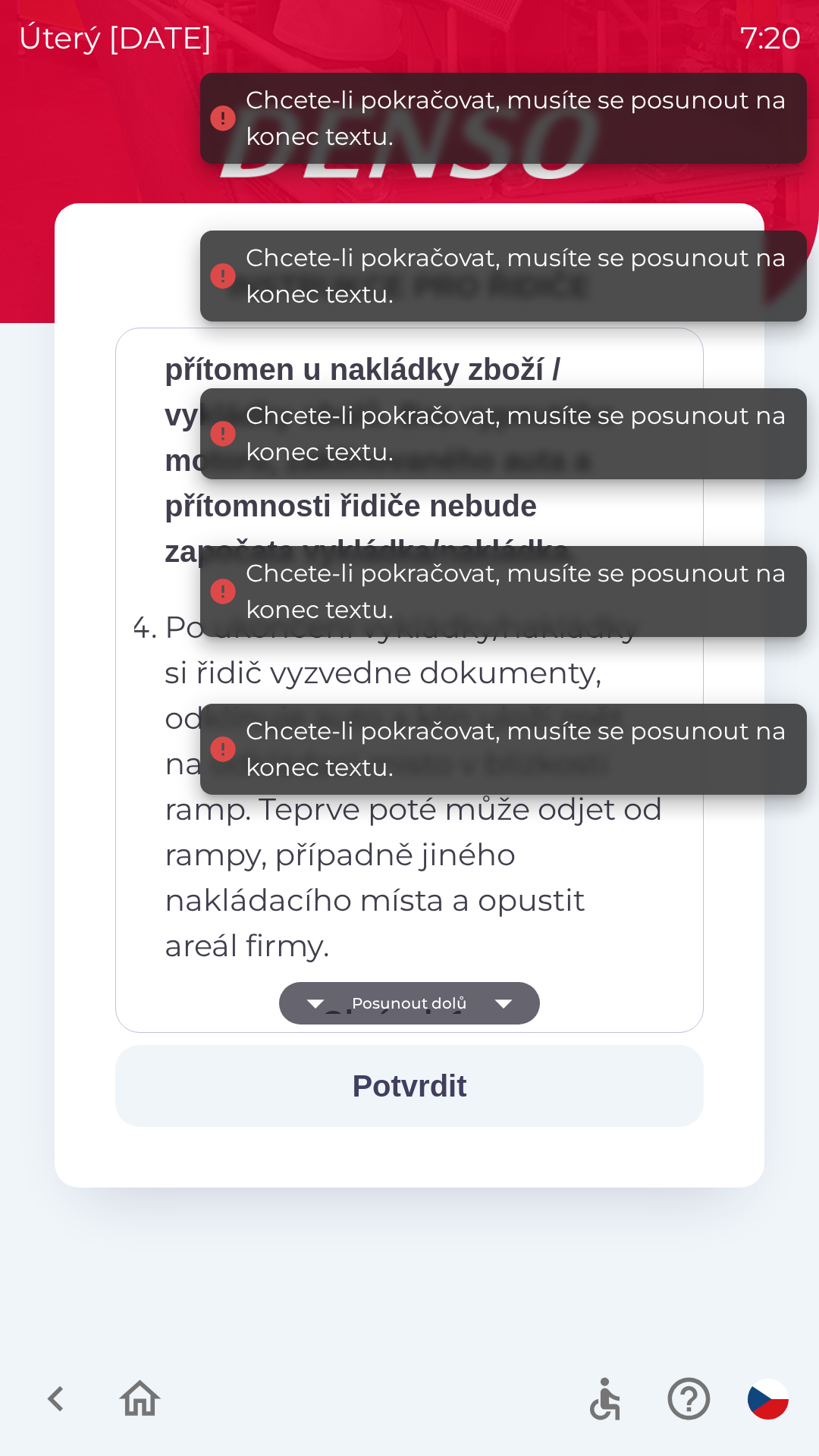
click at [442, 1078] on button "Potvrdit" at bounding box center [409, 1087] width 588 height 82
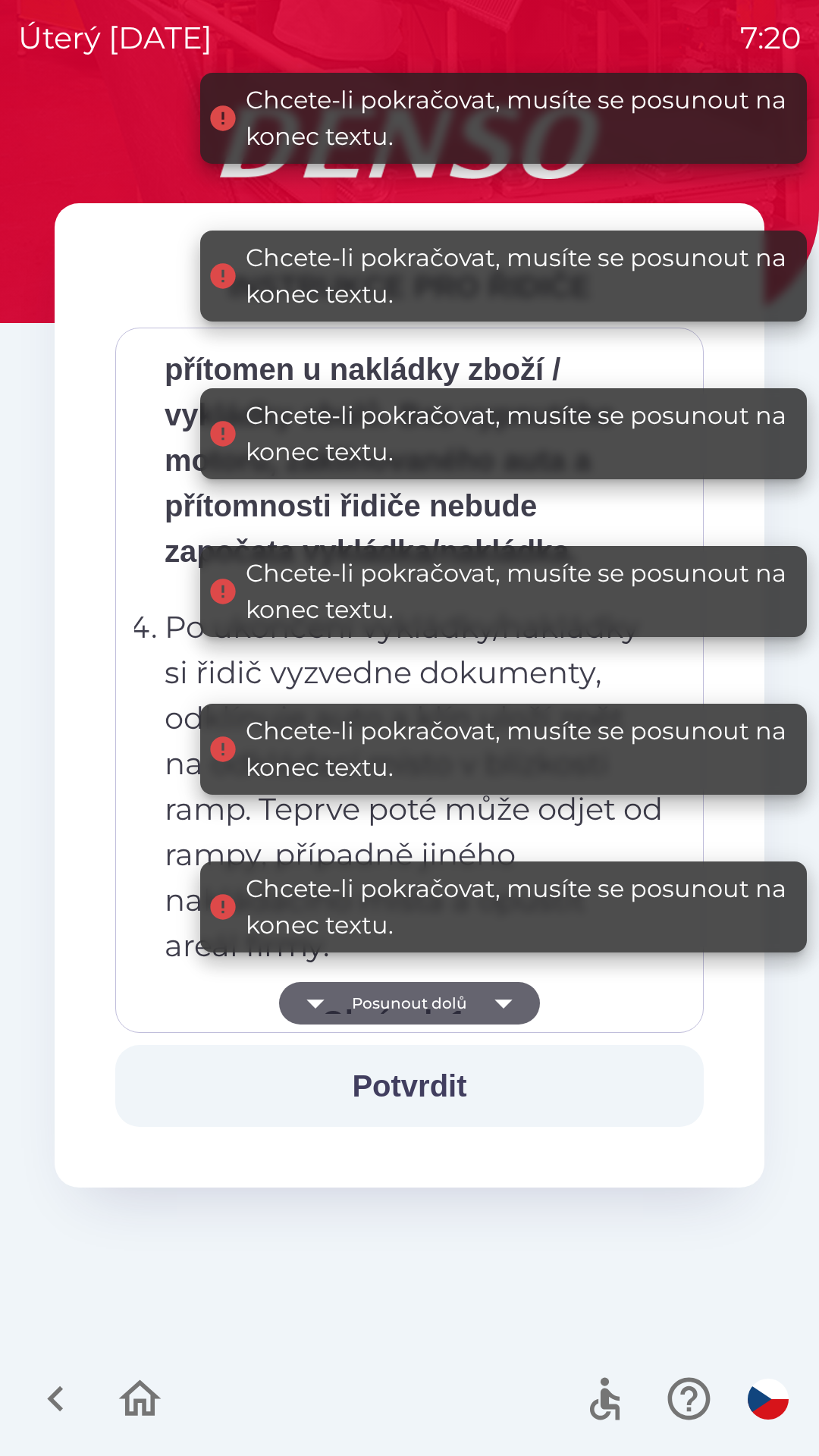
click at [439, 1079] on button "Potvrdit" at bounding box center [409, 1087] width 588 height 82
click at [438, 1078] on button "Potvrdit" at bounding box center [409, 1087] width 588 height 82
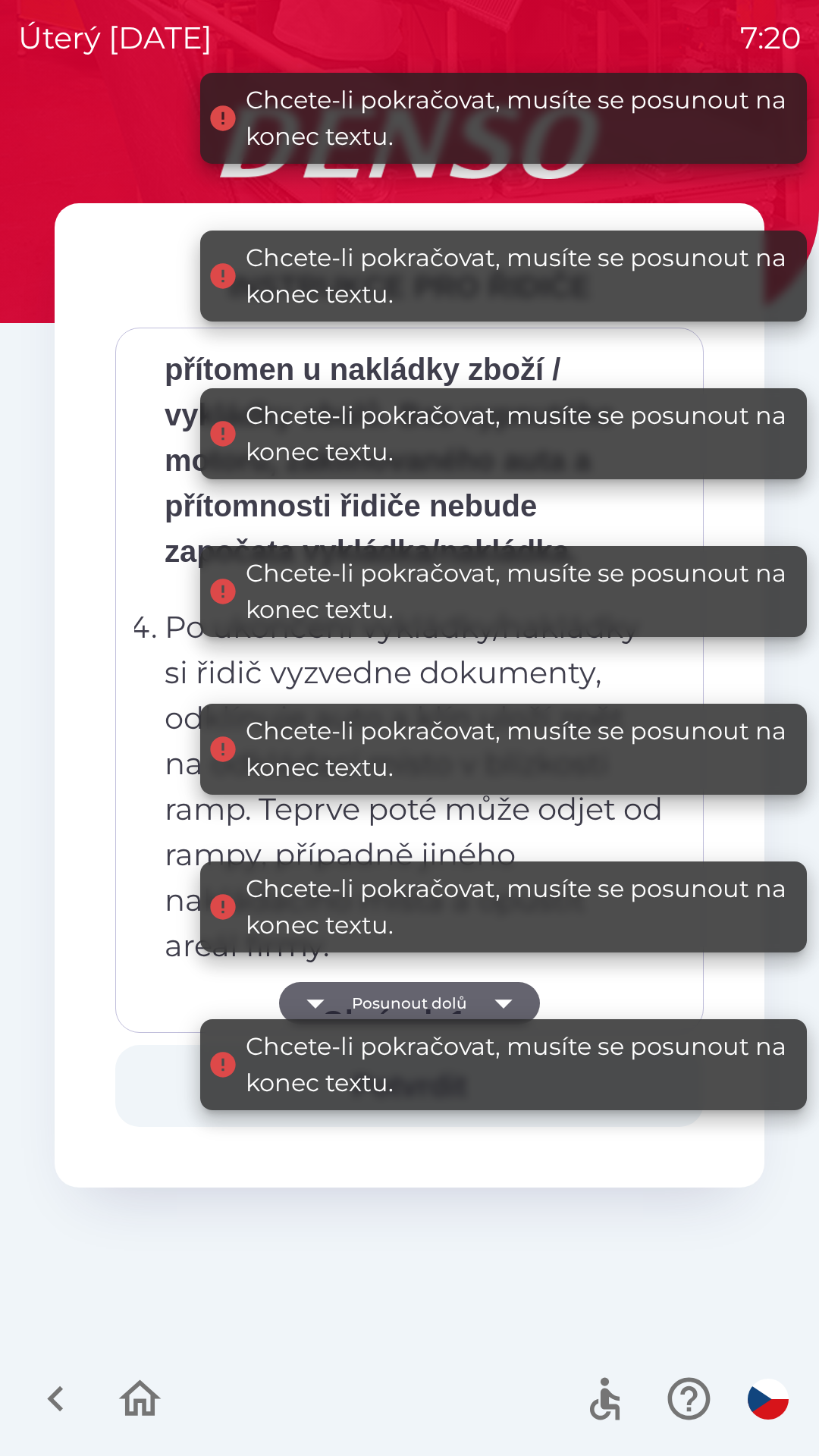
click at [504, 993] on icon "button" at bounding box center [503, 1002] width 42 height 42
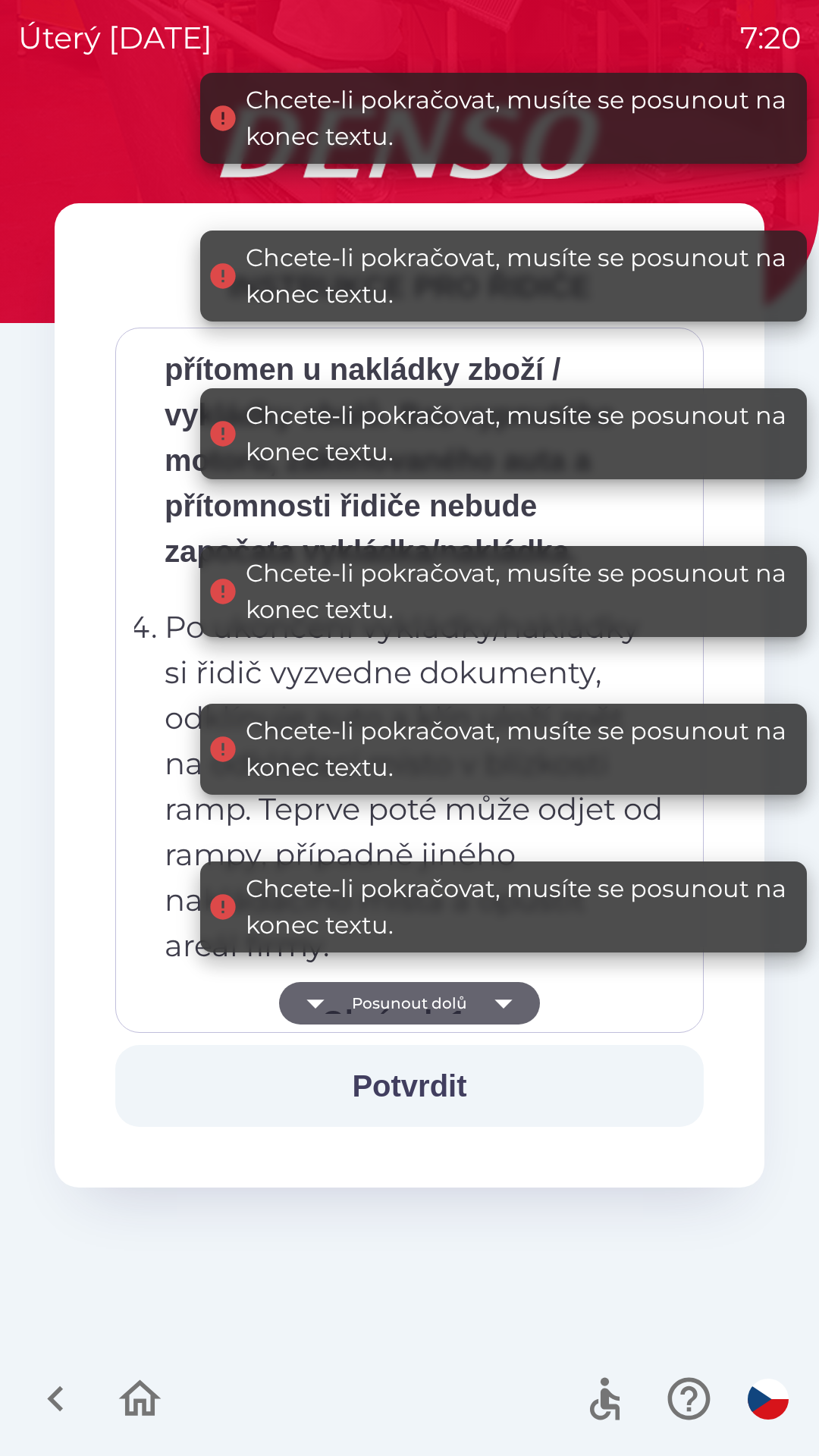
scroll to position [8010, 0]
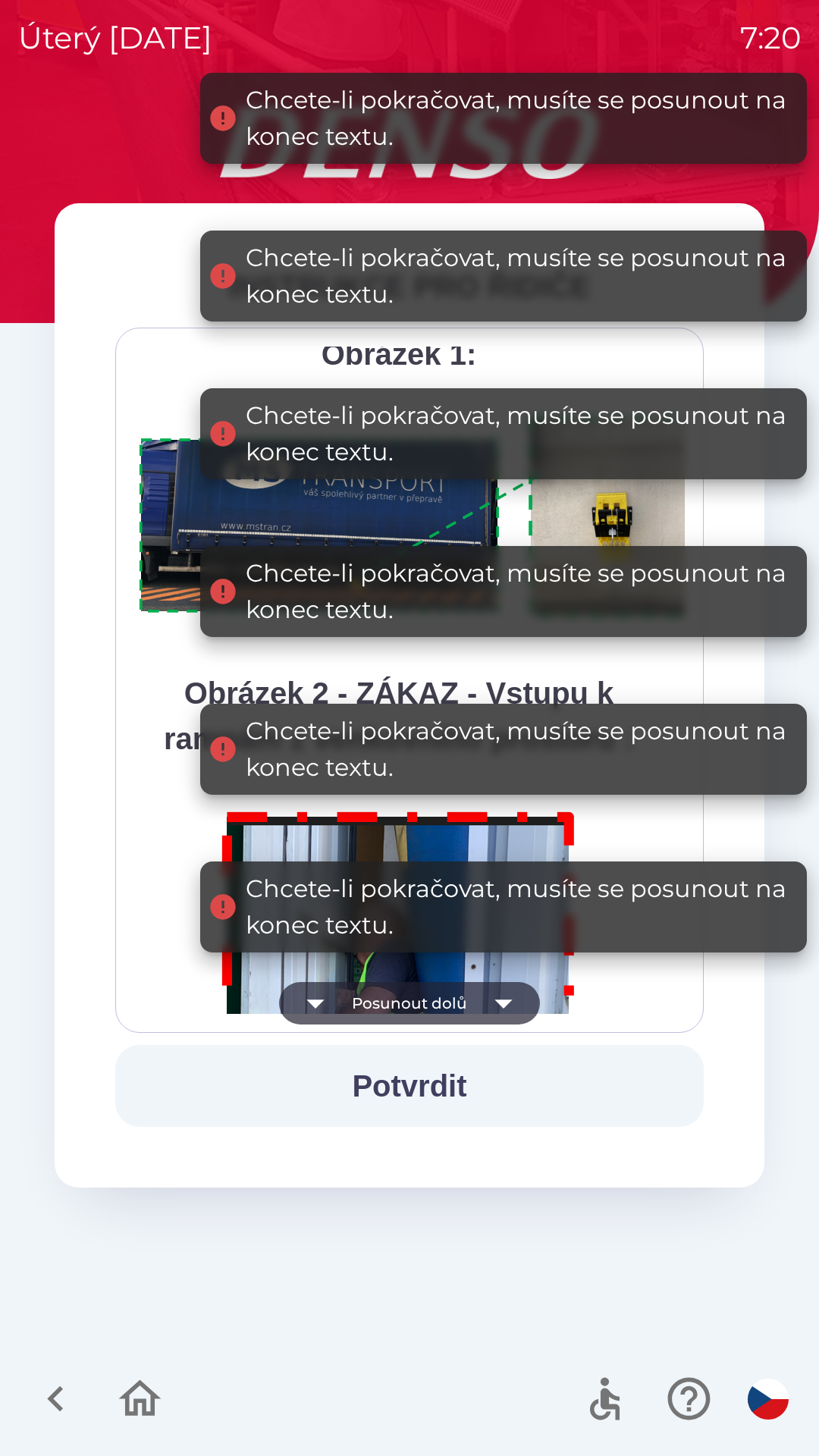
click at [426, 1087] on button "Potvrdit" at bounding box center [409, 1087] width 588 height 82
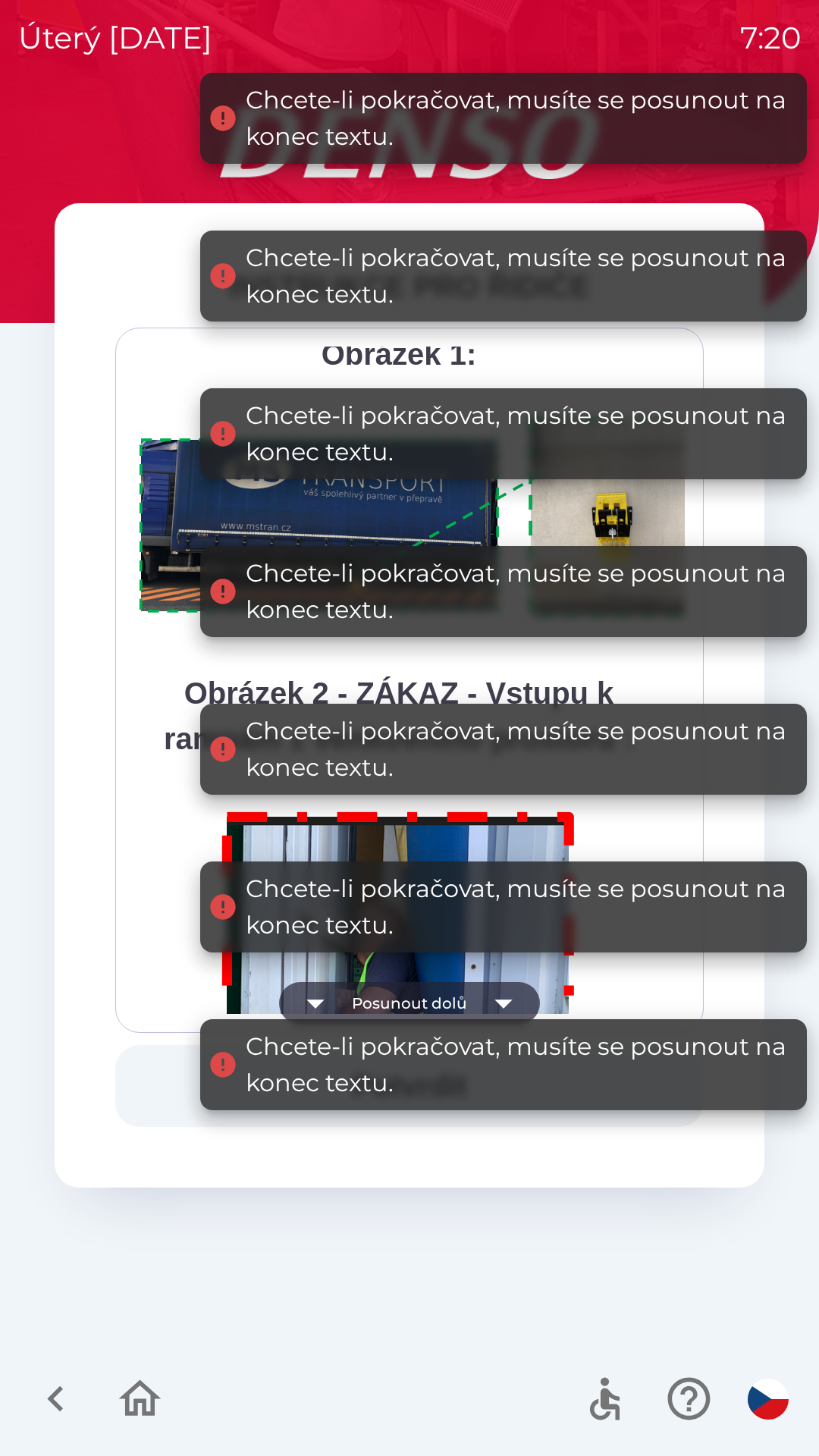
click at [504, 994] on icon "button" at bounding box center [503, 1002] width 42 height 42
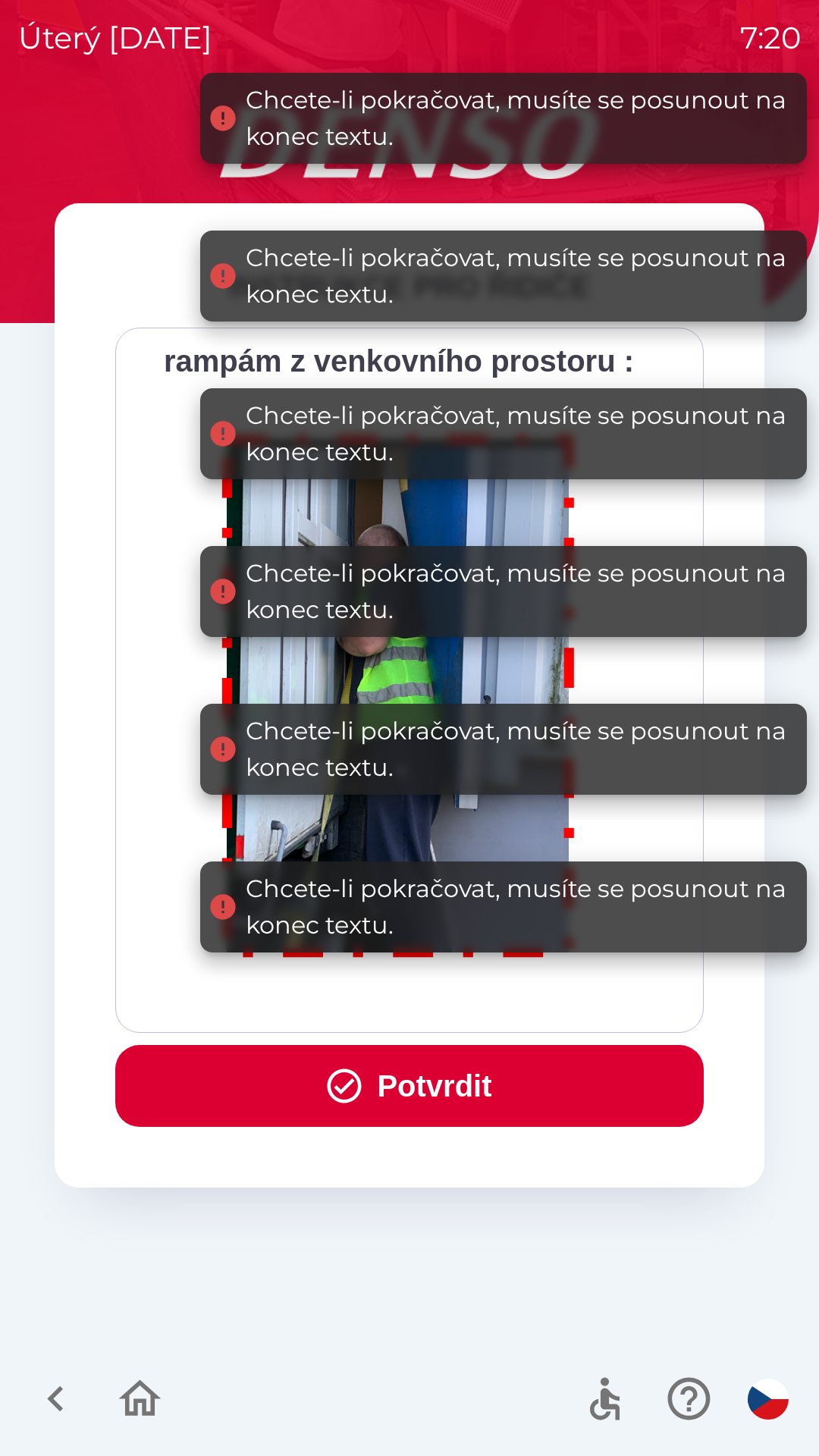
click at [436, 1070] on button "Potvrdit" at bounding box center [409, 1087] width 588 height 82
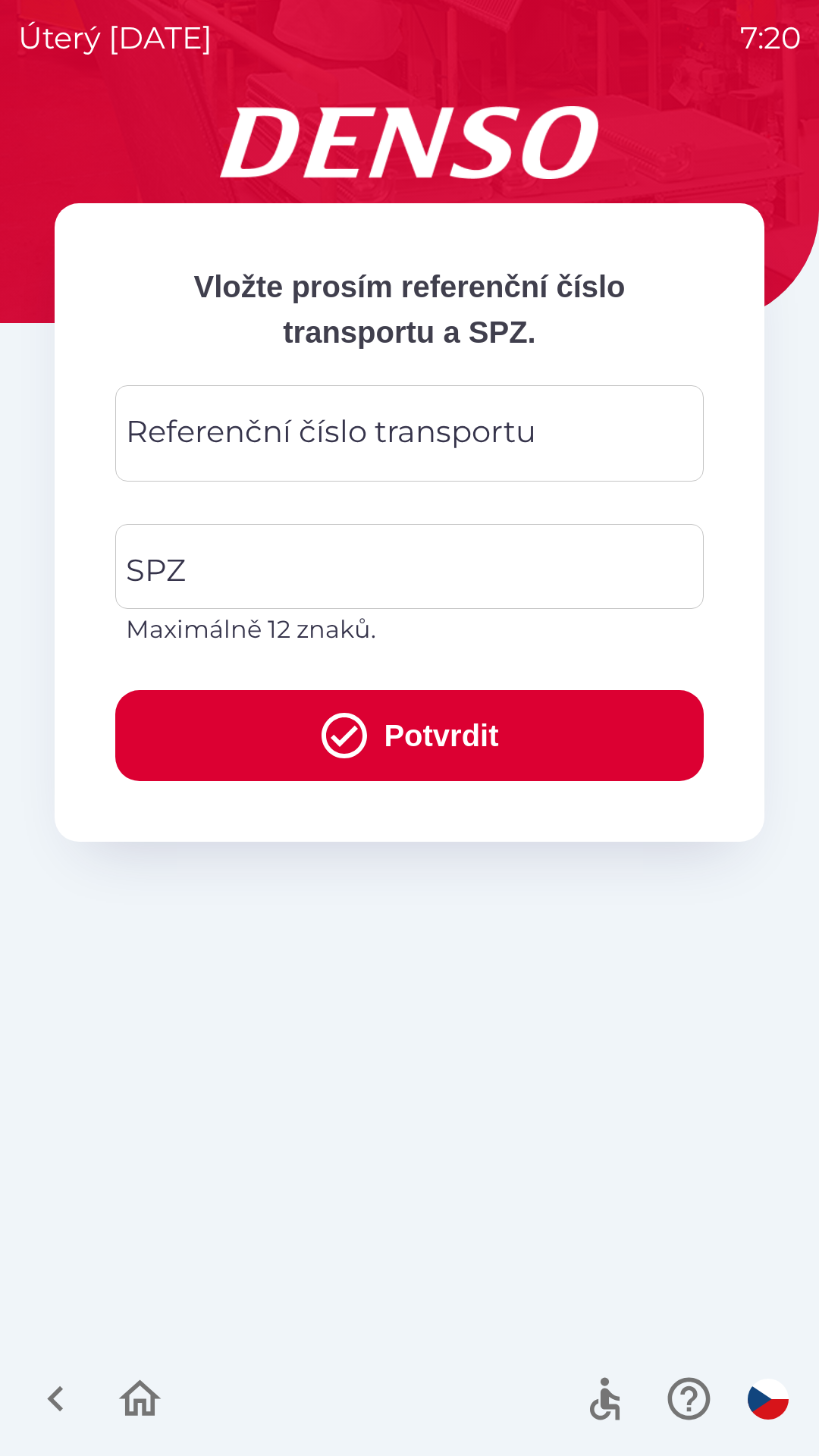
click at [292, 433] on div "Referenční číslo transportu Referenční číslo transportu" at bounding box center [409, 433] width 588 height 96
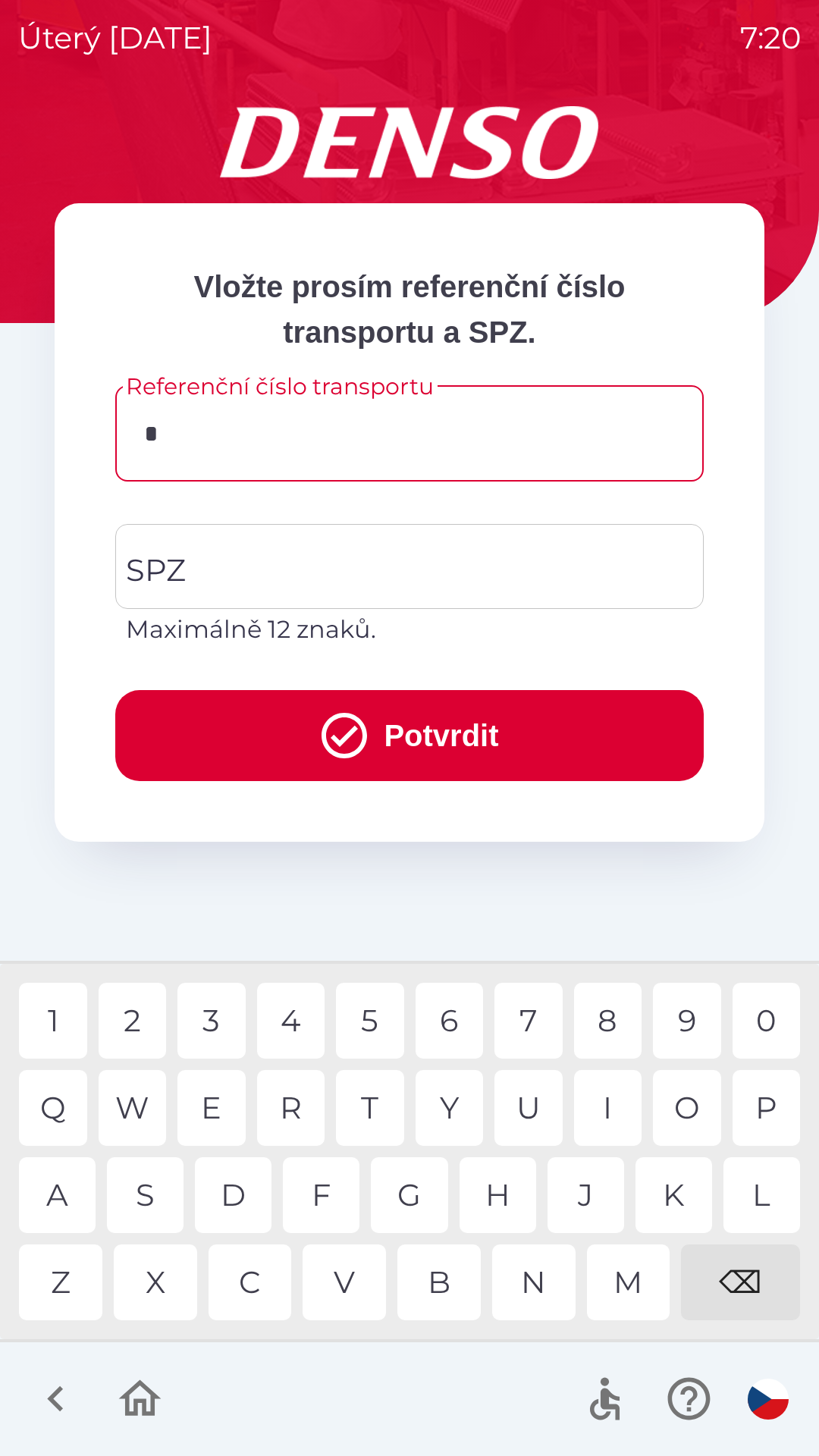
click at [253, 1288] on div "C" at bounding box center [250, 1282] width 83 height 76
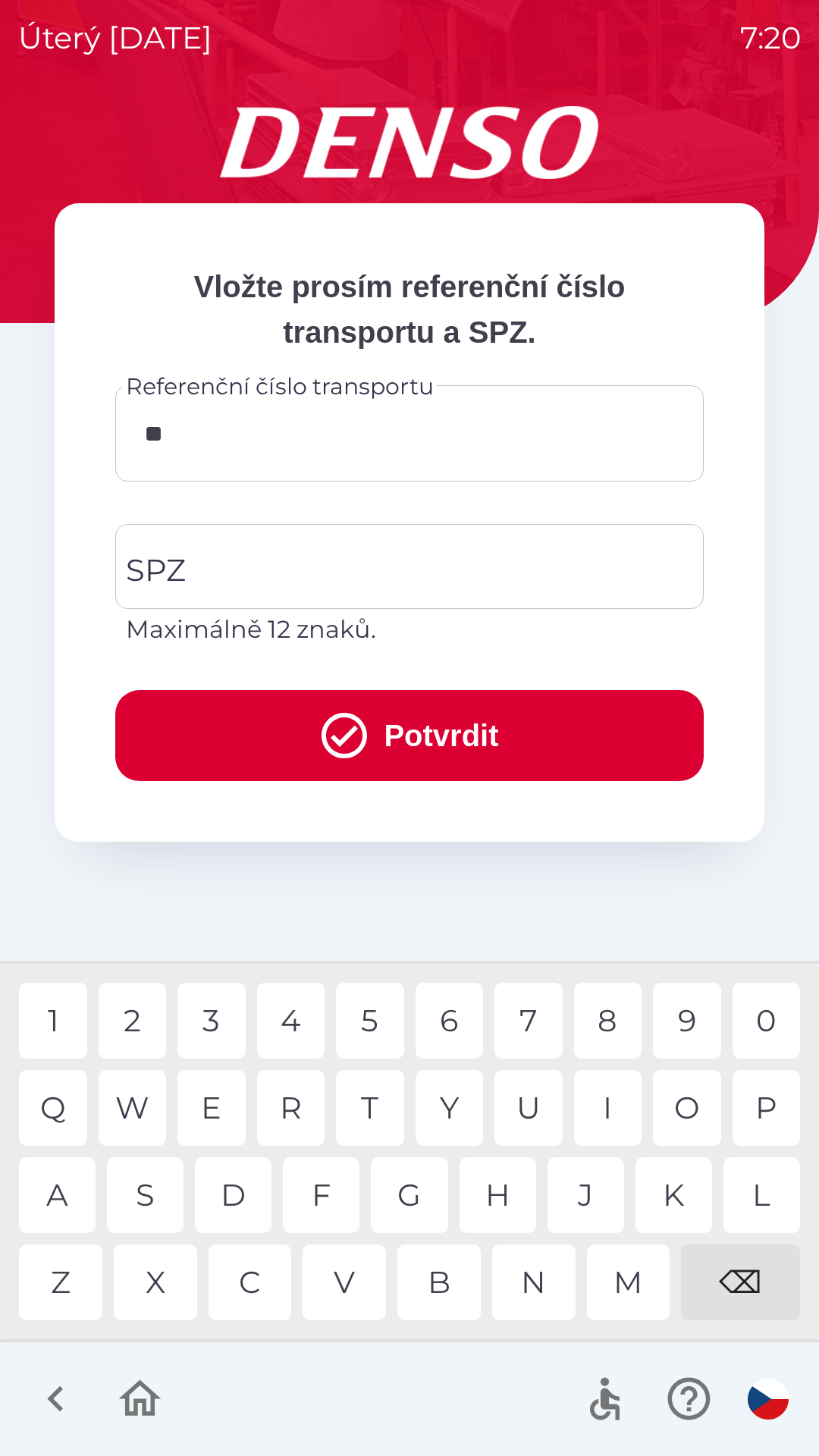
click at [41, 1099] on div "Q" at bounding box center [52, 1108] width 68 height 76
click at [452, 1282] on div "B" at bounding box center [438, 1282] width 83 height 76
click at [48, 1017] on div "1" at bounding box center [52, 1020] width 68 height 76
click at [136, 1112] on div "W" at bounding box center [132, 1108] width 68 height 76
click at [216, 1020] on div "3" at bounding box center [211, 1020] width 68 height 76
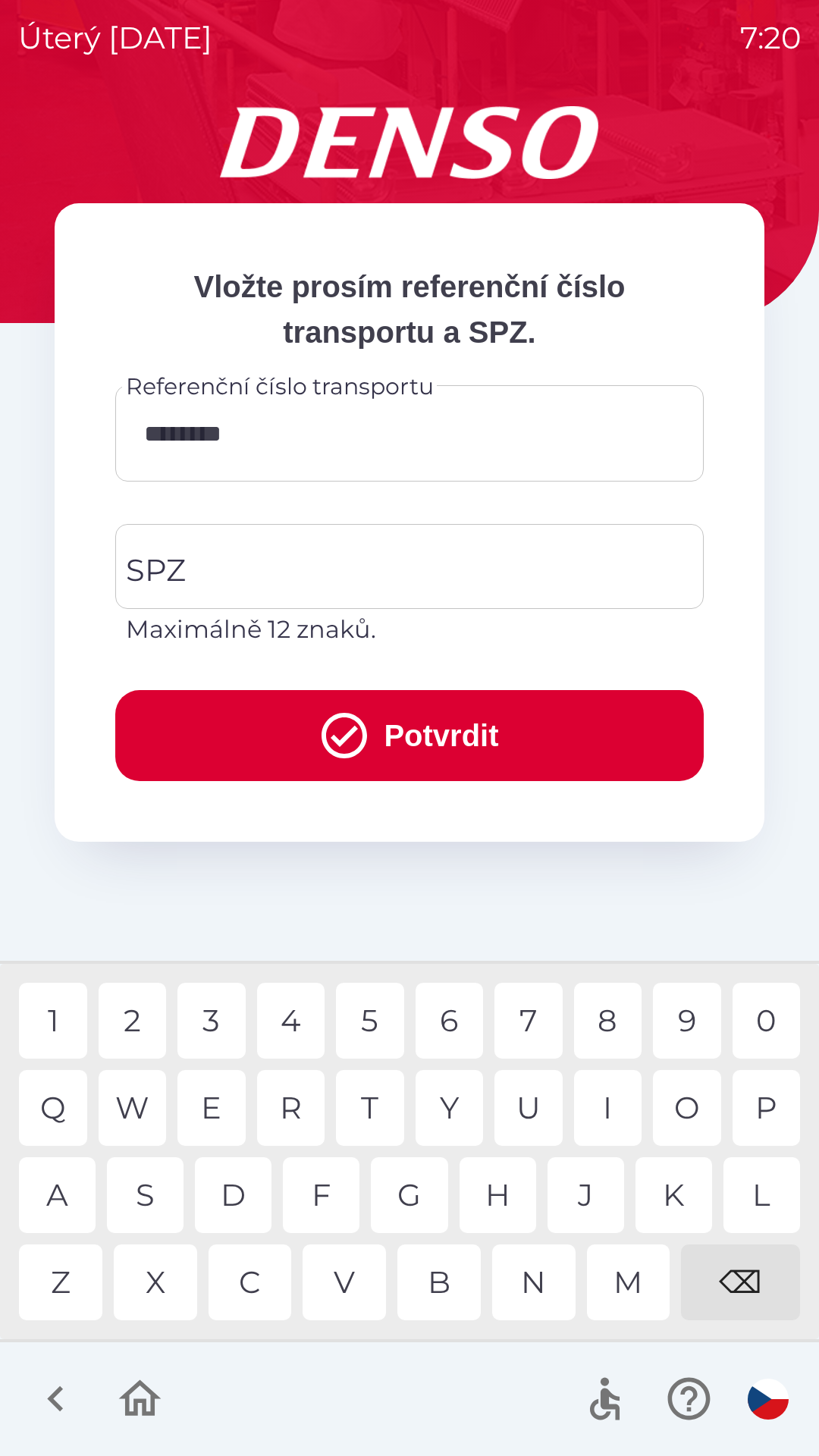
type input "*********"
click at [218, 556] on input "SPZ" at bounding box center [398, 567] width 553 height 71
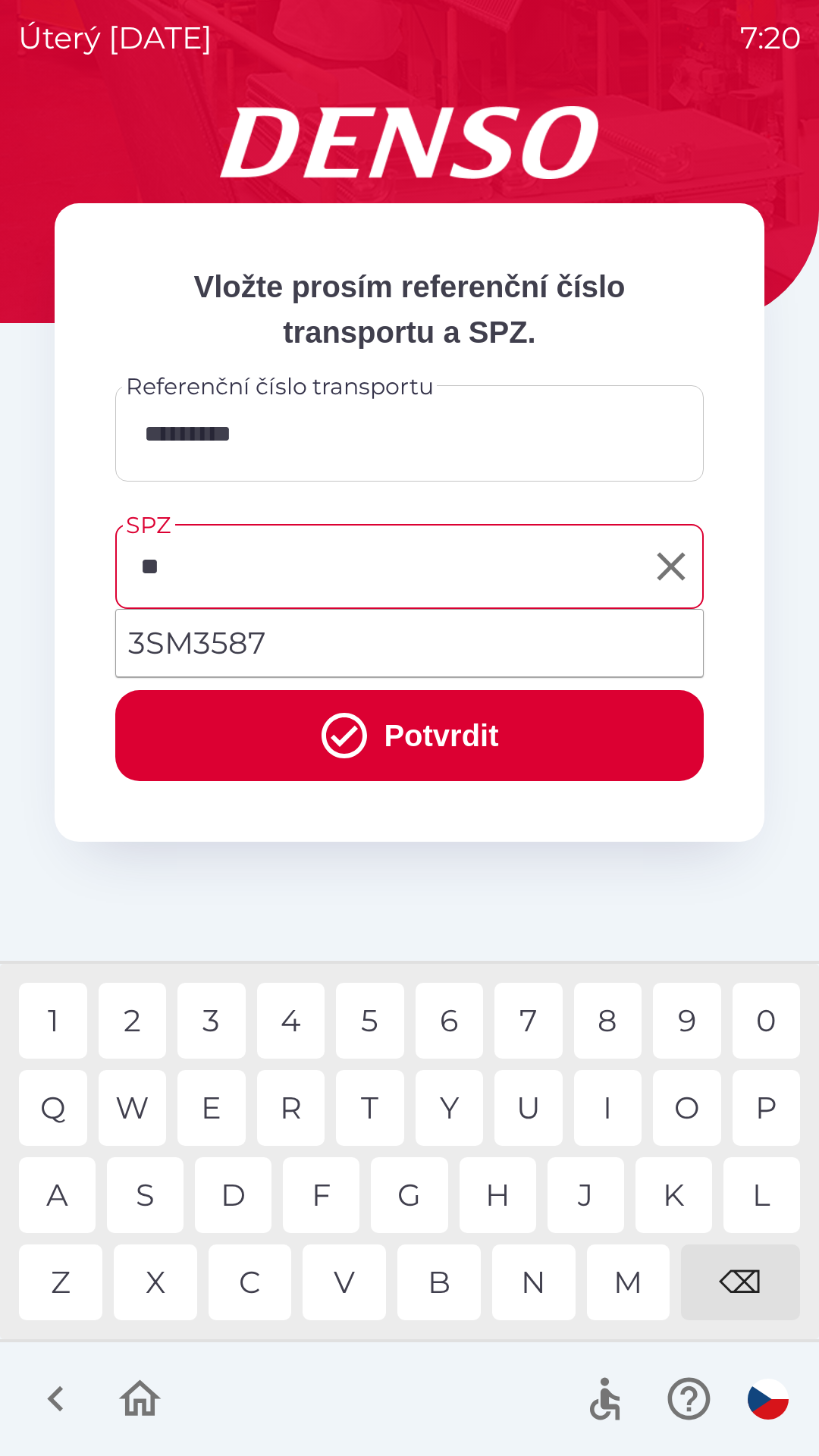
click at [155, 1195] on div "S" at bounding box center [145, 1195] width 77 height 76
click at [216, 1024] on div "3" at bounding box center [211, 1020] width 68 height 76
type input "*******"
click at [135, 1011] on div "2" at bounding box center [132, 1020] width 68 height 76
click at [354, 737] on icon "submit" at bounding box center [344, 736] width 54 height 54
